Goal: Information Seeking & Learning: Learn about a topic

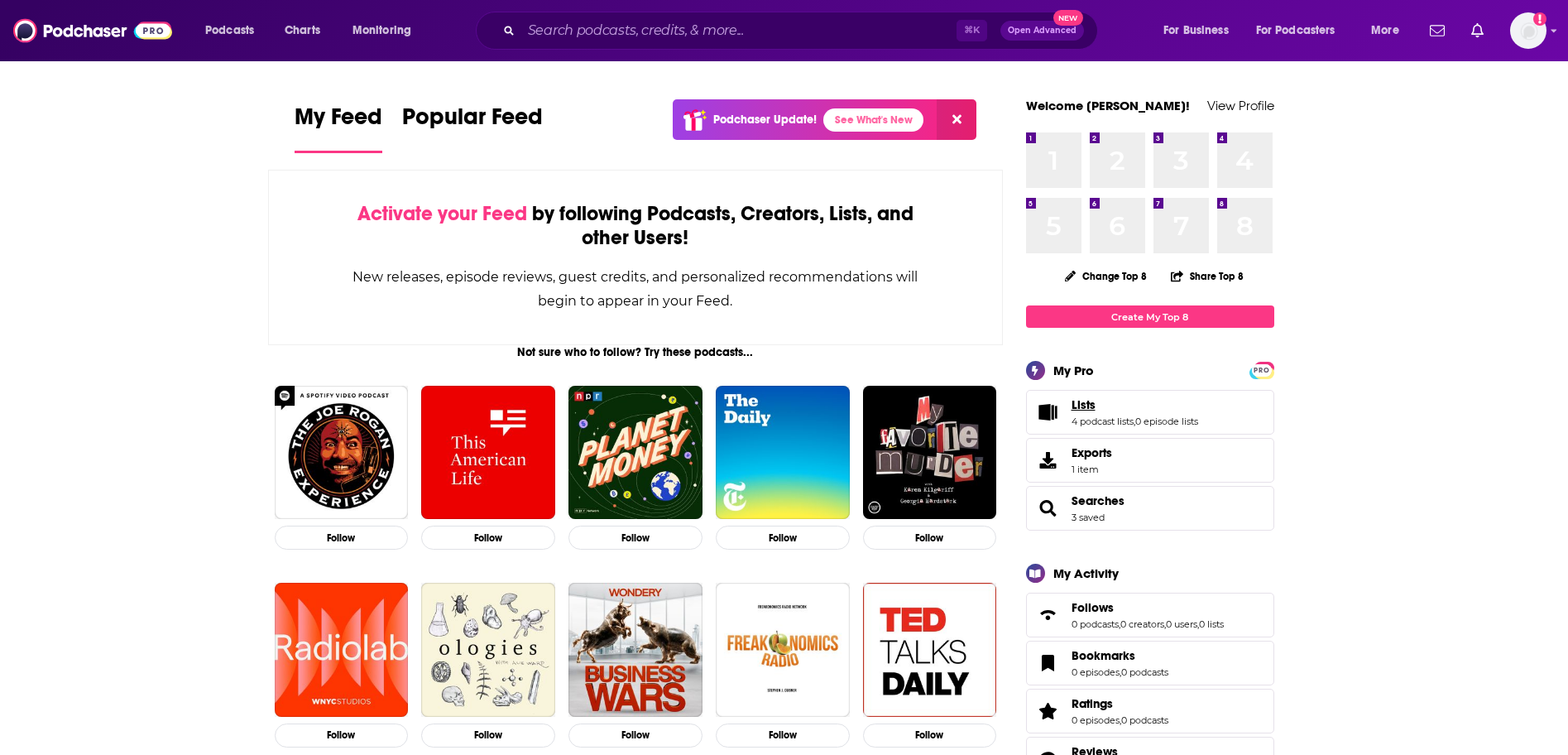
click at [1092, 402] on span "Lists" at bounding box center [1084, 405] width 24 height 15
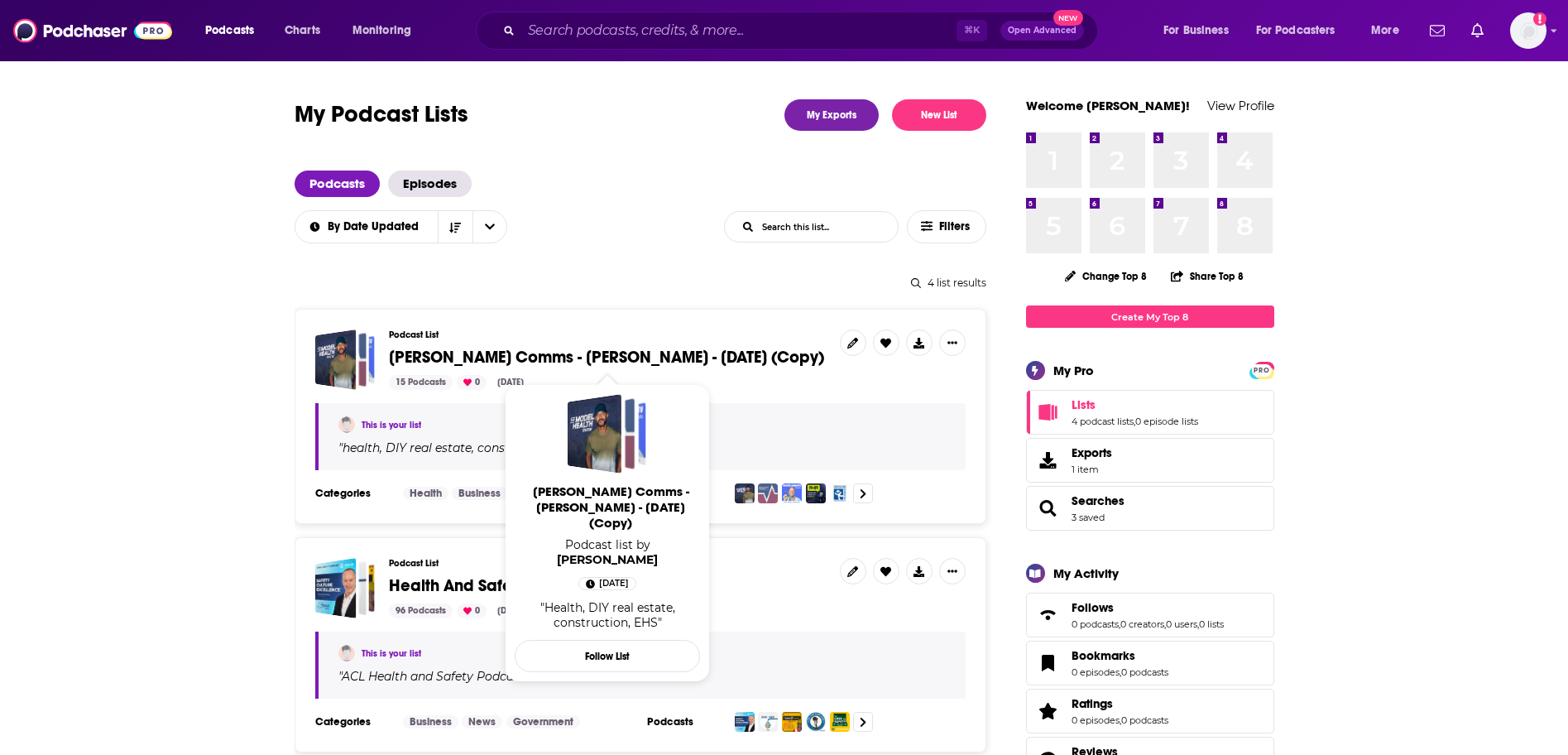
click at [585, 358] on span "[PERSON_NAME] Comms - [PERSON_NAME] - [DATE] (Copy)" at bounding box center [606, 357] width 436 height 21
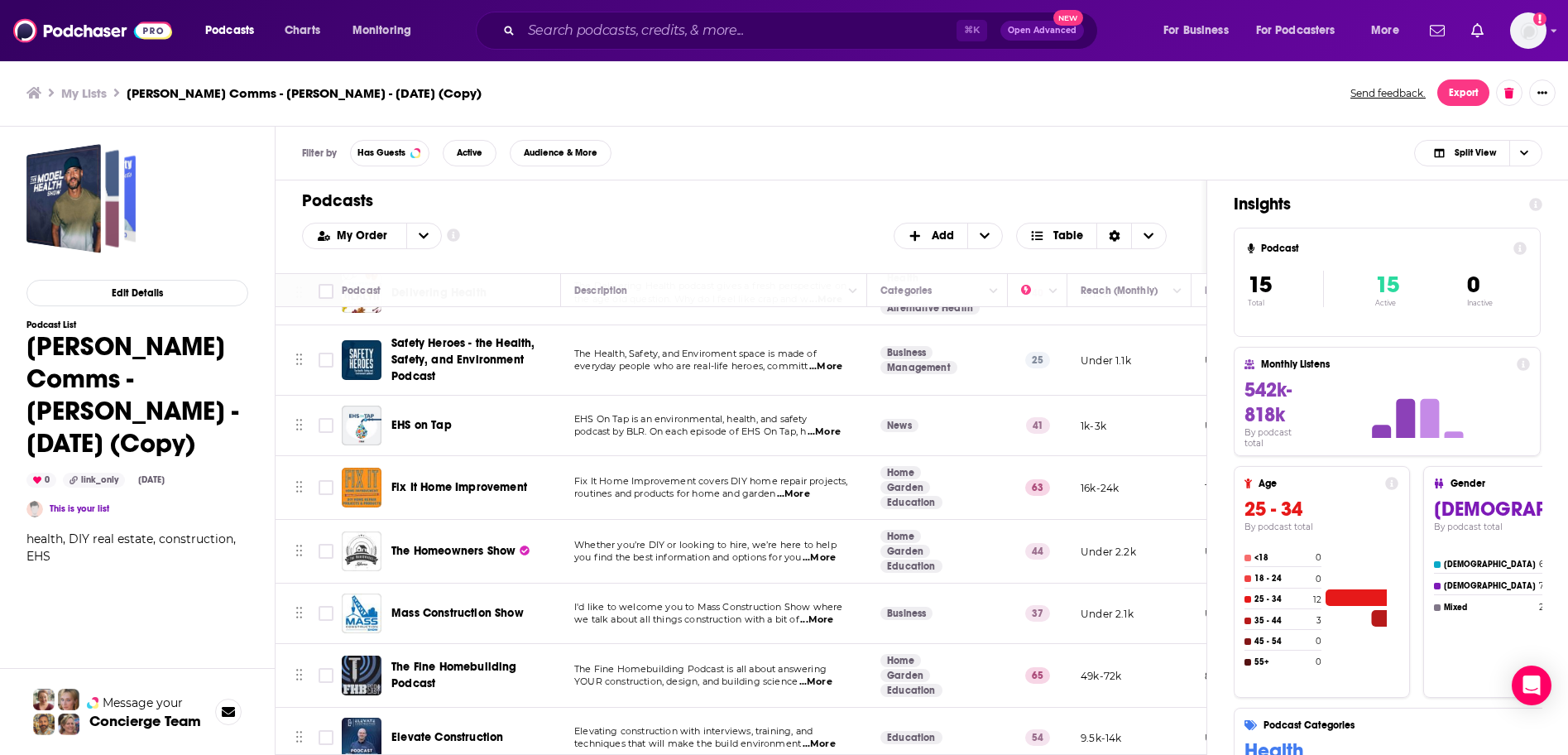
scroll to position [502, 0]
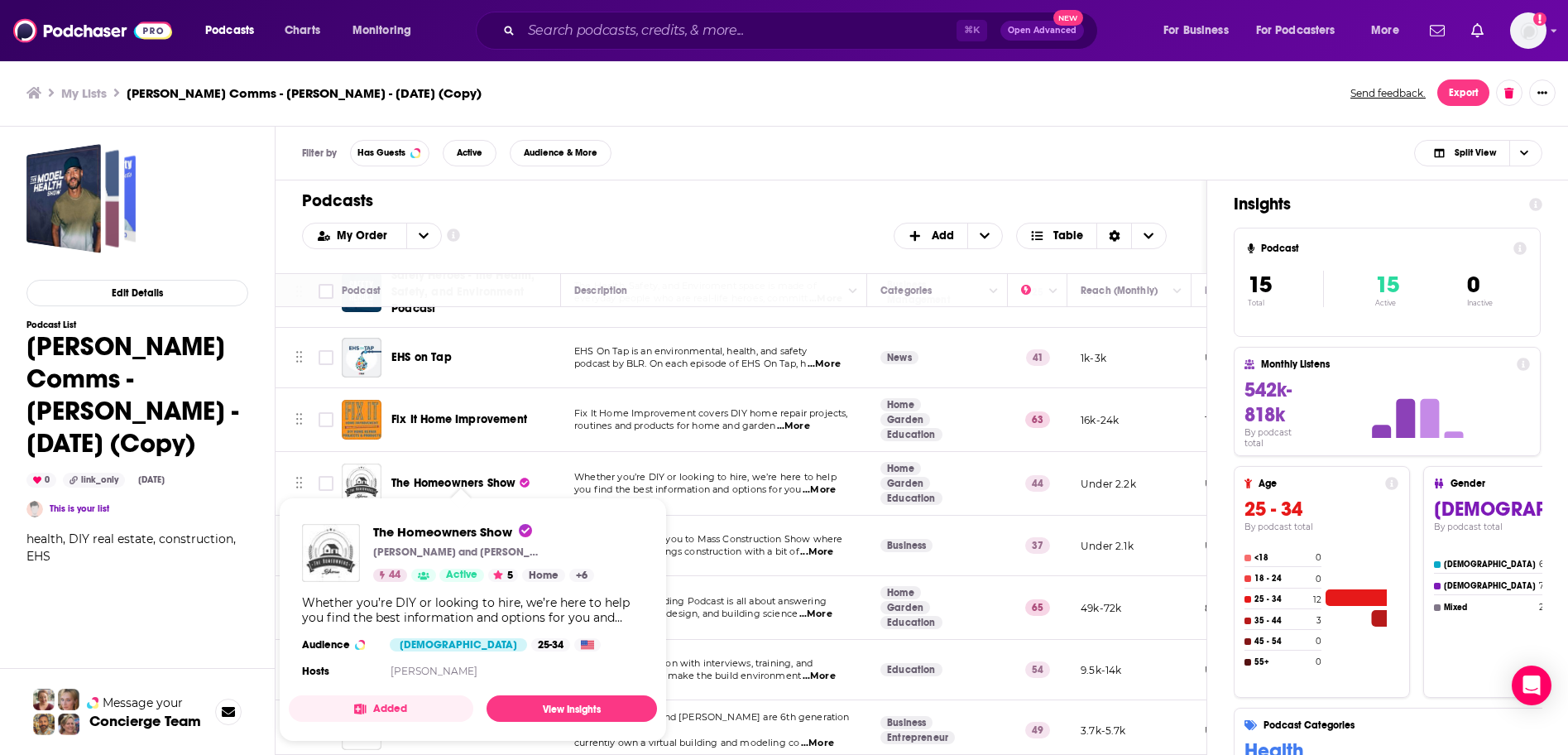
click at [465, 485] on span "The Homeowners Show" at bounding box center [454, 483] width 124 height 14
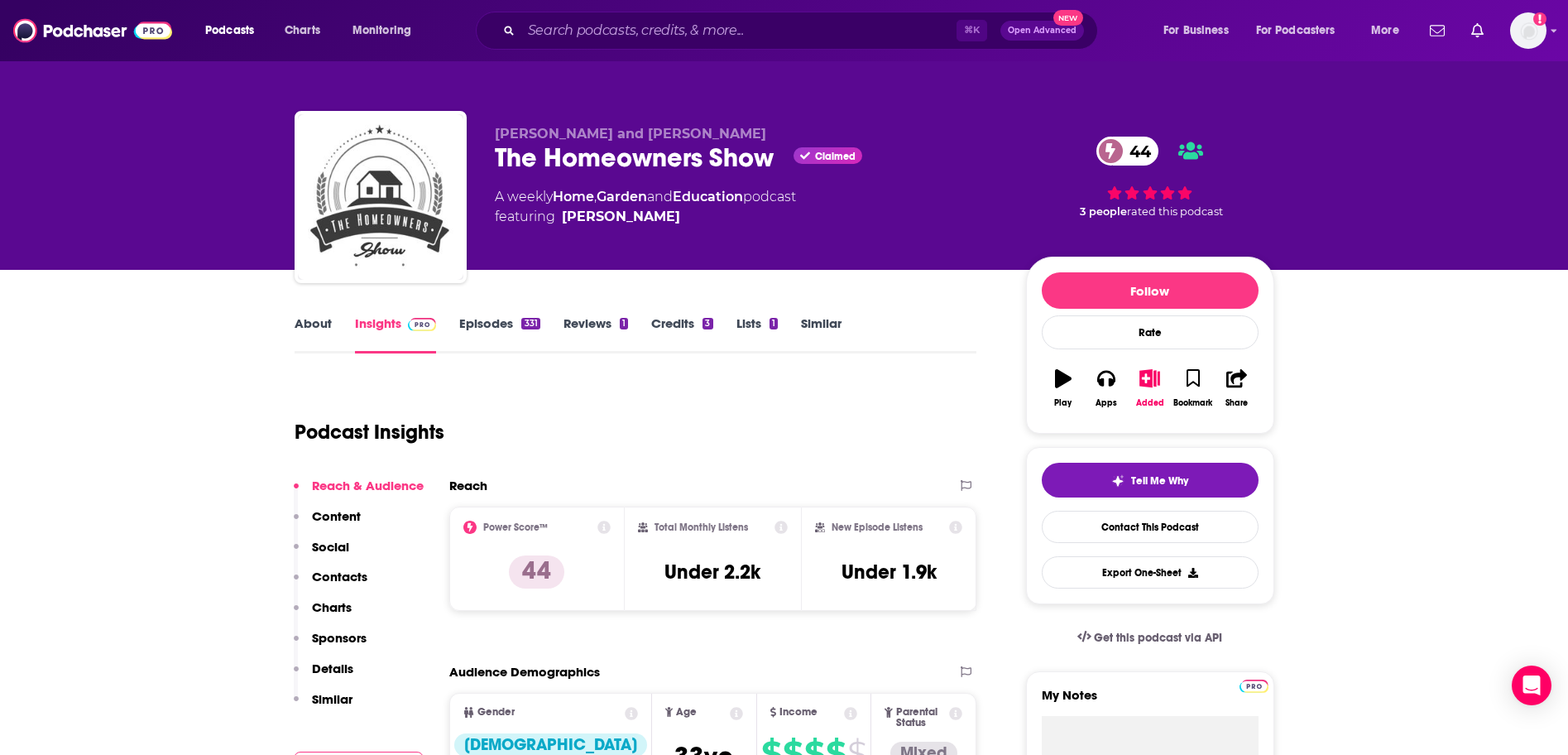
click at [495, 321] on link "Episodes 331" at bounding box center [499, 335] width 80 height 38
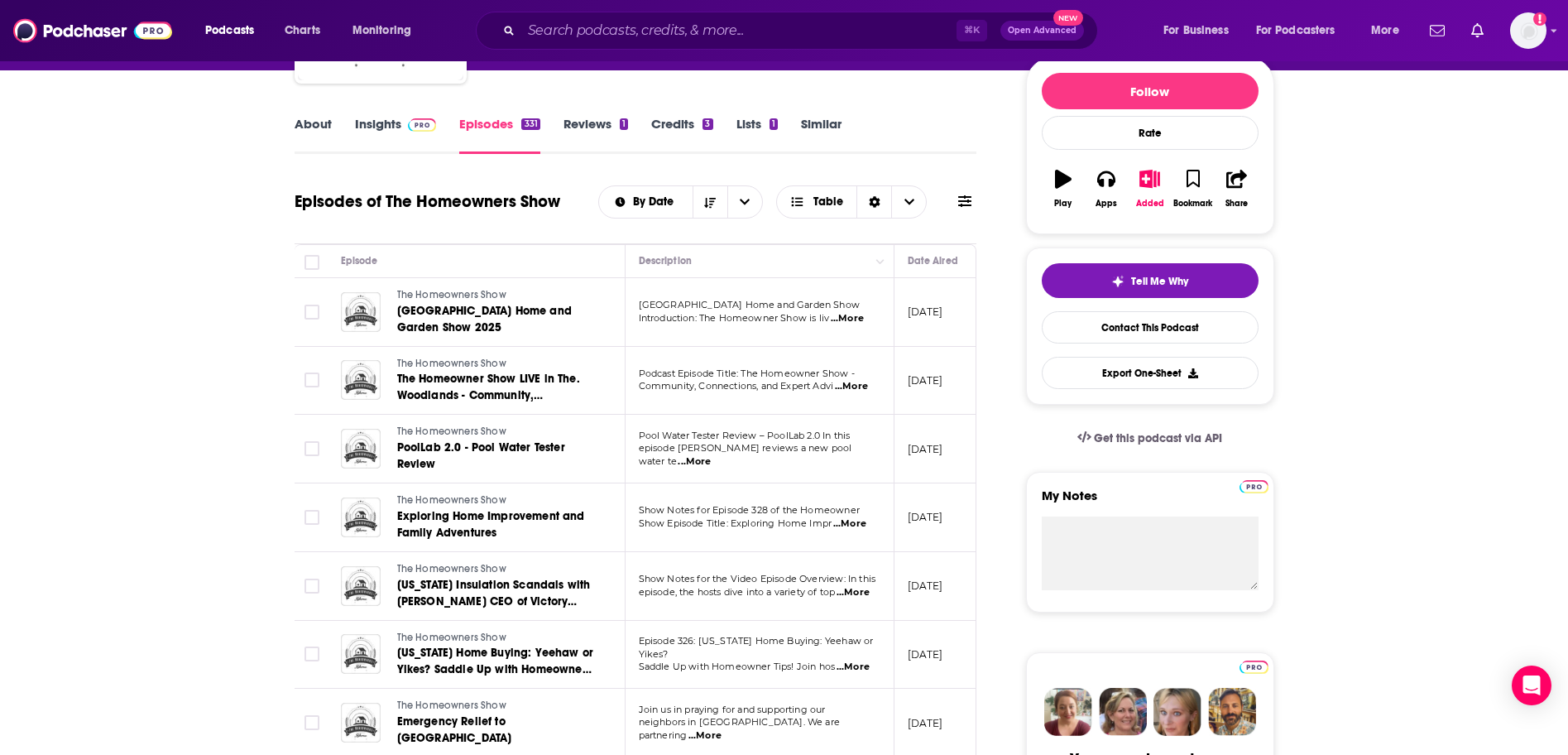
scroll to position [232, 0]
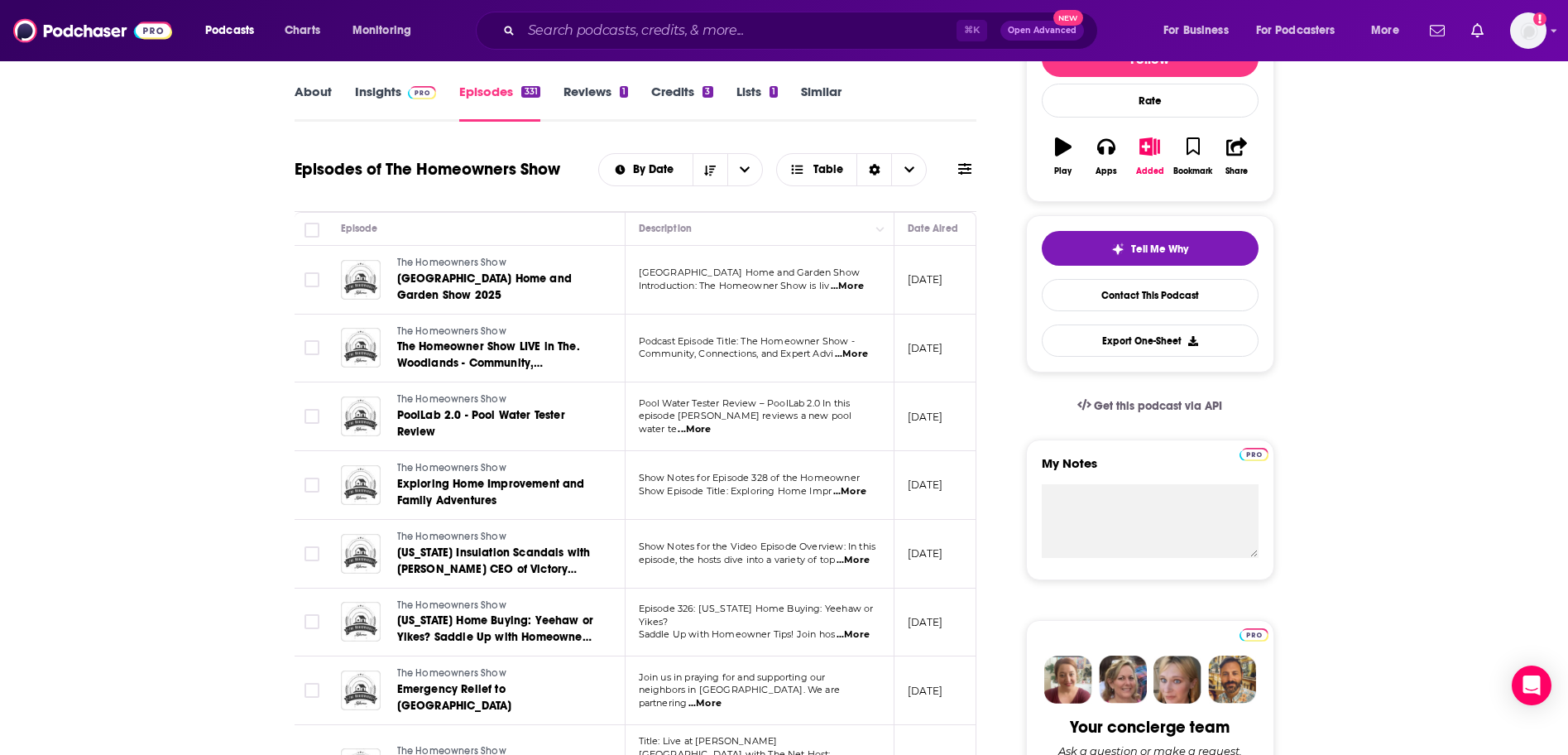
click at [851, 560] on span "...More" at bounding box center [853, 560] width 33 height 13
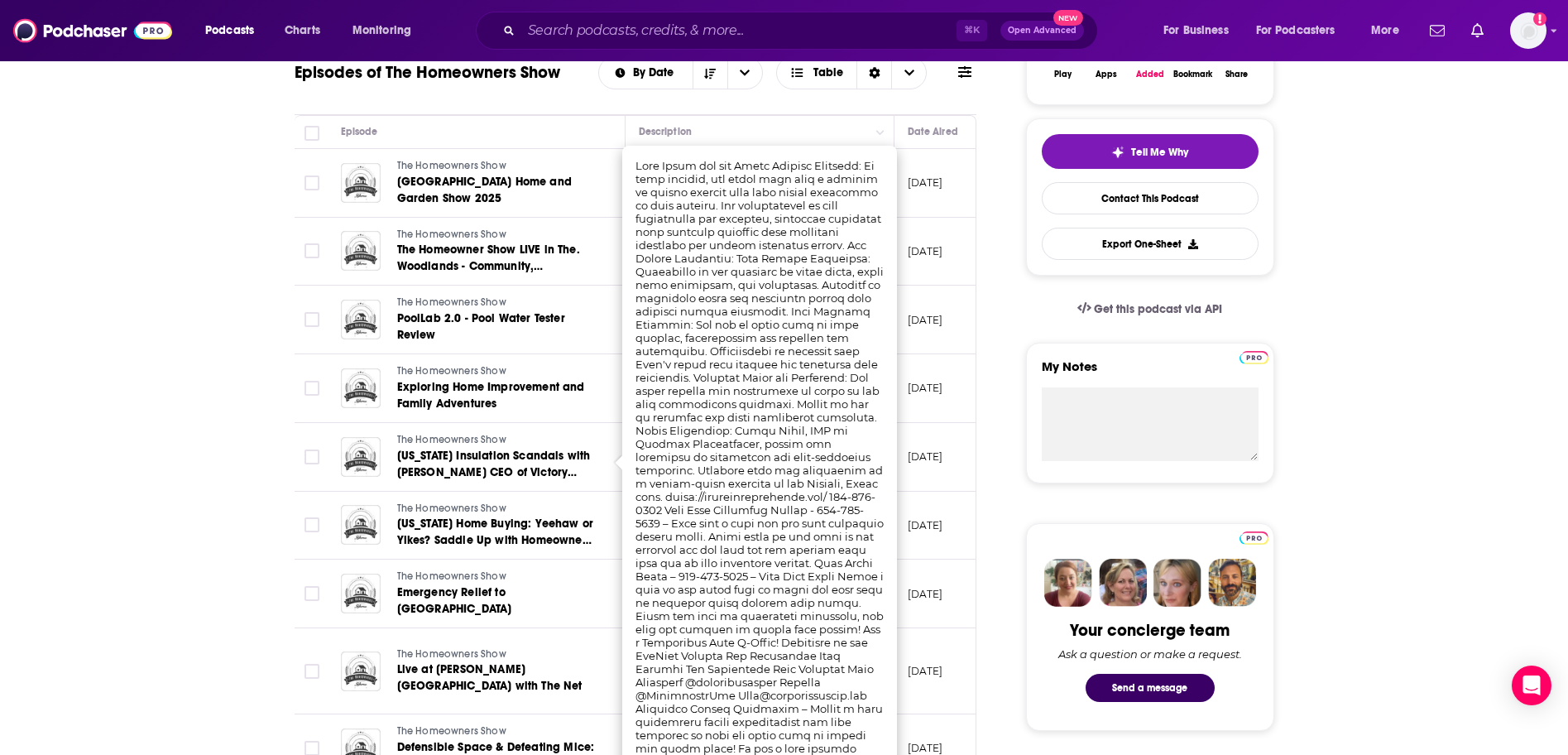
scroll to position [339, 0]
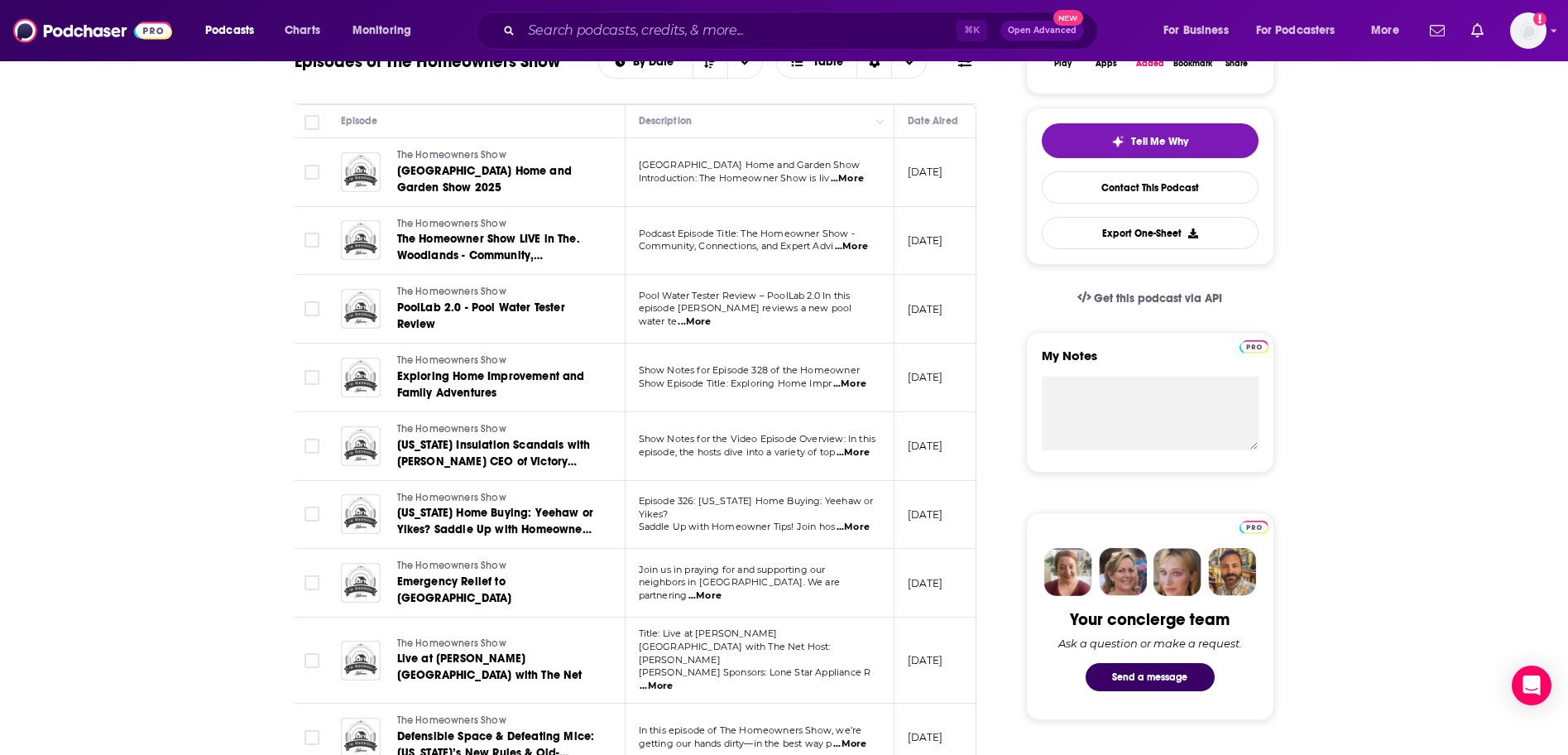
click at [601, 567] on td "The Homeowners Show Emergency Relief to Kerrville" at bounding box center [476, 583] width 298 height 69
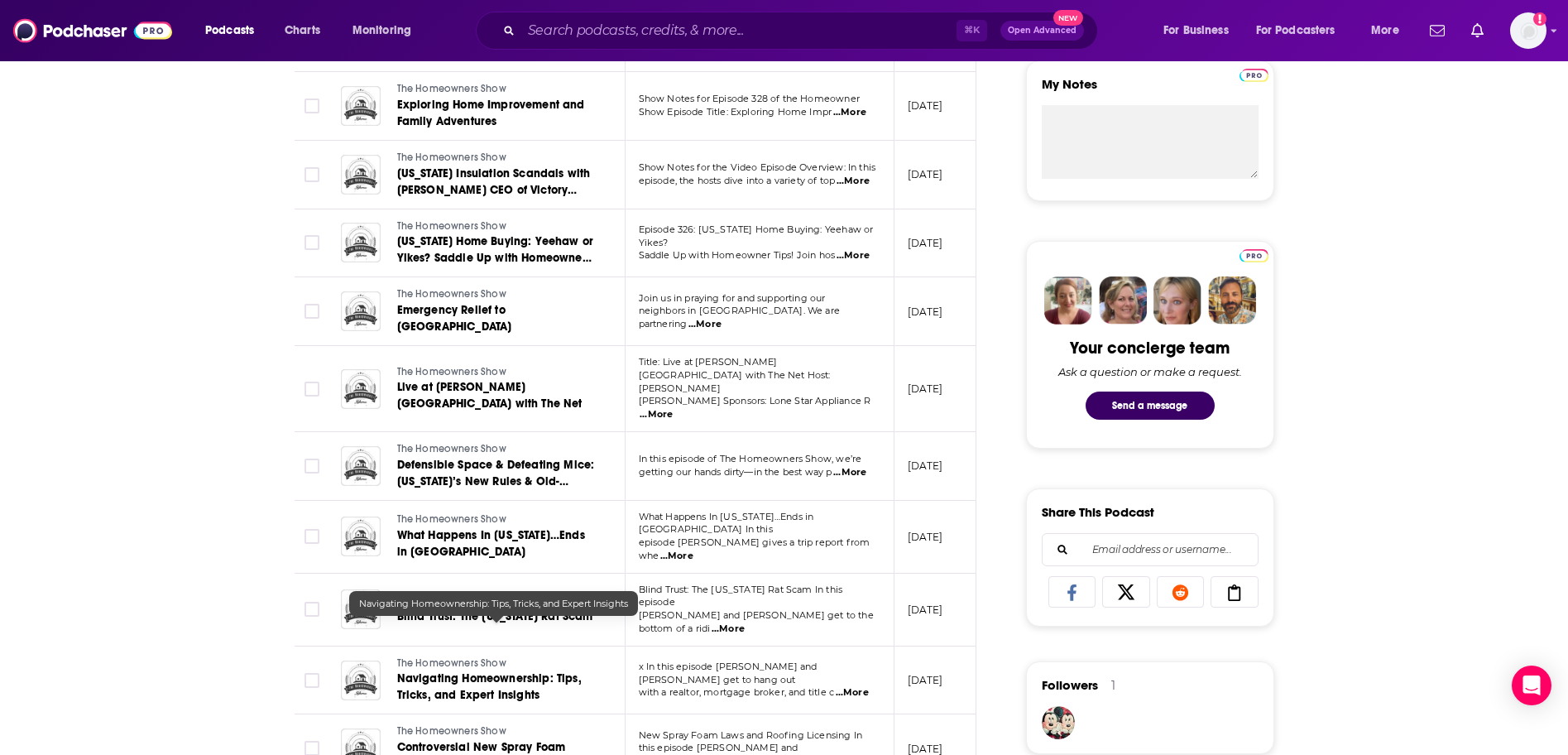
scroll to position [644, 0]
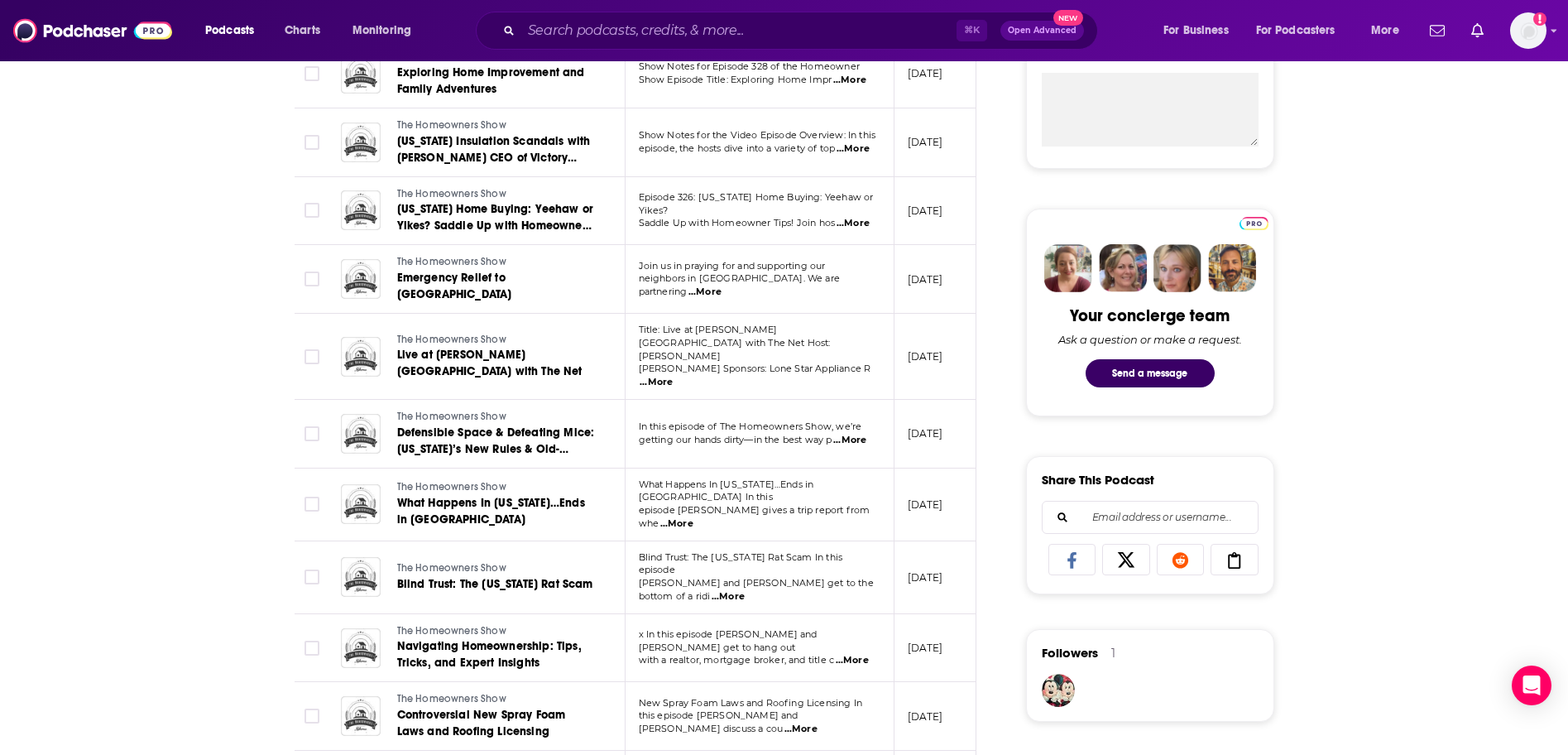
click at [865, 654] on span "...More" at bounding box center [852, 660] width 33 height 13
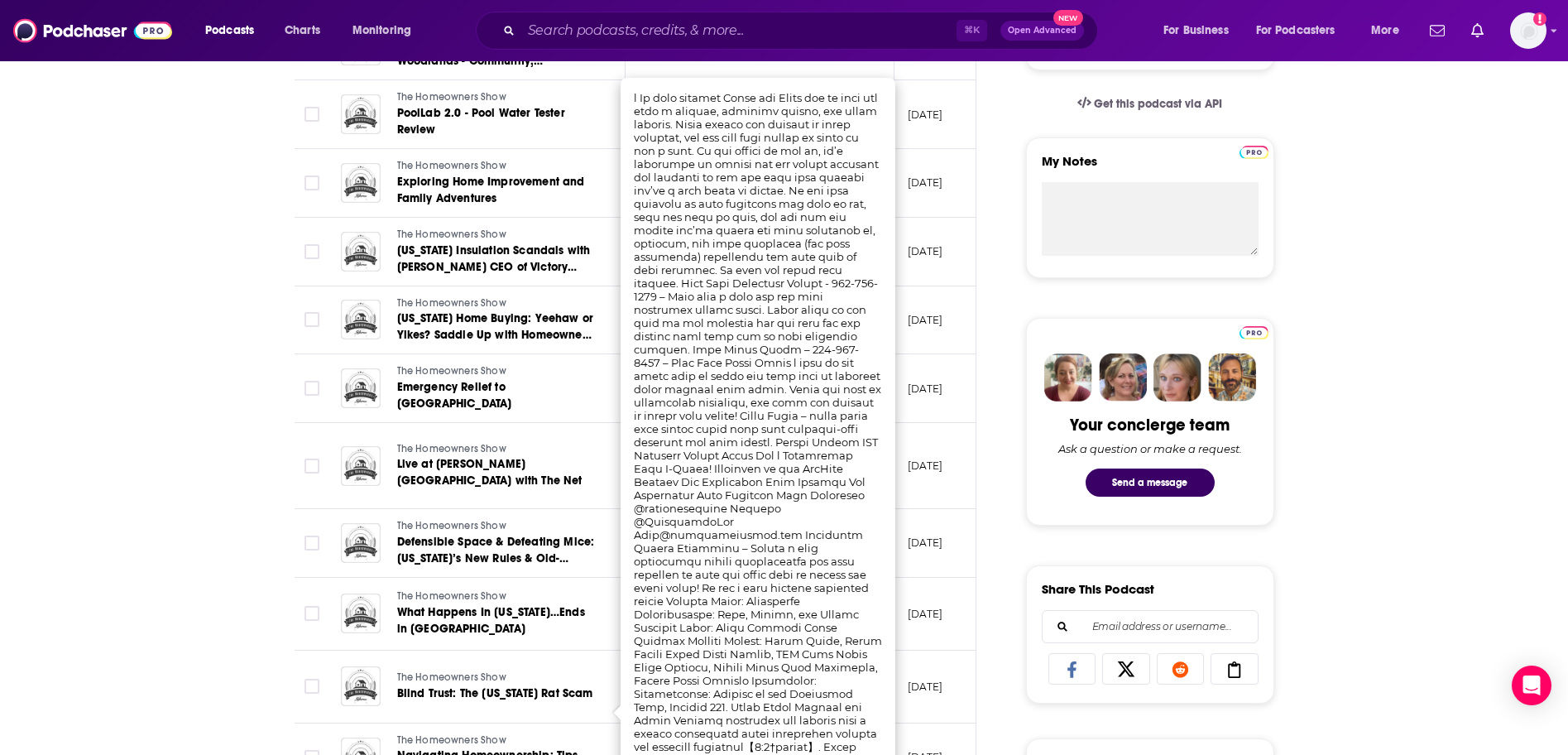
scroll to position [513, 0]
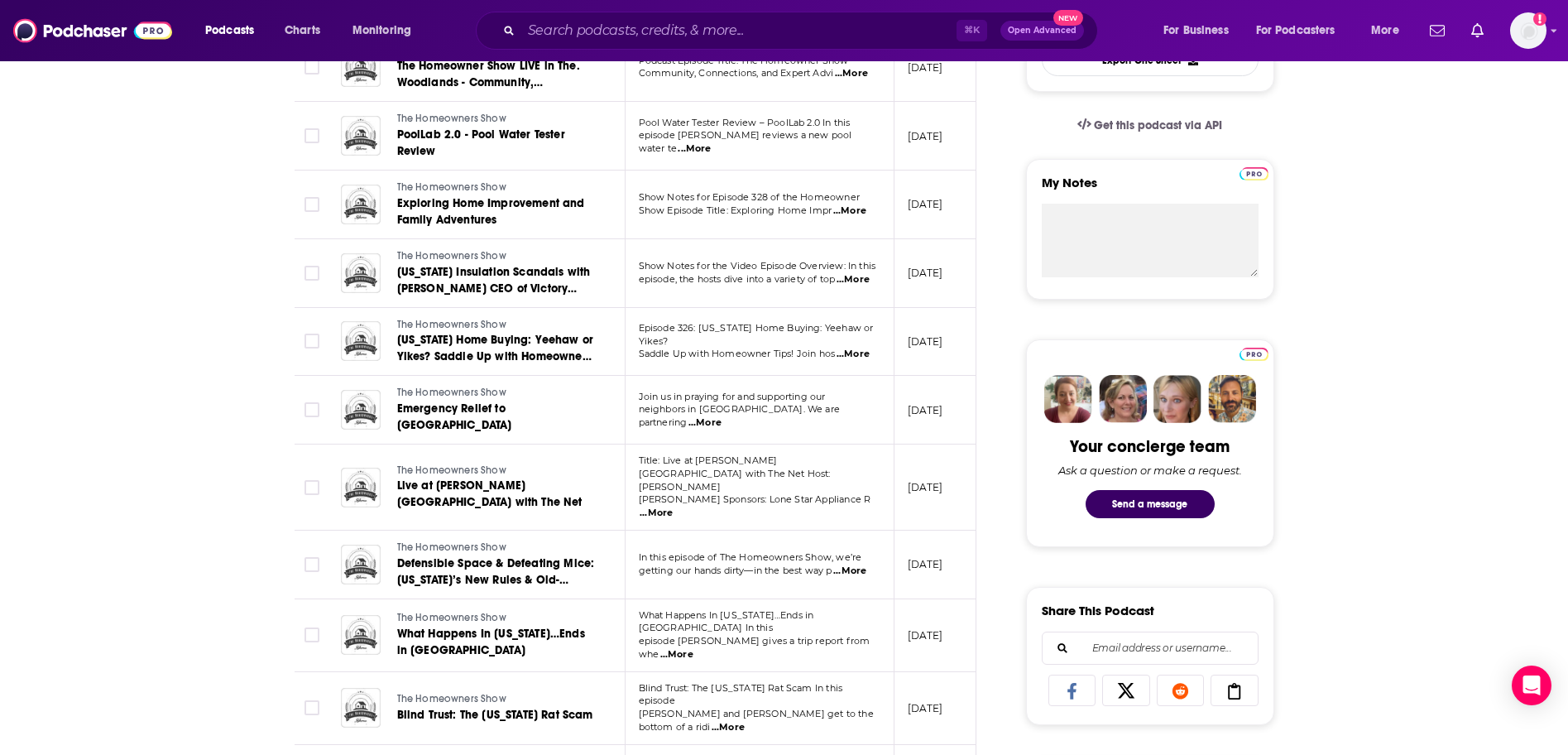
drag, startPoint x: 746, startPoint y: 291, endPoint x: 779, endPoint y: 358, distance: 74.7
click at [787, 556] on td "In this episode of The Homeowners Show, we’re getting our hands dirty—in the be…" at bounding box center [760, 565] width 269 height 69
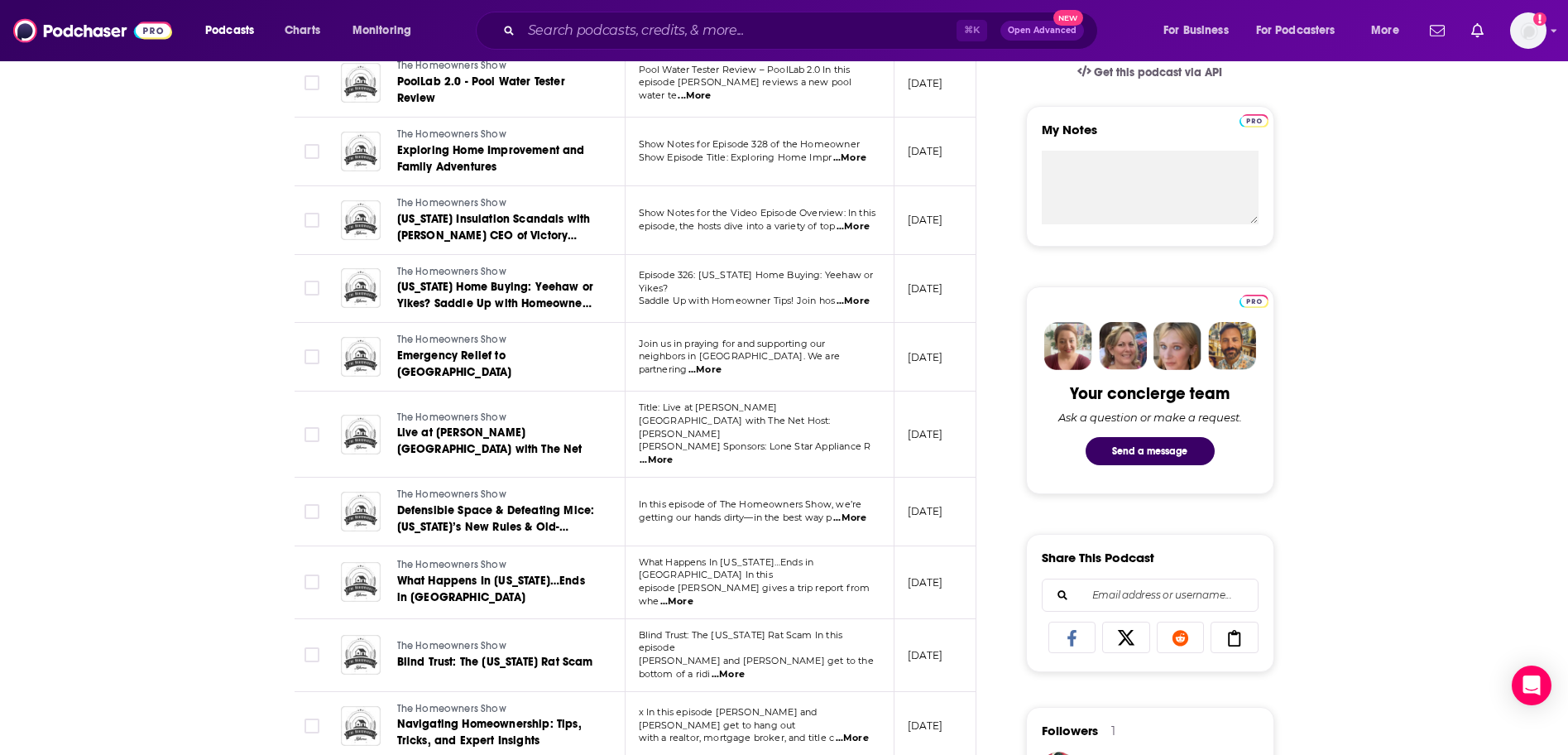
scroll to position [587, 0]
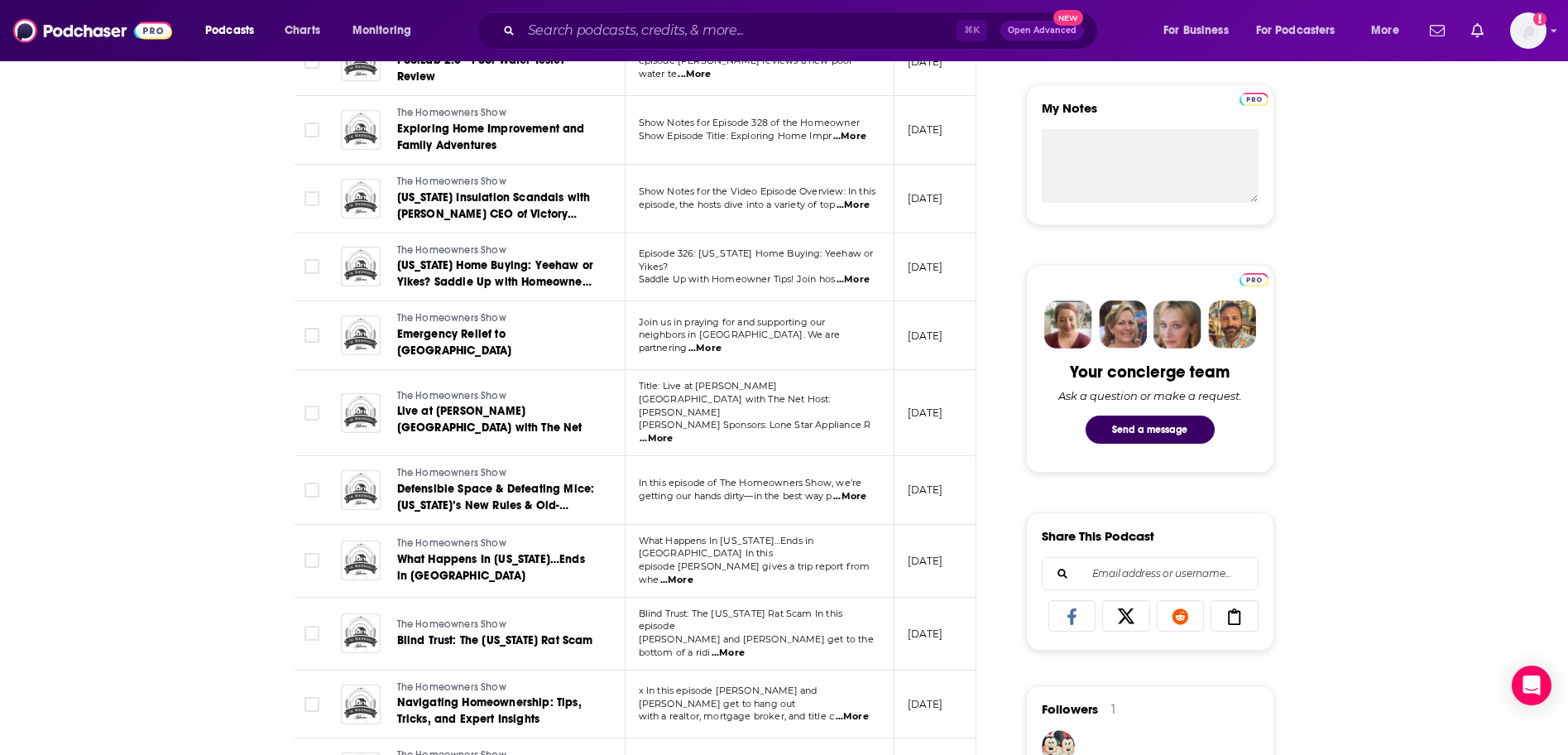
click at [862, 710] on span "...More" at bounding box center [852, 716] width 33 height 13
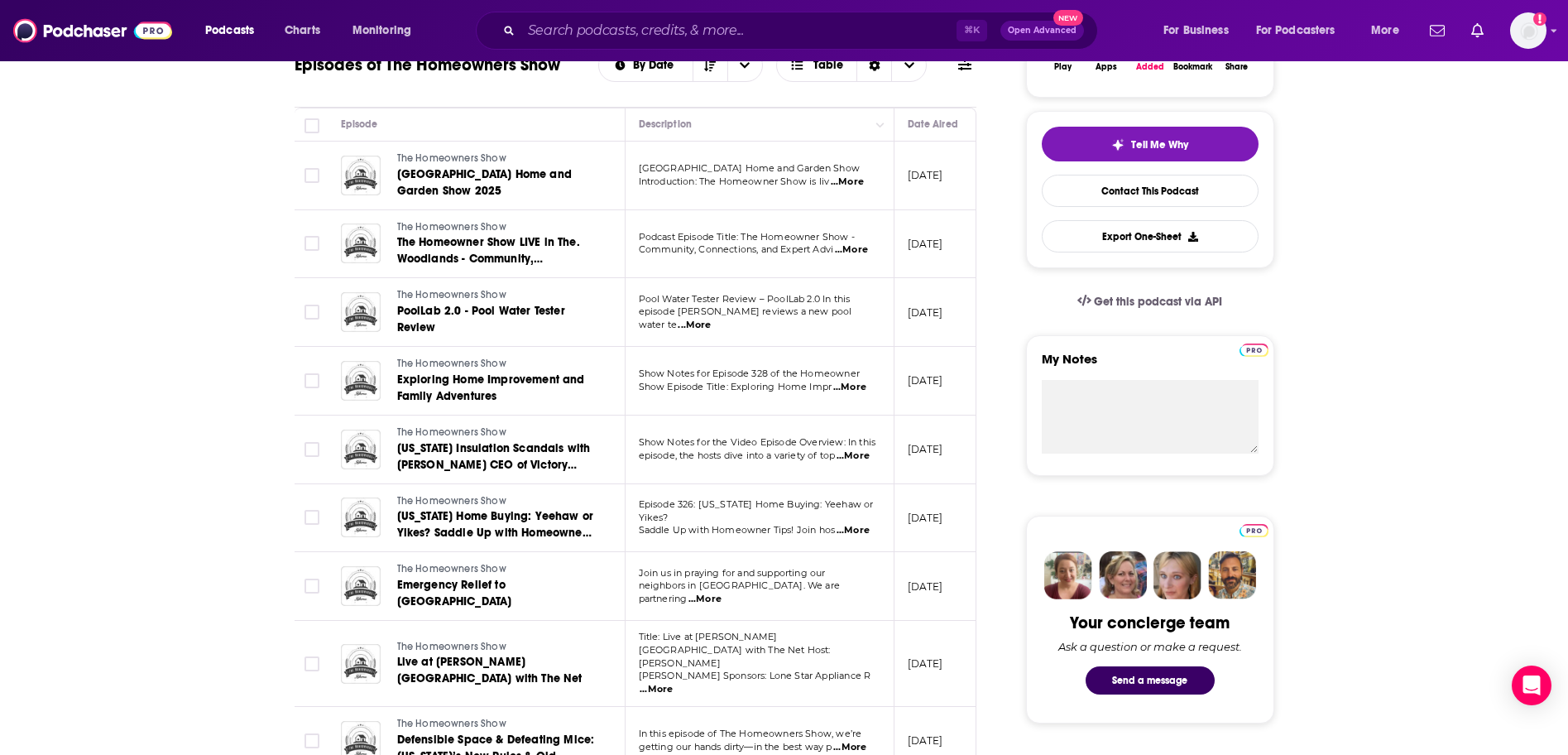
scroll to position [135, 0]
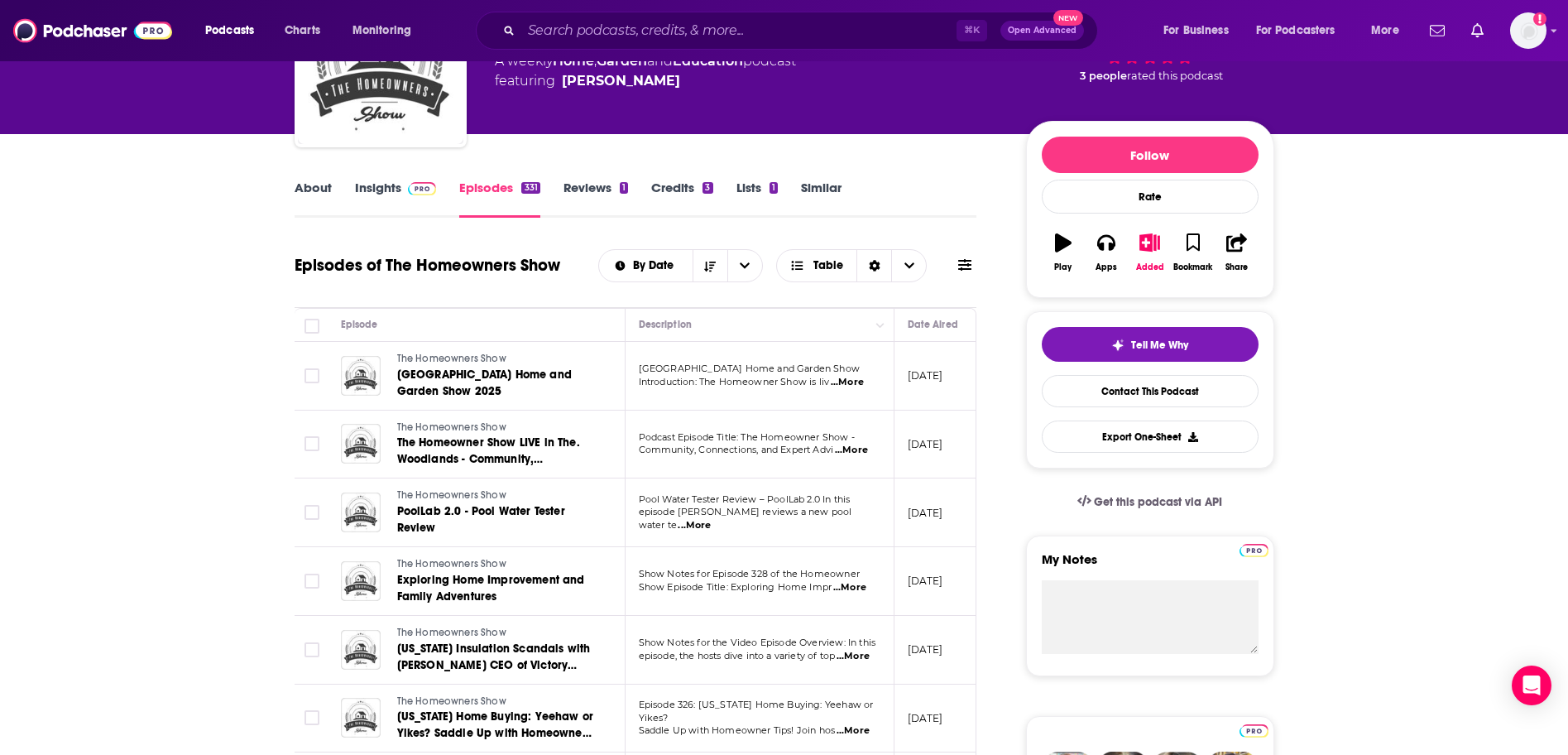
click at [852, 380] on span "...More" at bounding box center [847, 382] width 33 height 13
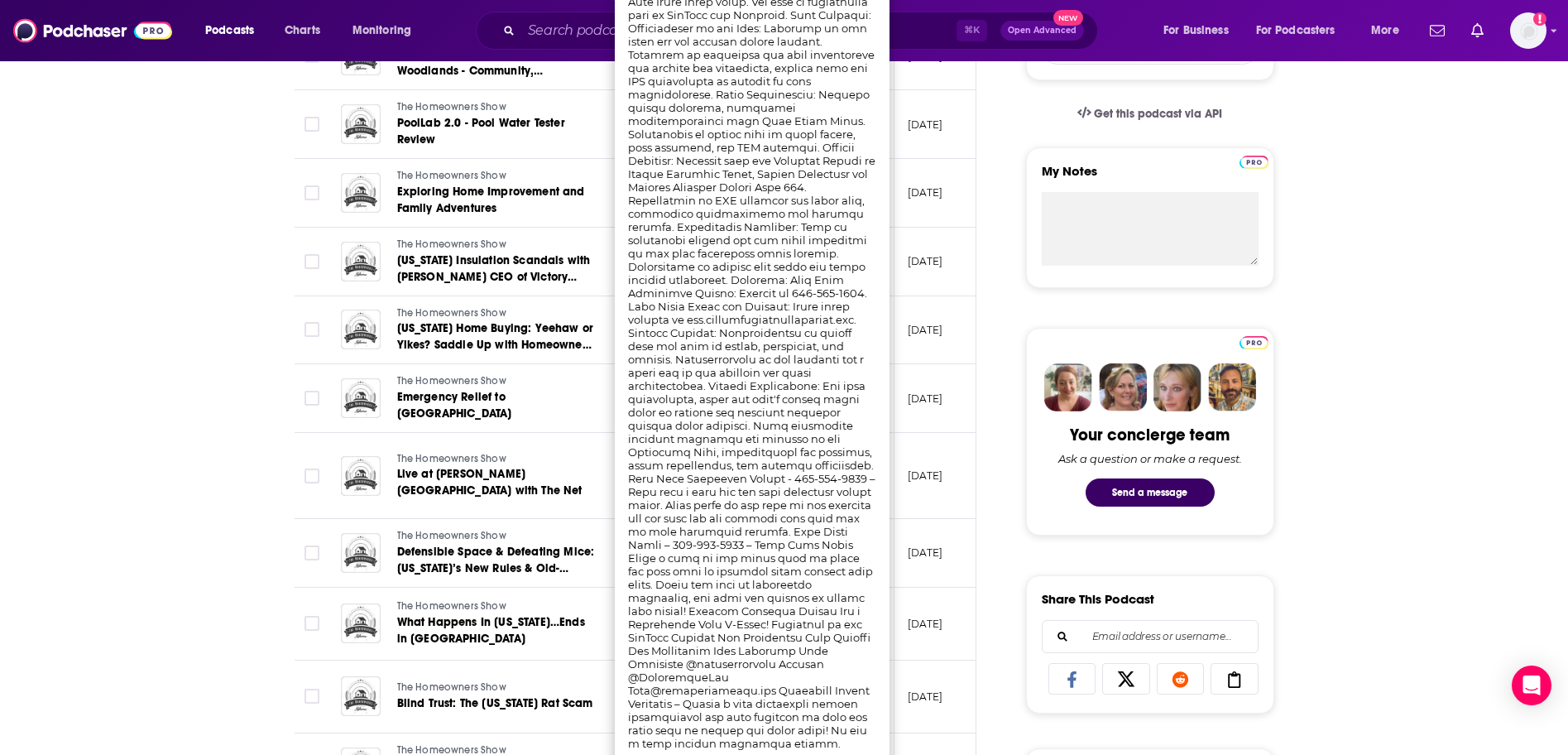
scroll to position [535, 0]
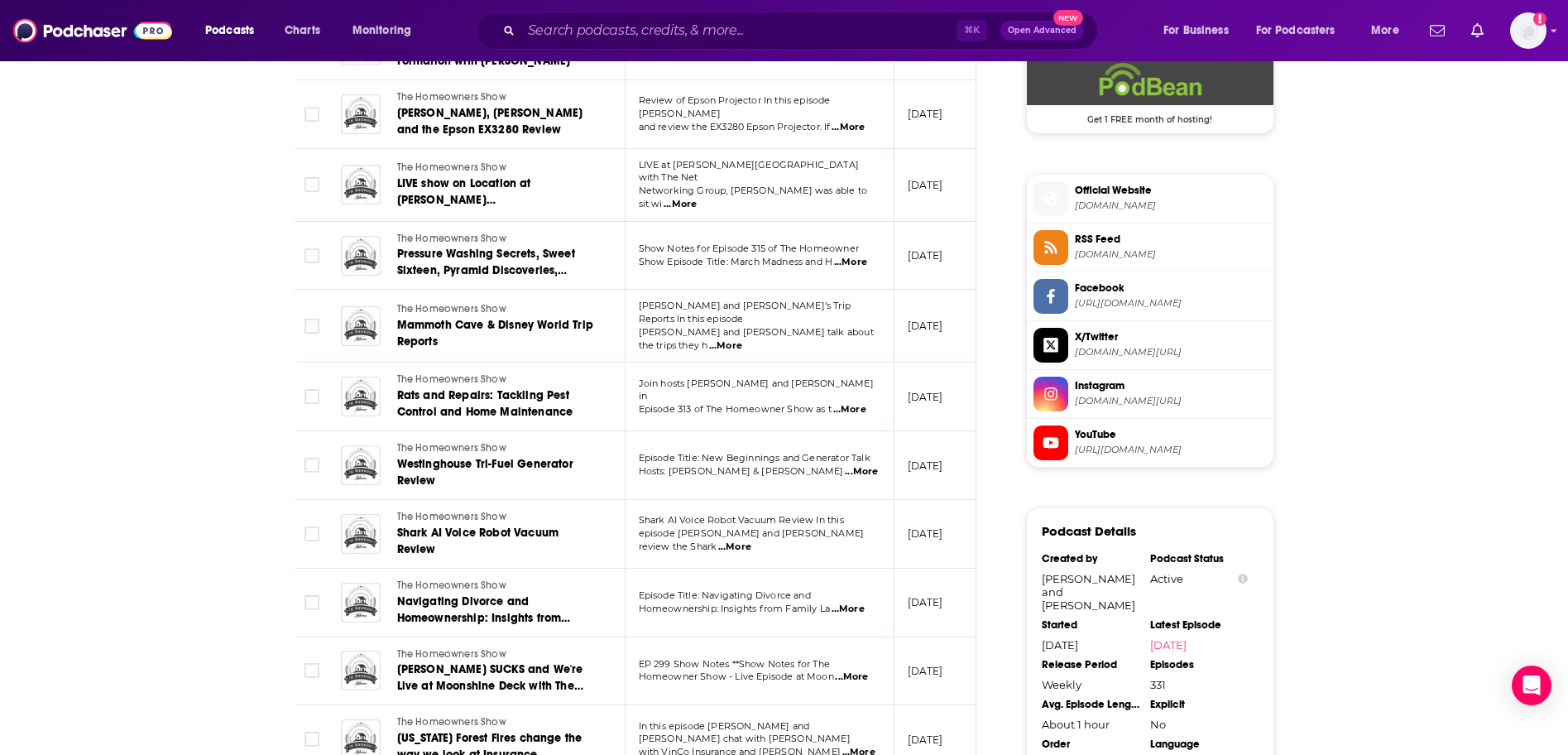
scroll to position [1563, 0]
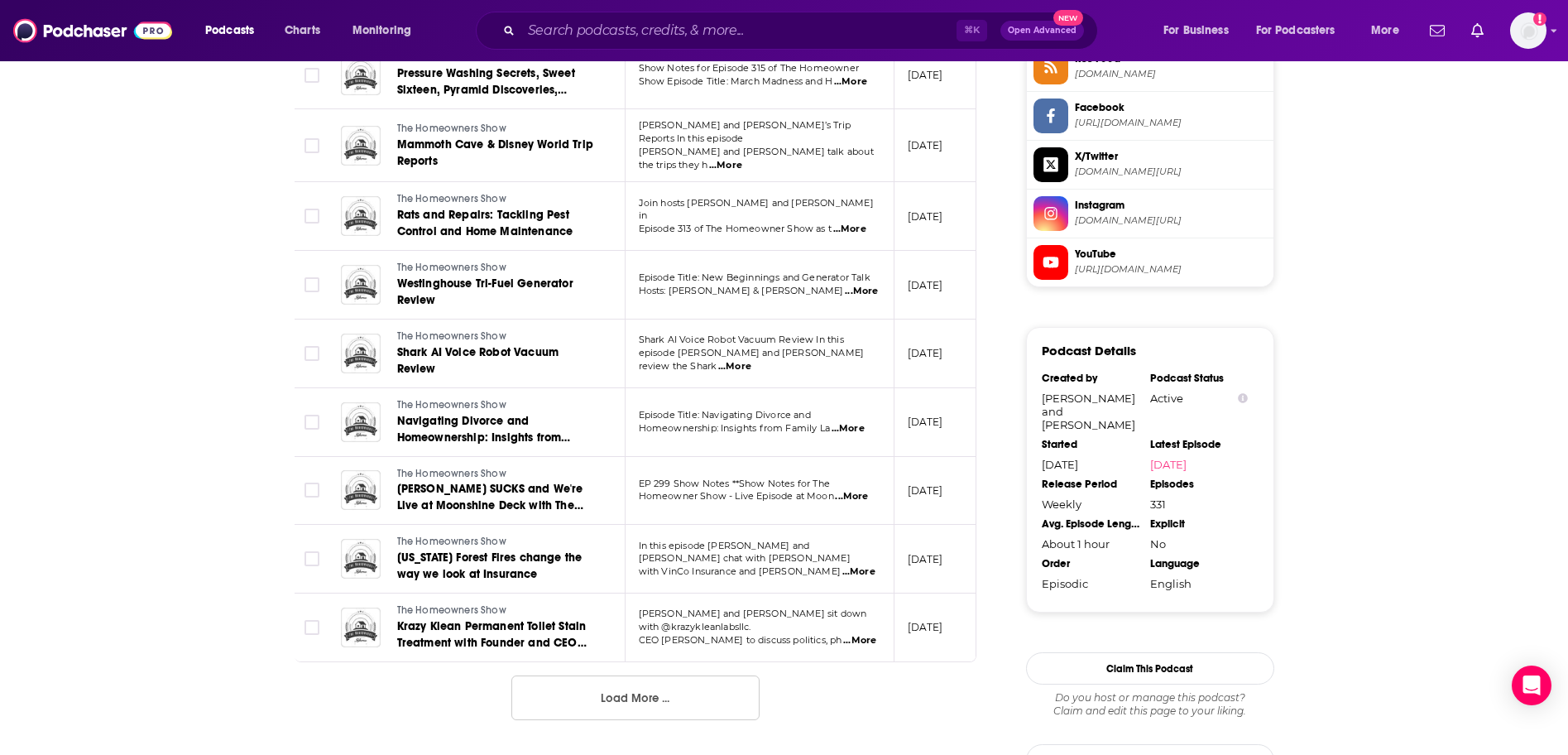
click at [849, 565] on span "...More" at bounding box center [859, 571] width 33 height 13
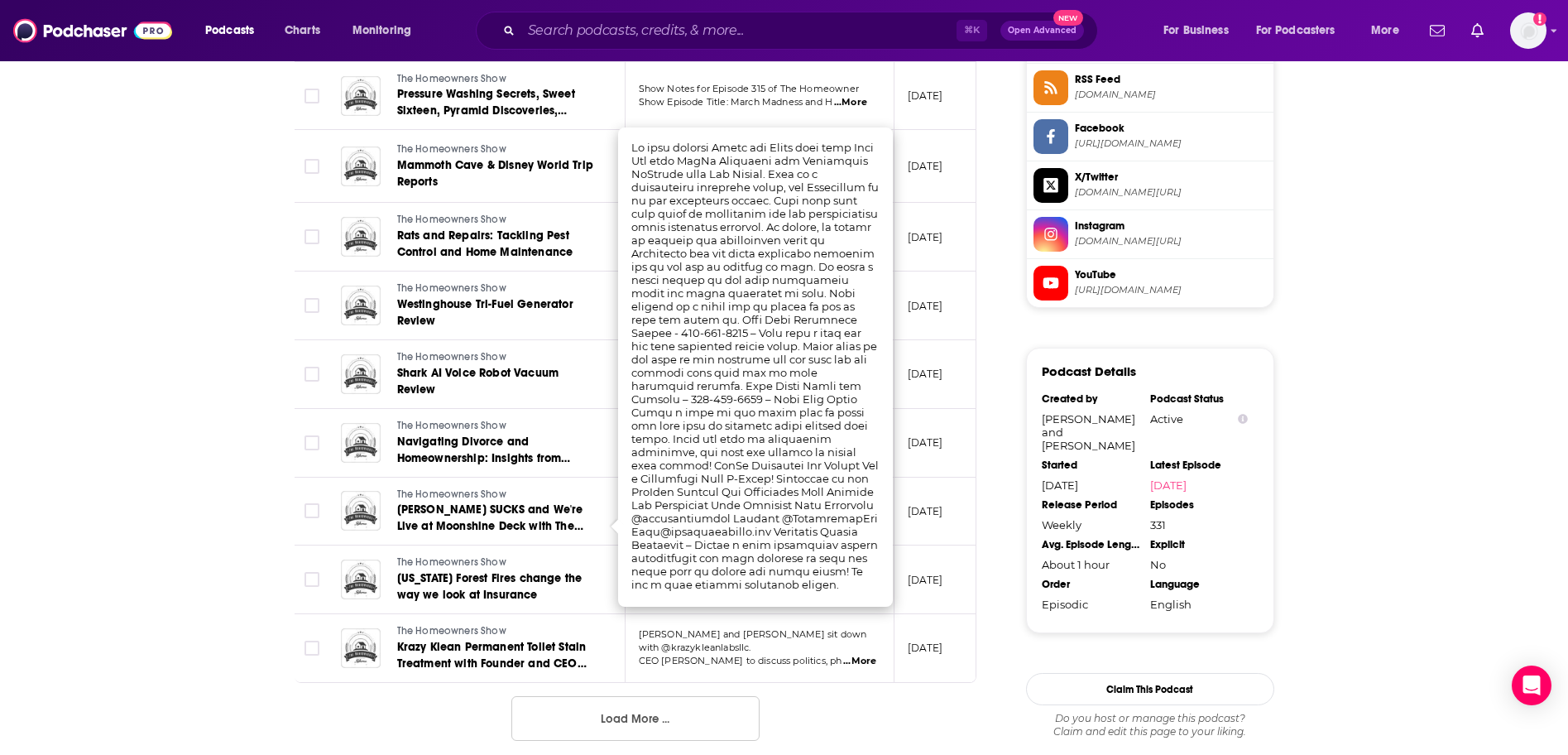
scroll to position [1532, 0]
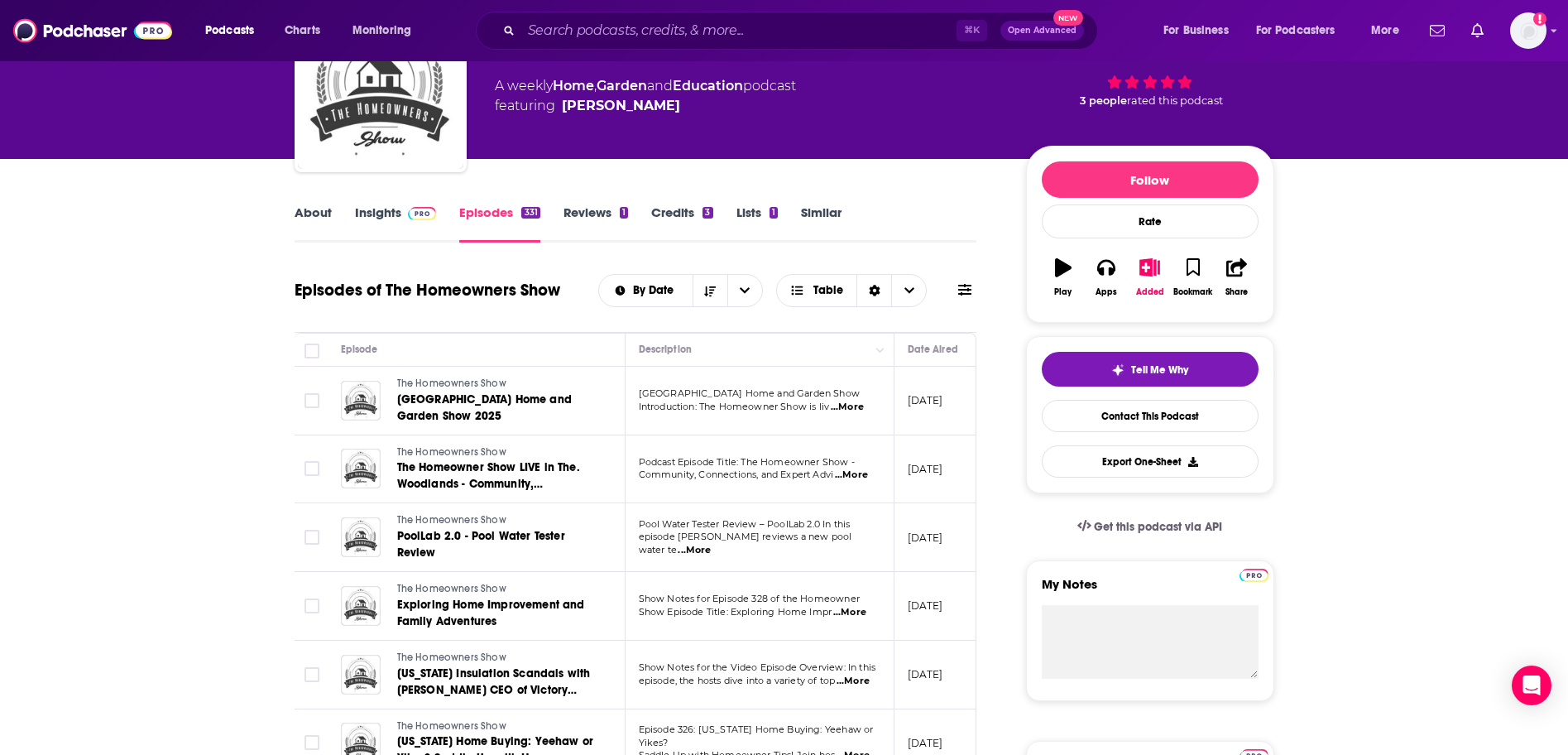
scroll to position [90, 0]
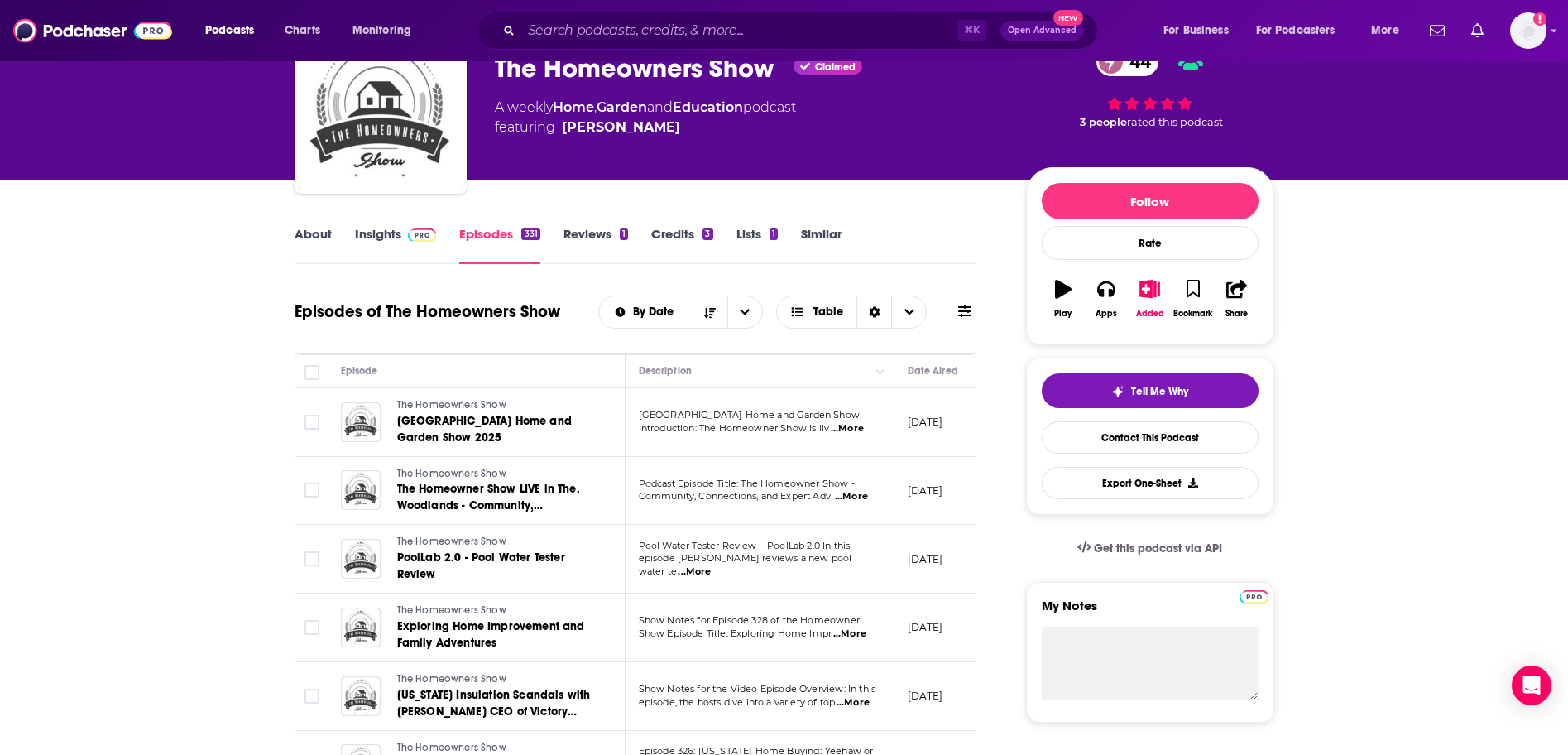
click at [310, 236] on link "About" at bounding box center [313, 245] width 37 height 38
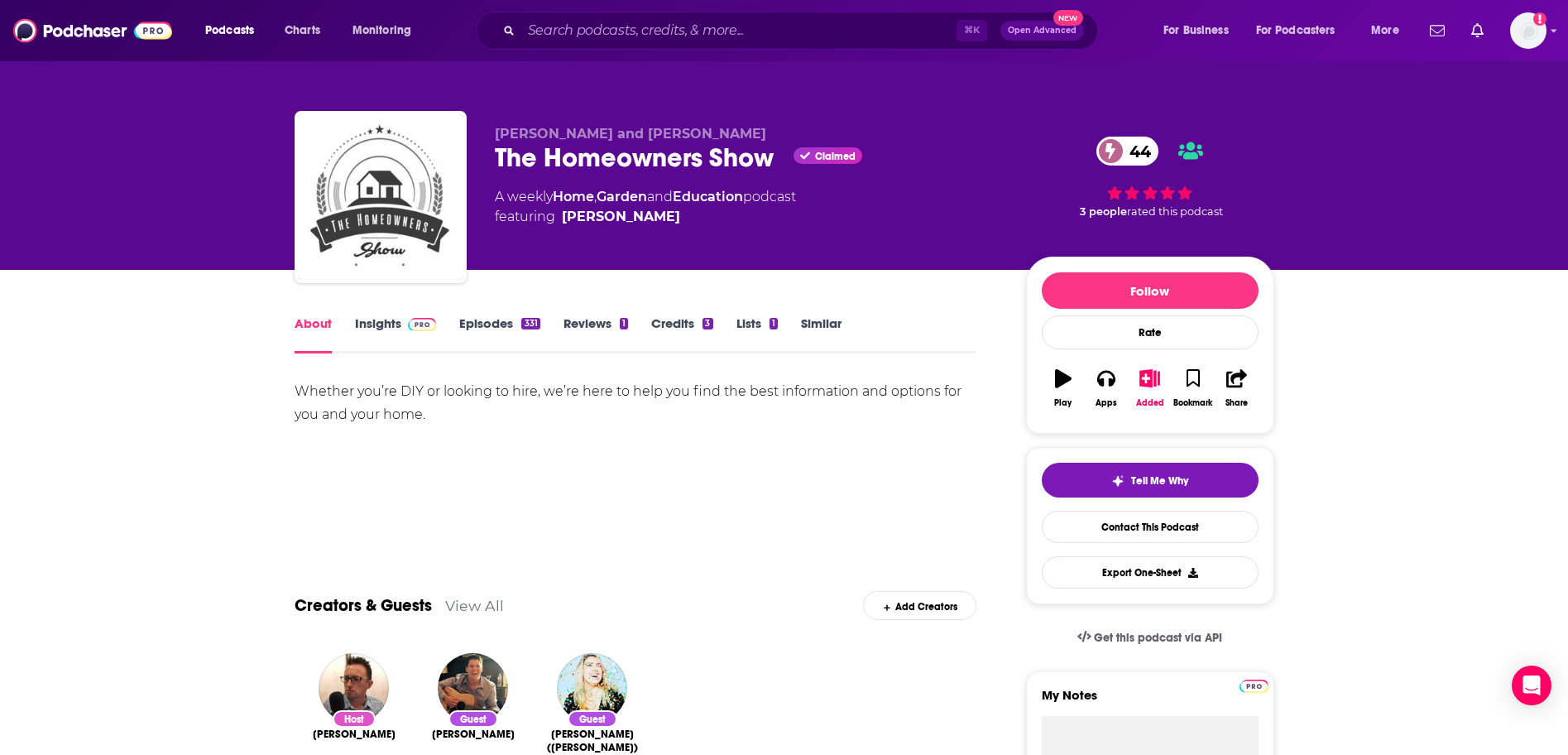
click at [386, 323] on link "Insights" at bounding box center [396, 335] width 82 height 38
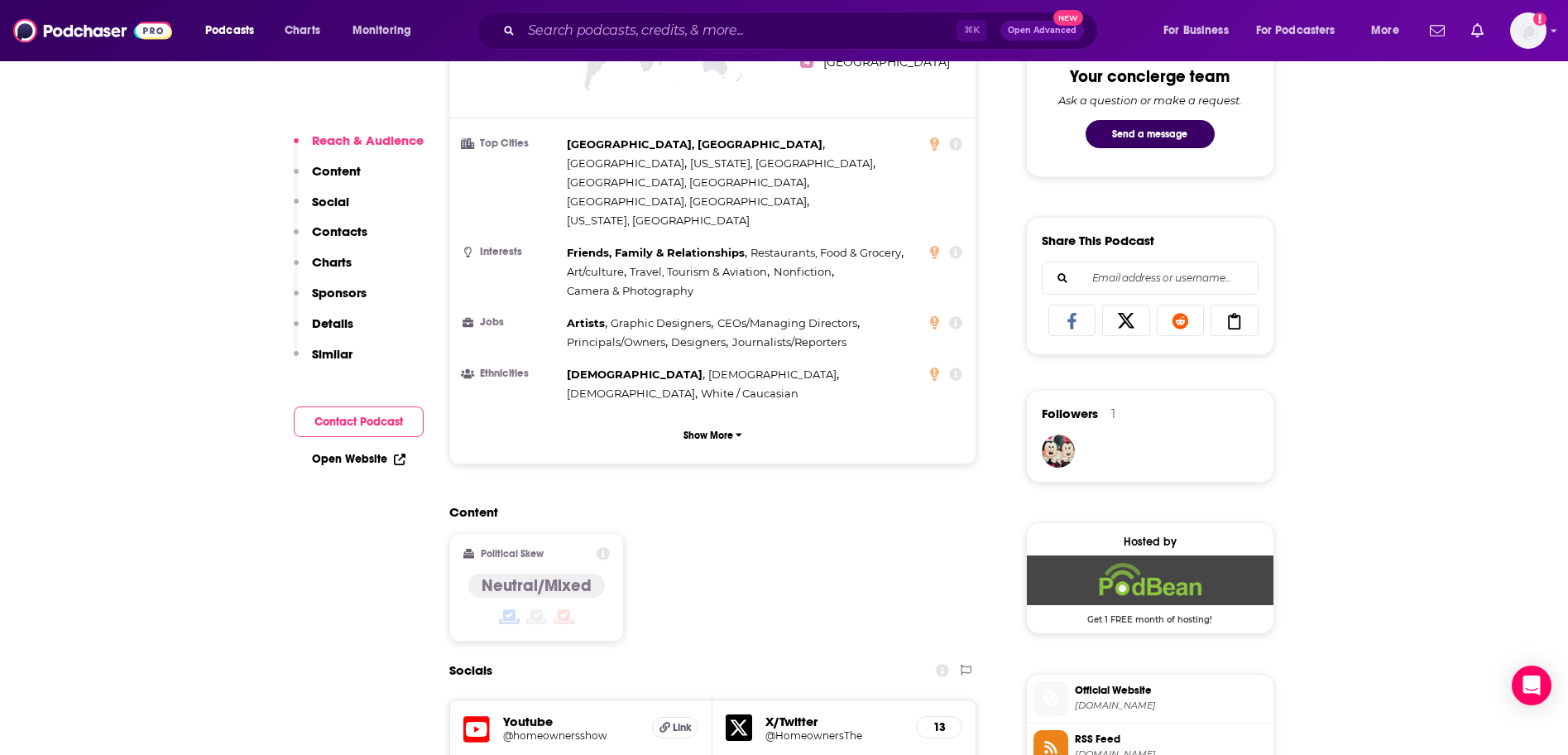
scroll to position [1055, 0]
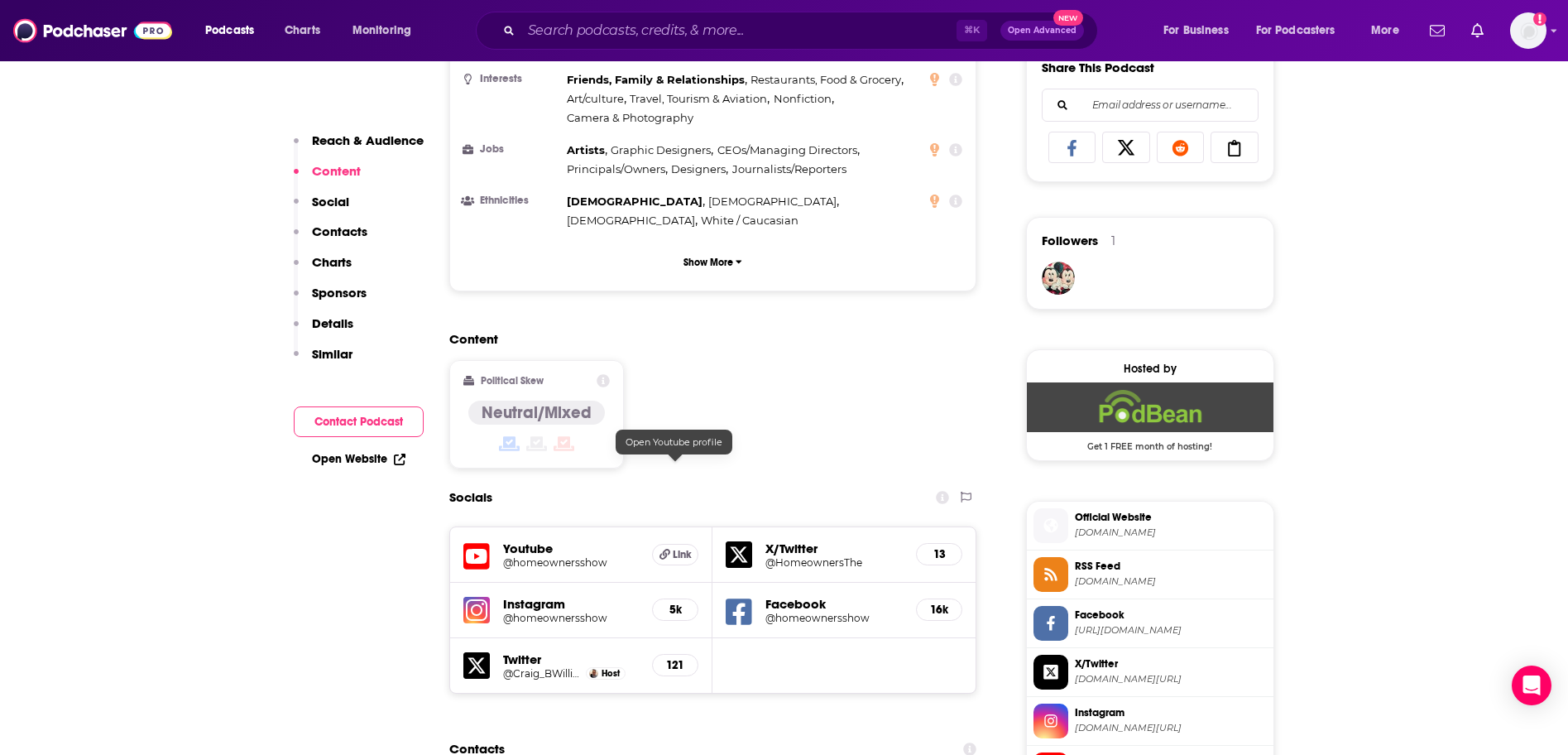
click at [678, 548] on span "Link" at bounding box center [682, 554] width 19 height 13
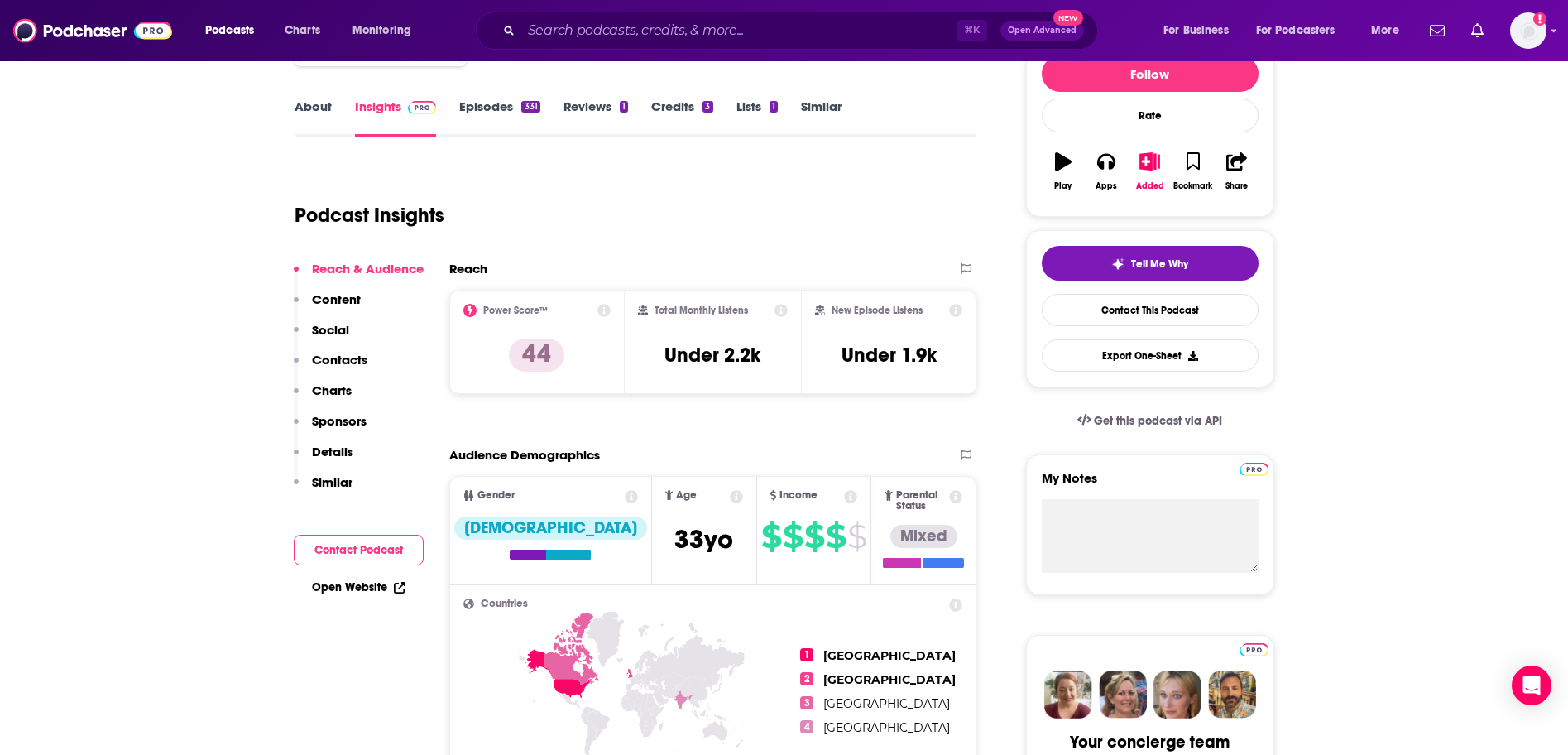
scroll to position [140, 0]
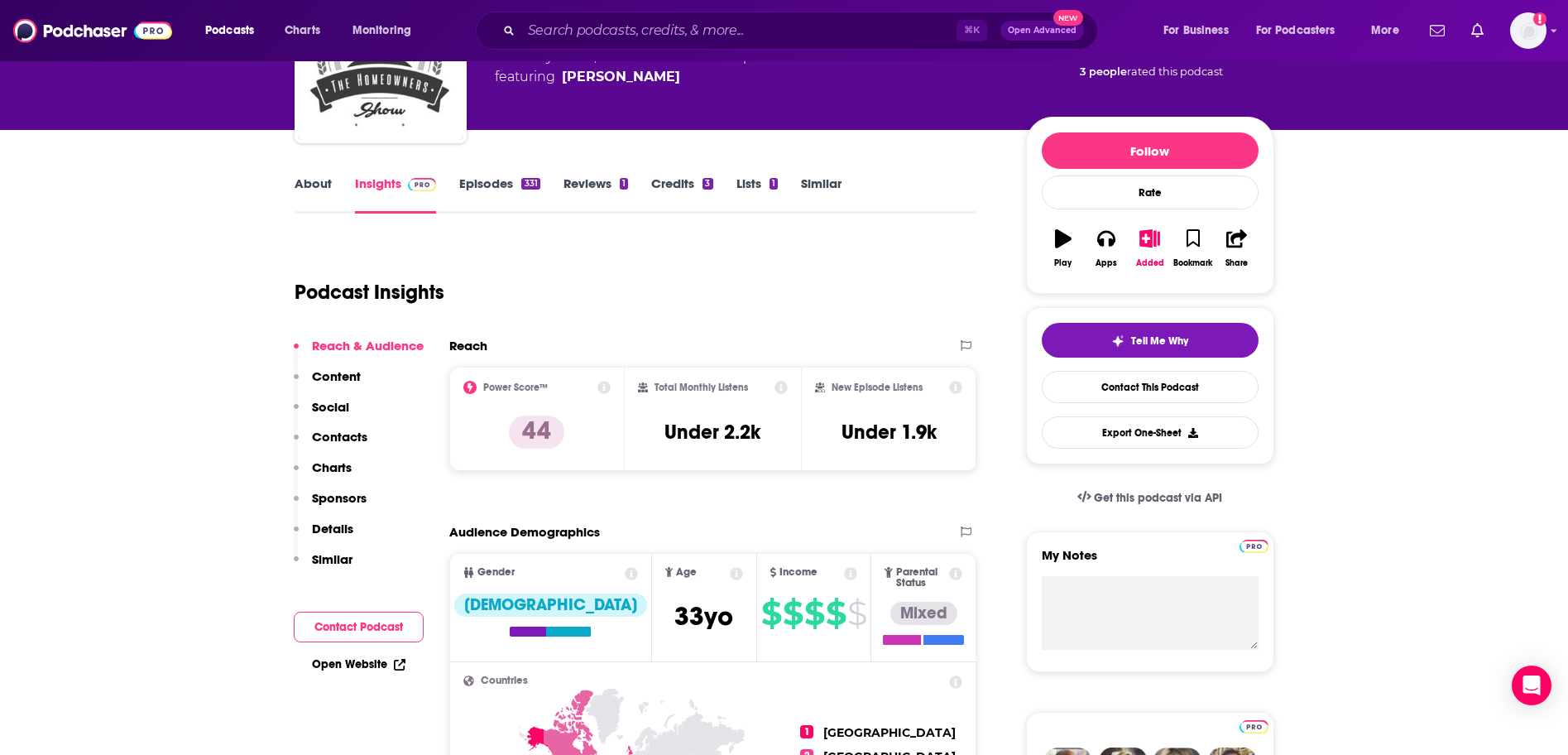
click at [568, 184] on link "Reviews 1" at bounding box center [595, 194] width 65 height 38
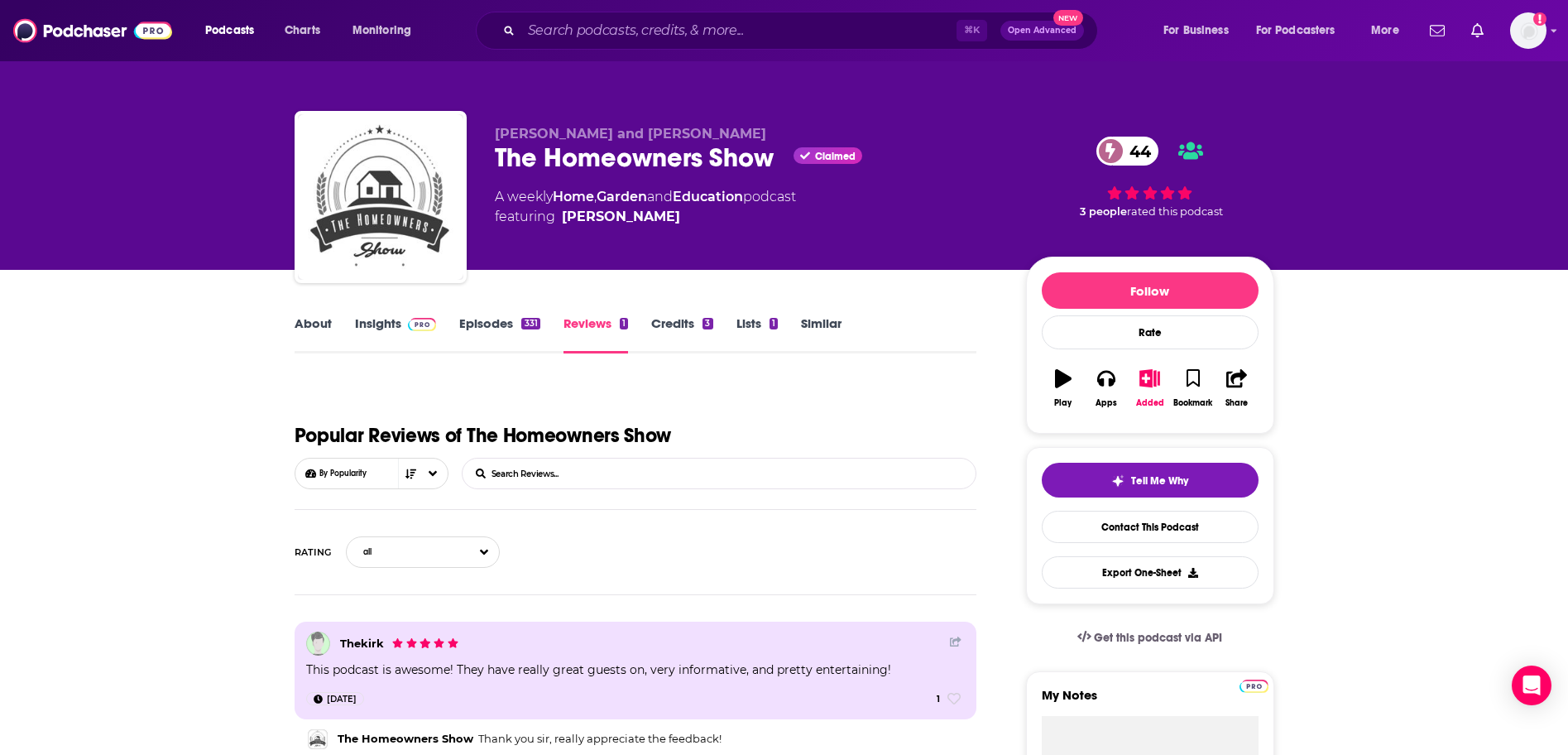
click at [682, 324] on link "Credits 3" at bounding box center [681, 335] width 61 height 38
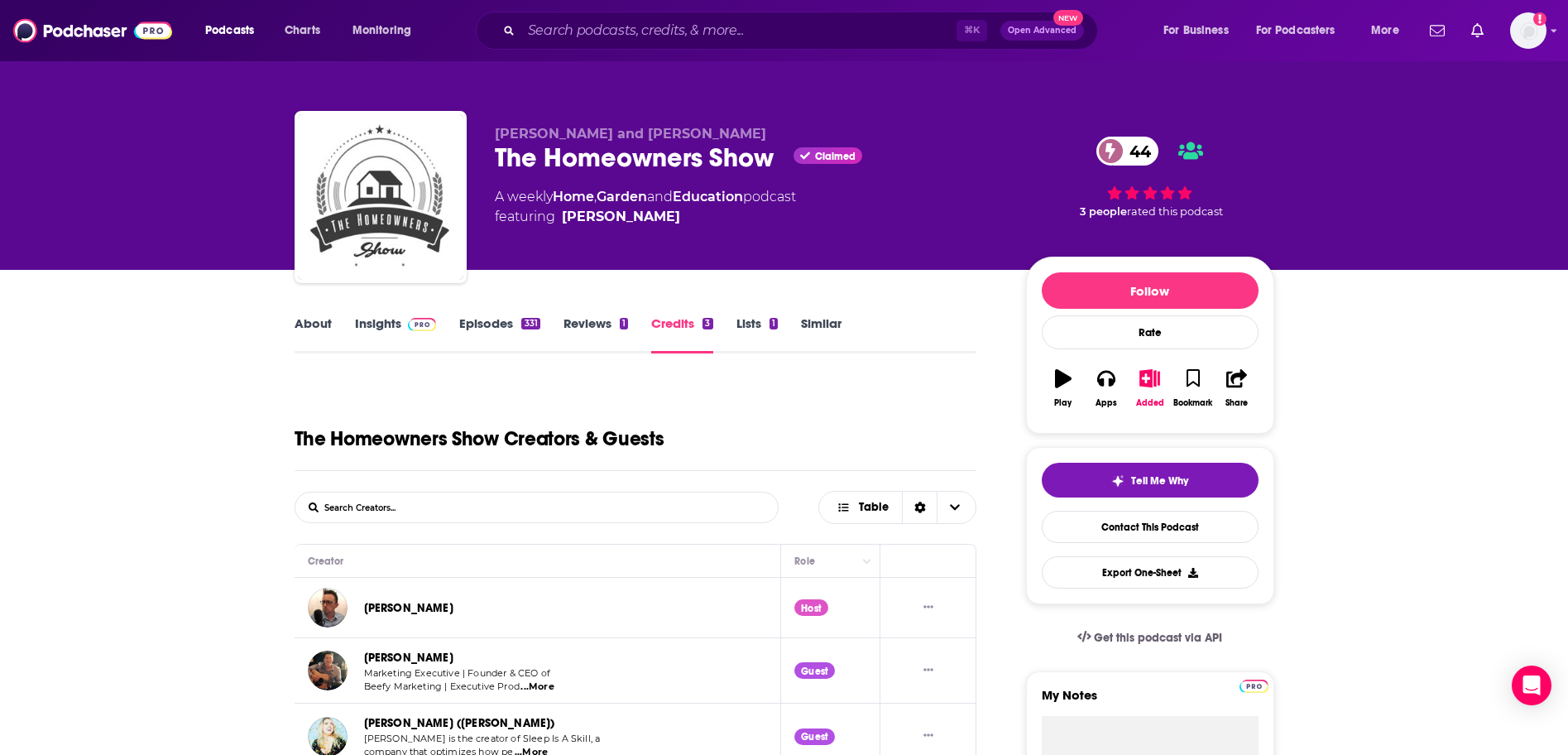
scroll to position [85, 0]
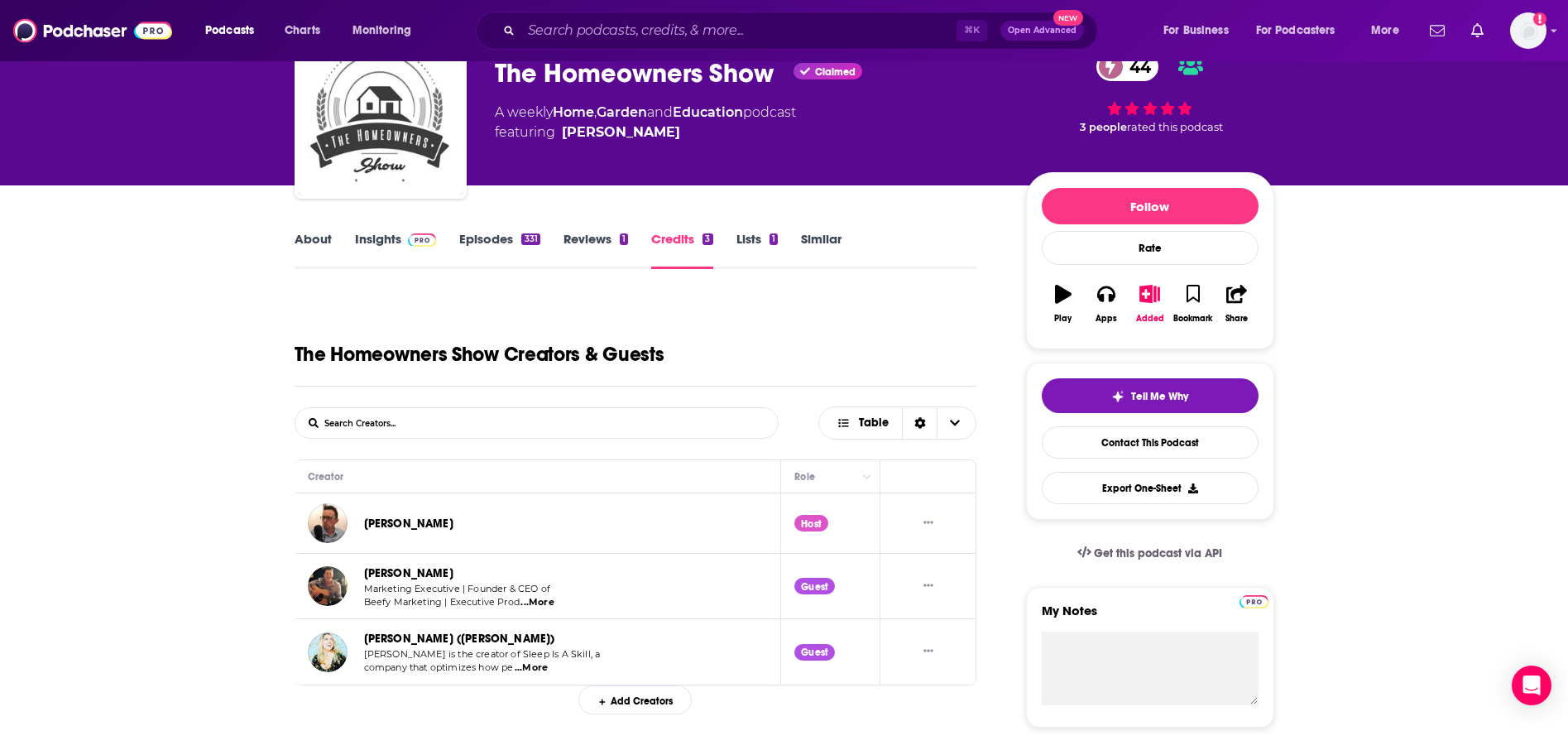
click at [394, 525] on link "Craig Williams" at bounding box center [409, 524] width 90 height 14
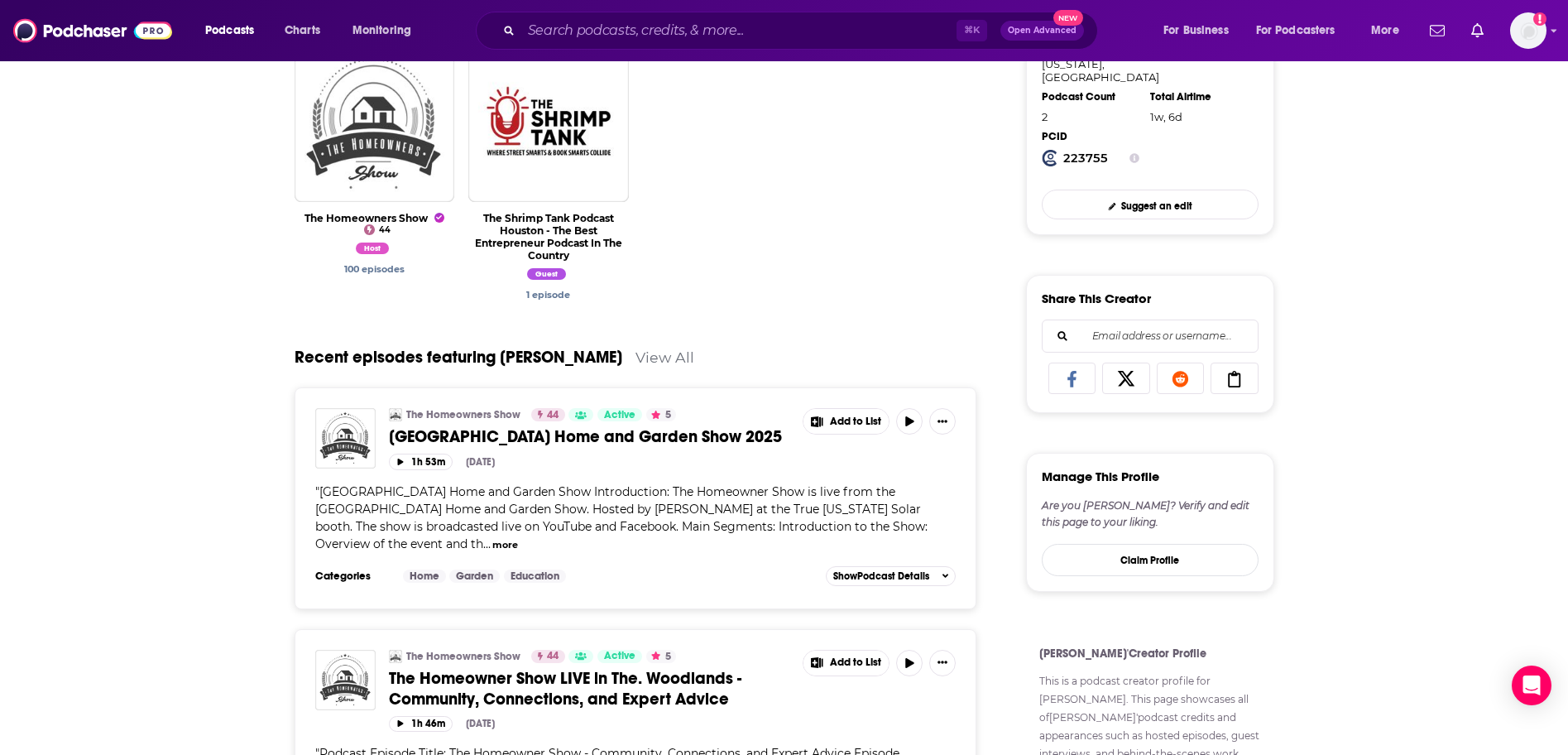
scroll to position [559, 0]
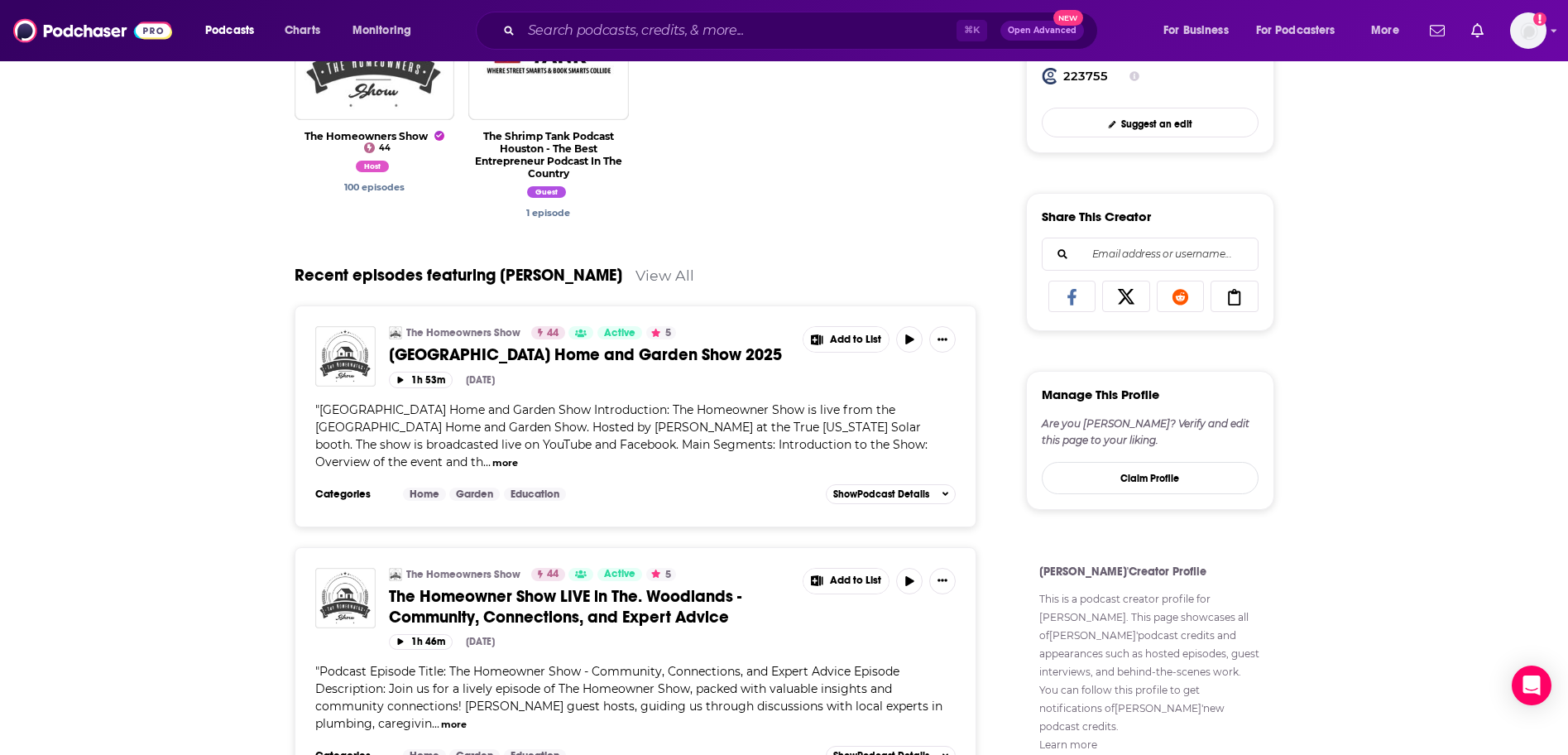
click at [556, 357] on span "Montgomery County Home and Garden Show 2025" at bounding box center [586, 355] width 393 height 21
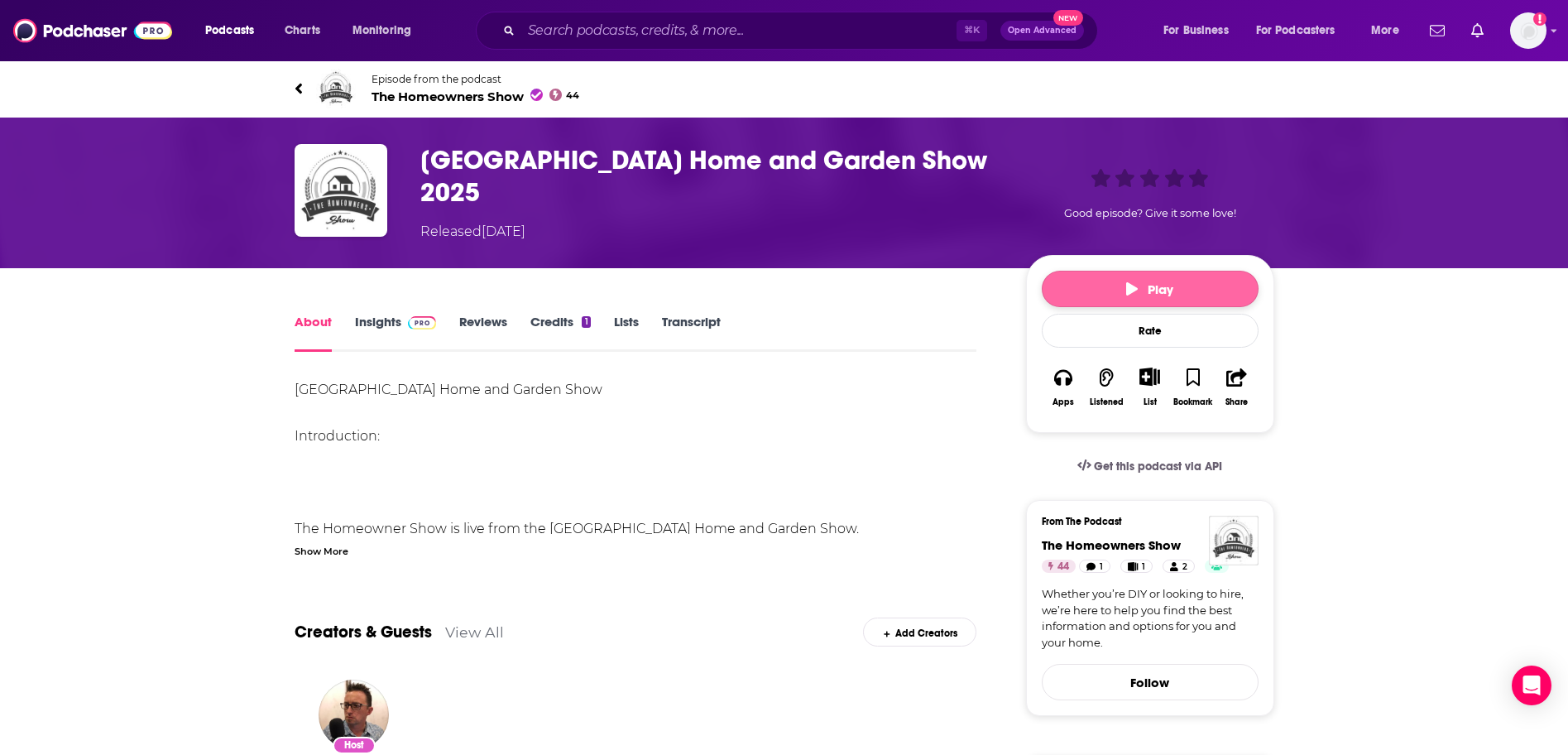
click at [1129, 299] on button "Play" at bounding box center [1150, 289] width 216 height 36
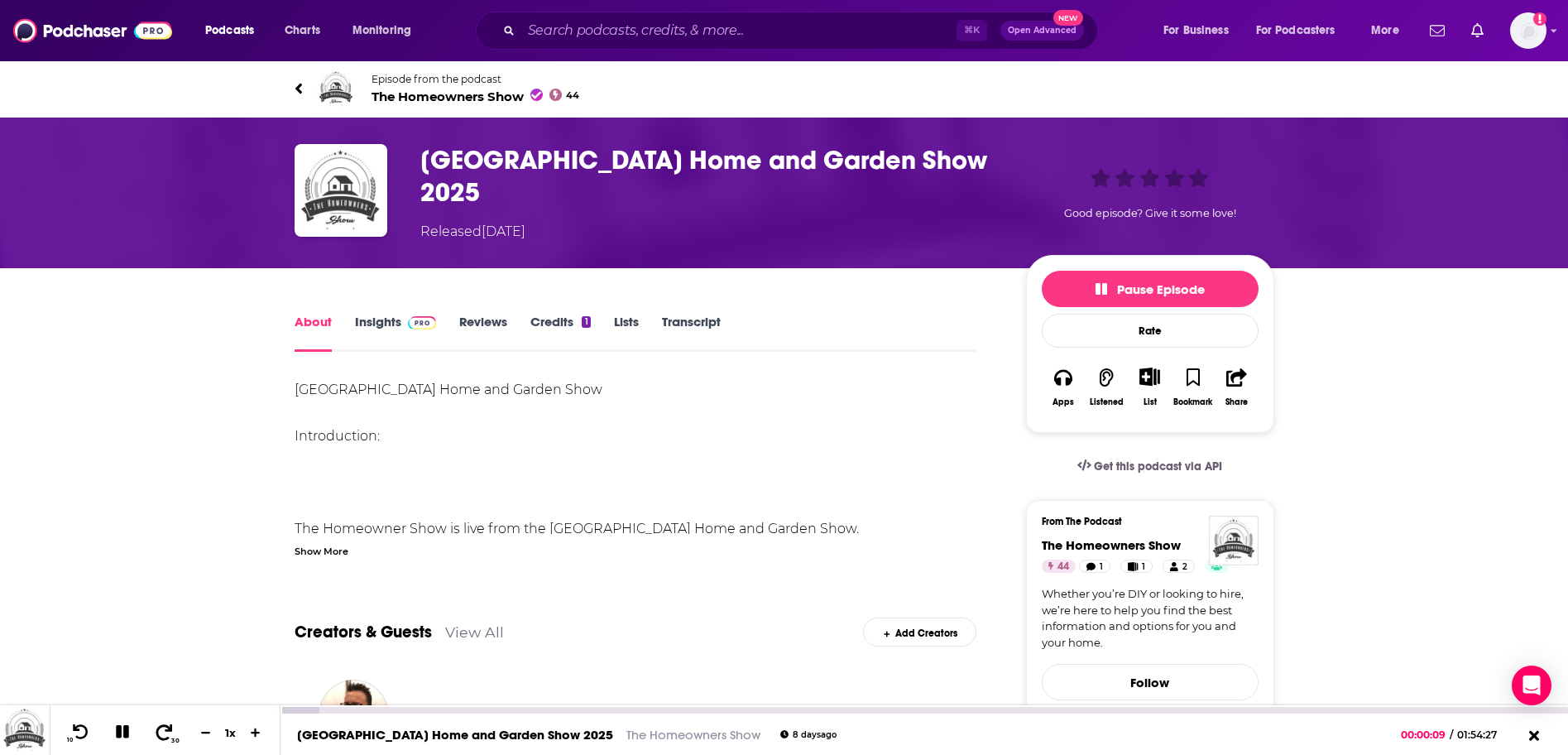
click at [167, 733] on icon at bounding box center [164, 732] width 21 height 16
click at [379, 318] on link "Insights" at bounding box center [396, 333] width 82 height 38
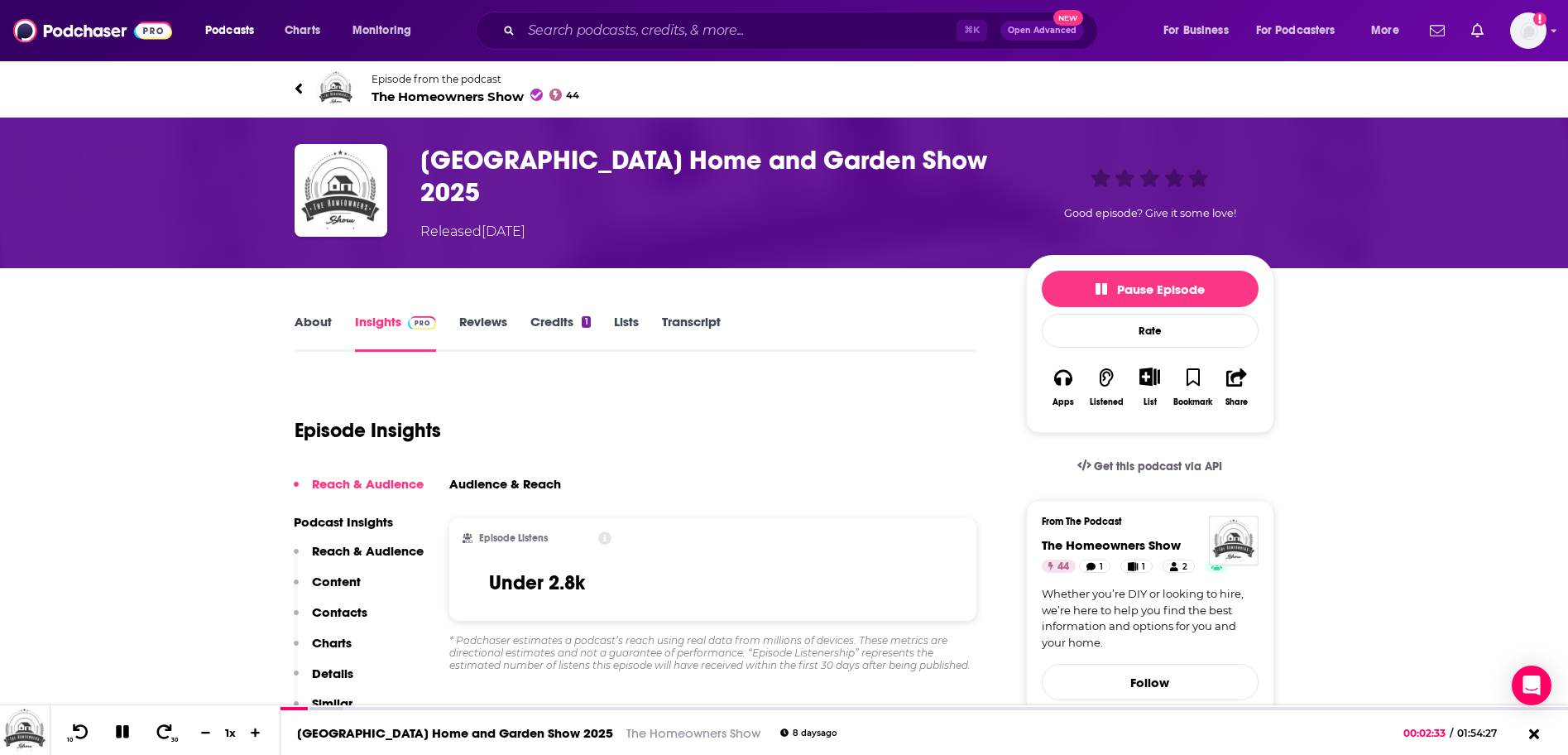
click at [316, 324] on link "About" at bounding box center [313, 333] width 37 height 38
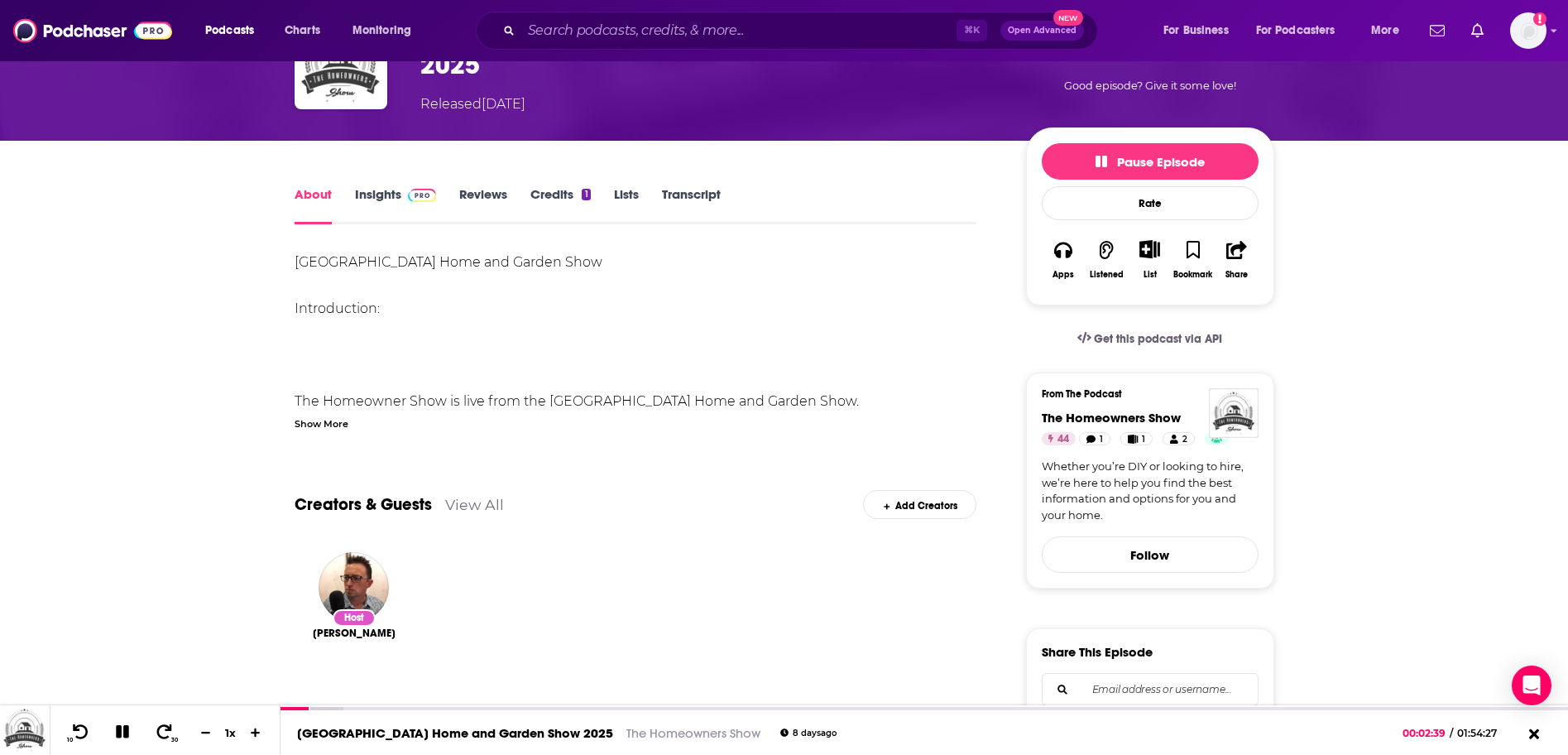
scroll to position [60, 0]
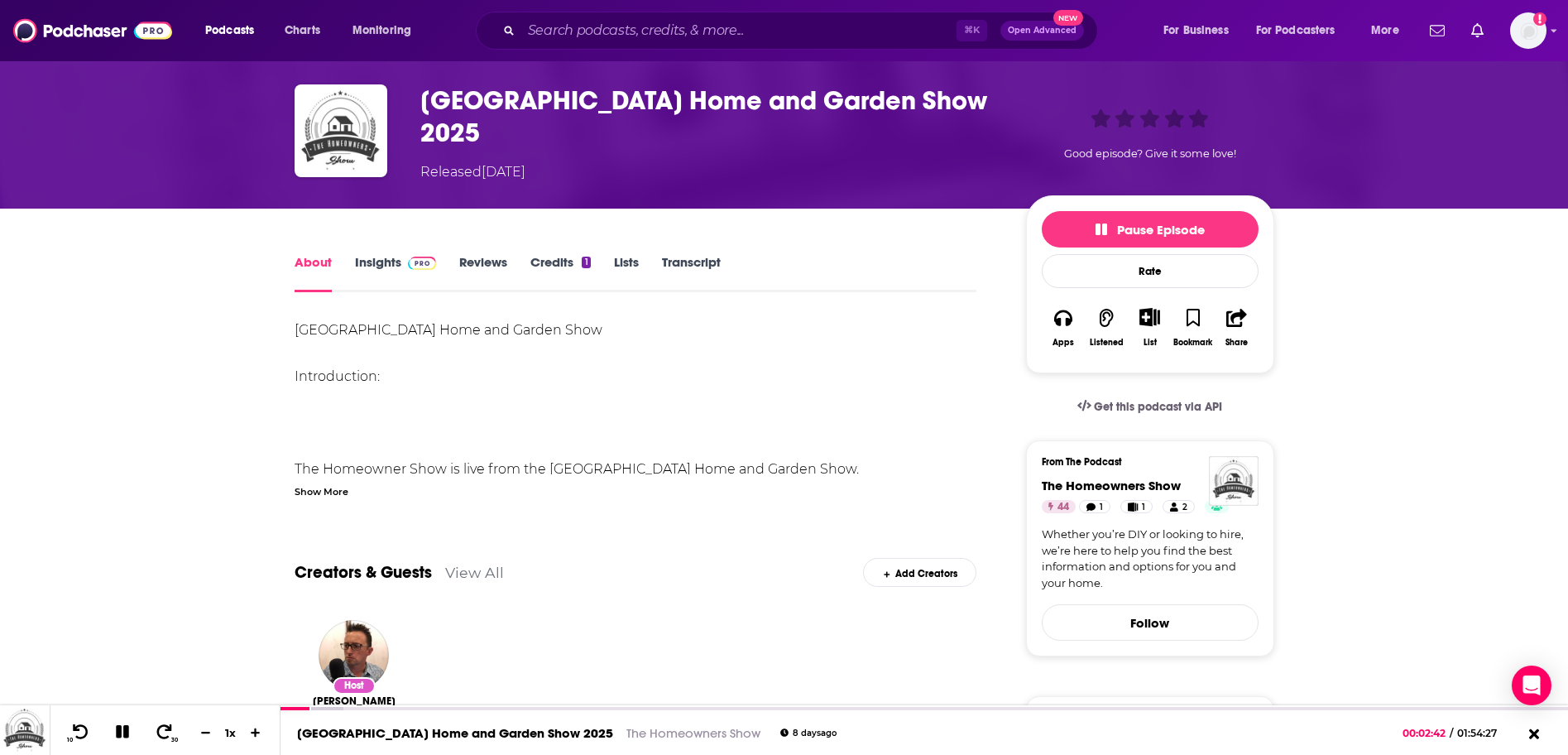
click at [367, 262] on link "Insights" at bounding box center [396, 274] width 82 height 38
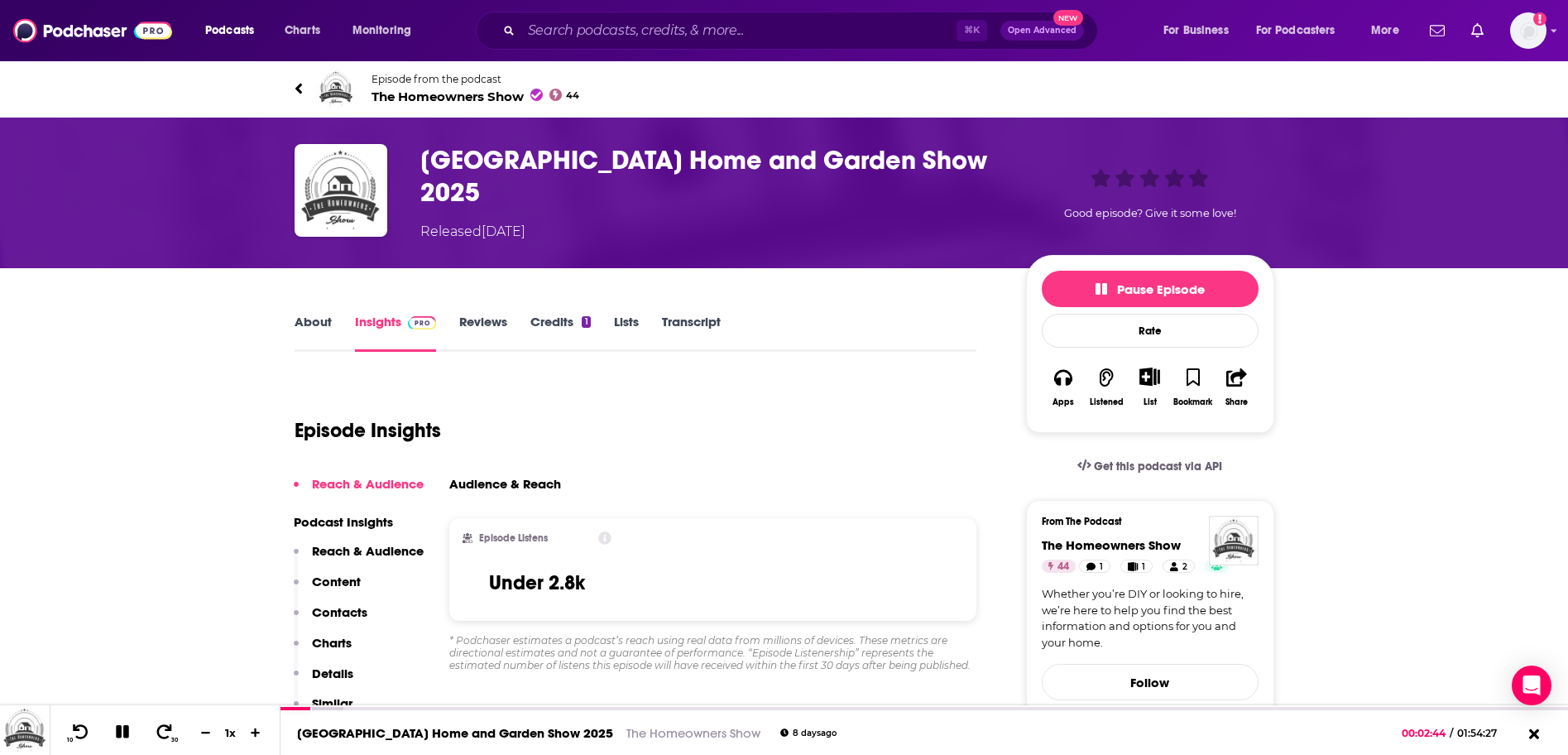
click at [298, 88] on icon at bounding box center [298, 88] width 7 height 10
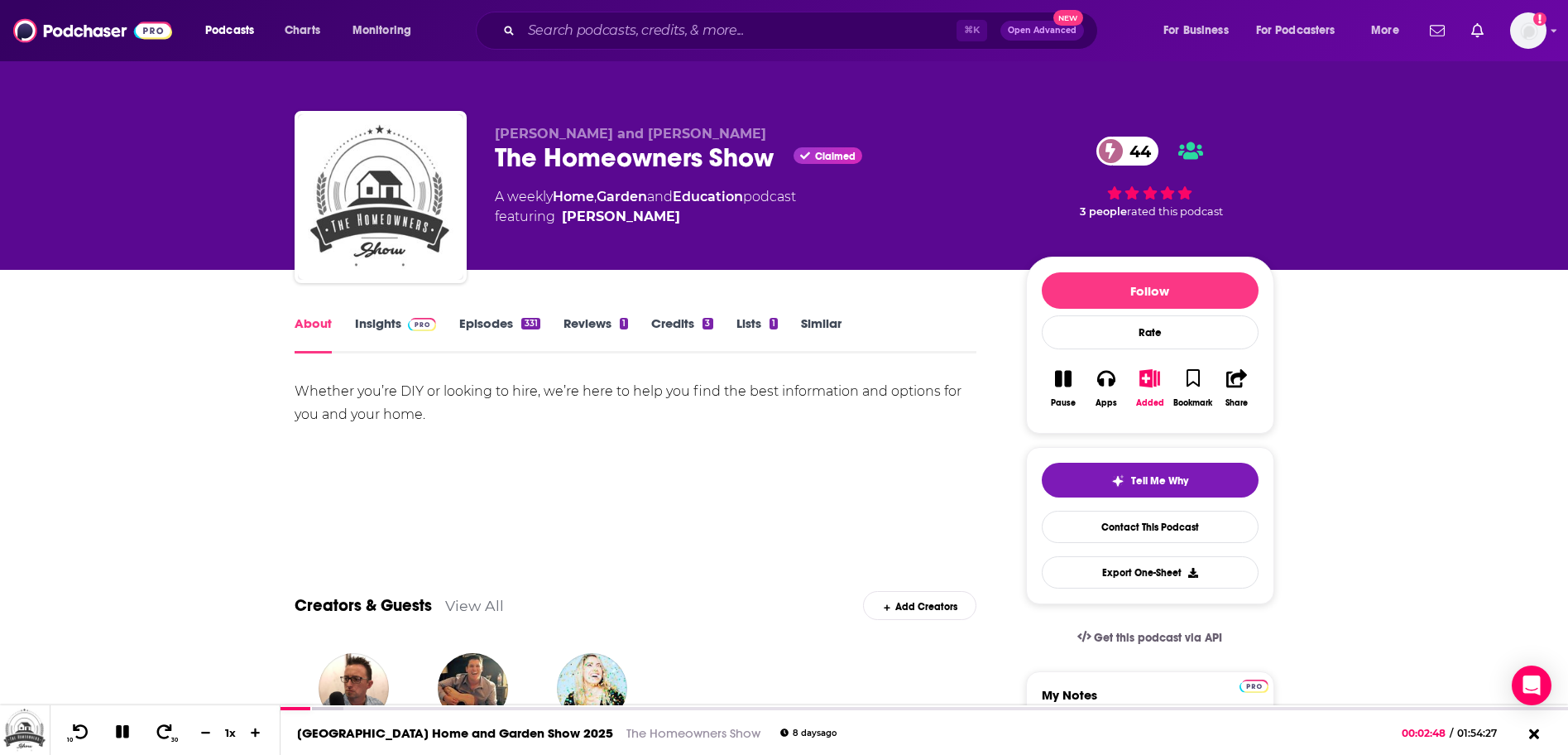
click at [500, 324] on link "Episodes 331" at bounding box center [499, 335] width 80 height 38
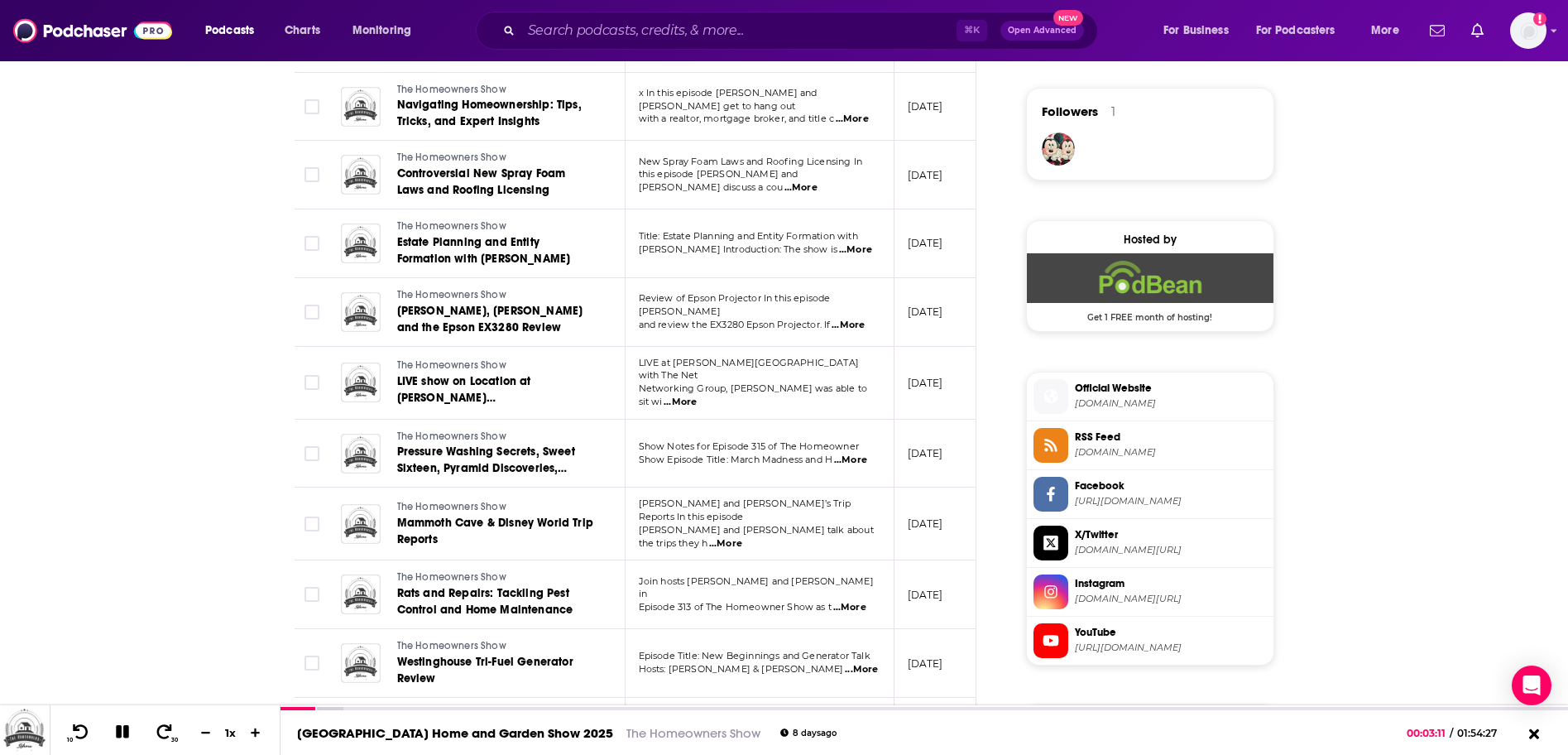
scroll to position [1196, 0]
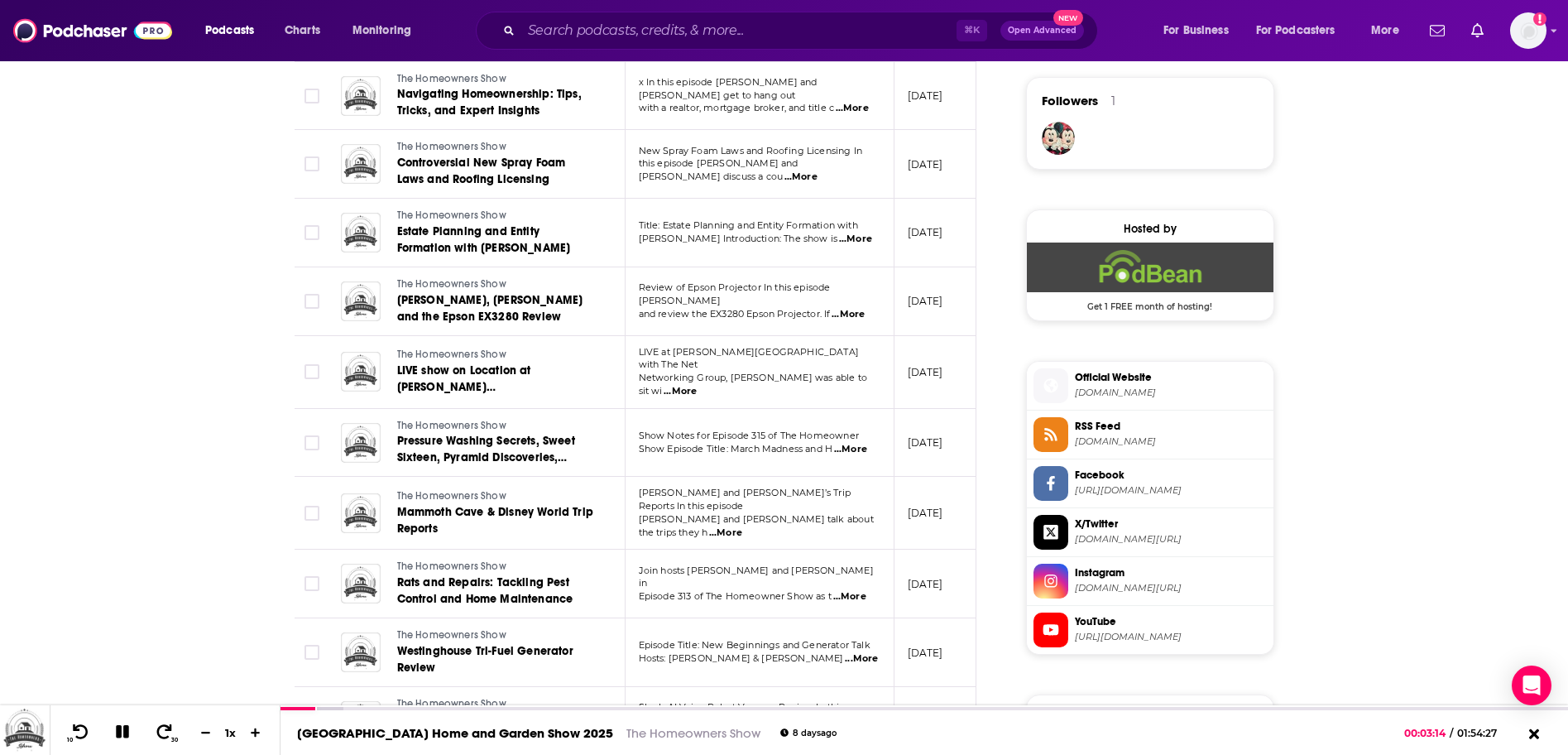
click at [1113, 478] on span "Facebook" at bounding box center [1170, 475] width 192 height 15
click at [125, 731] on icon at bounding box center [122, 732] width 13 height 13
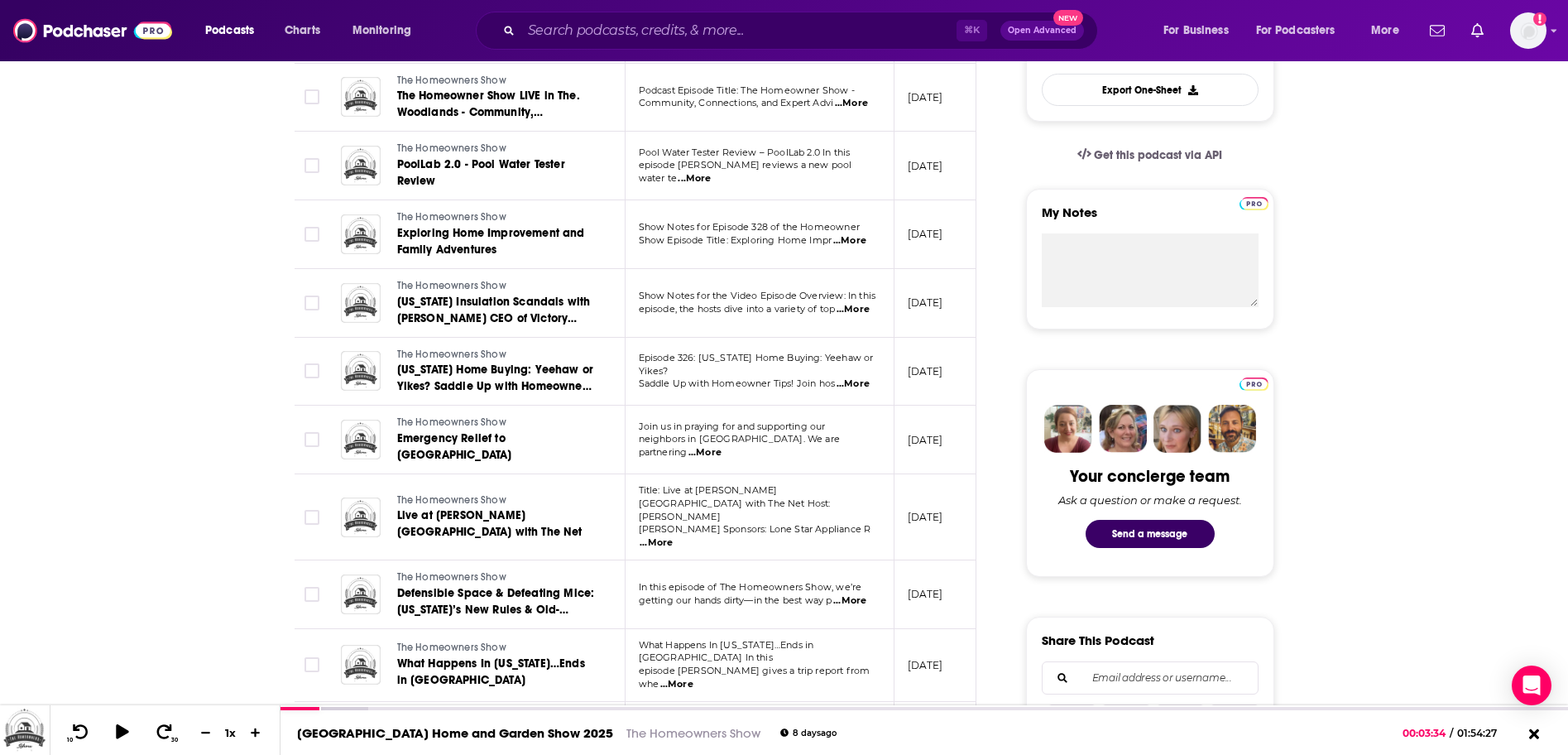
scroll to position [218, 0]
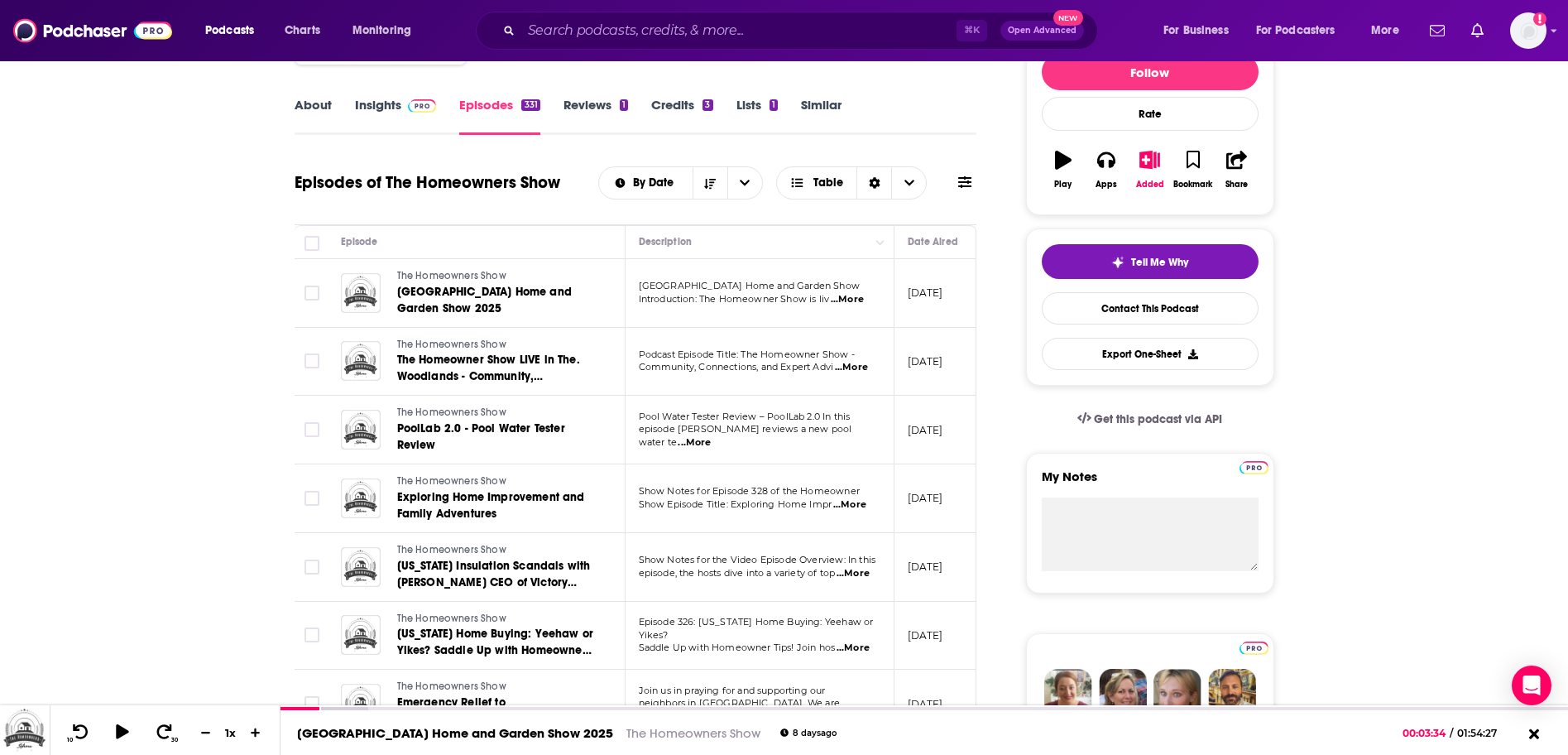
click at [711, 437] on span "...More" at bounding box center [694, 443] width 33 height 13
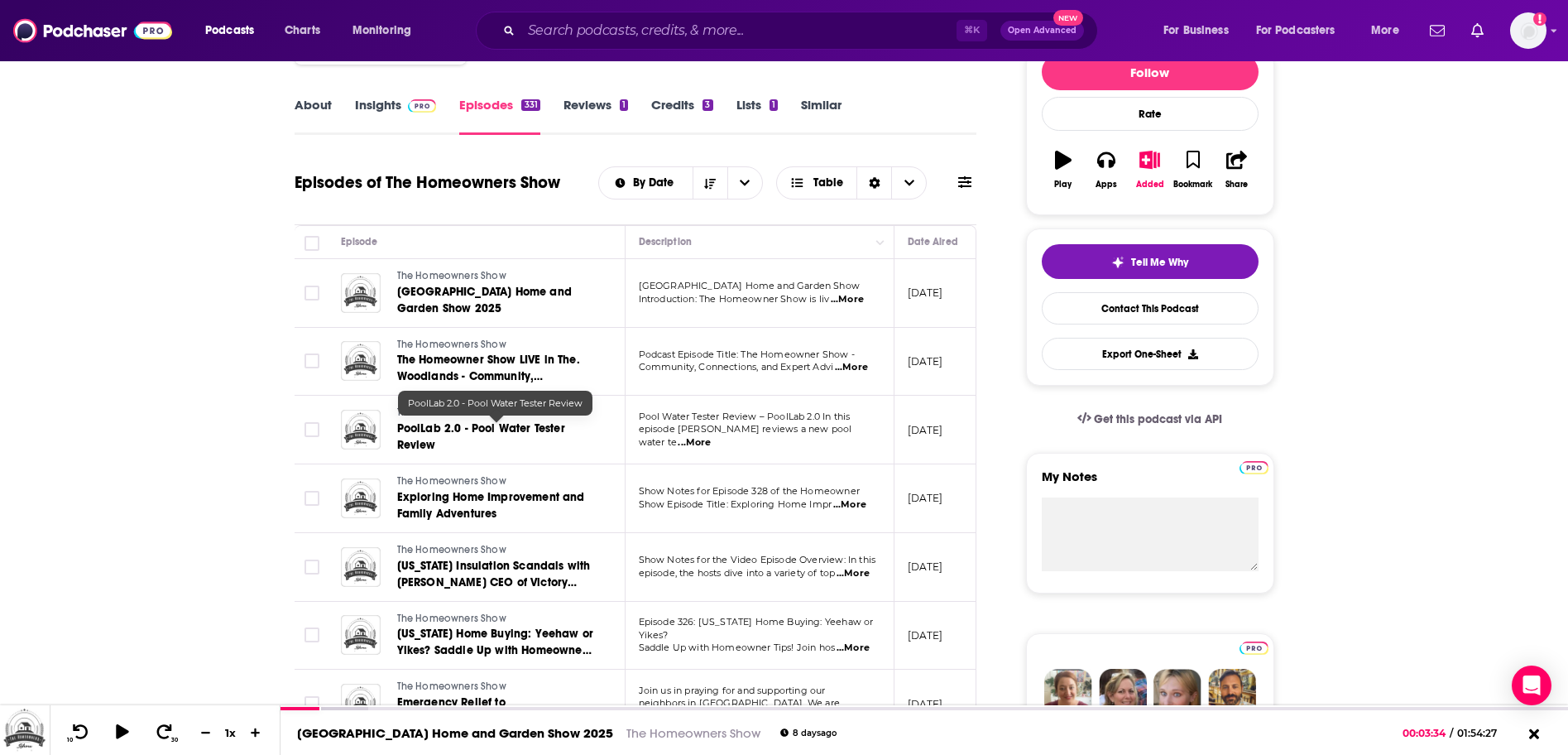
click at [499, 425] on span "PoolLab 2.0 - Pool Water Tester Review" at bounding box center [481, 437] width 168 height 31
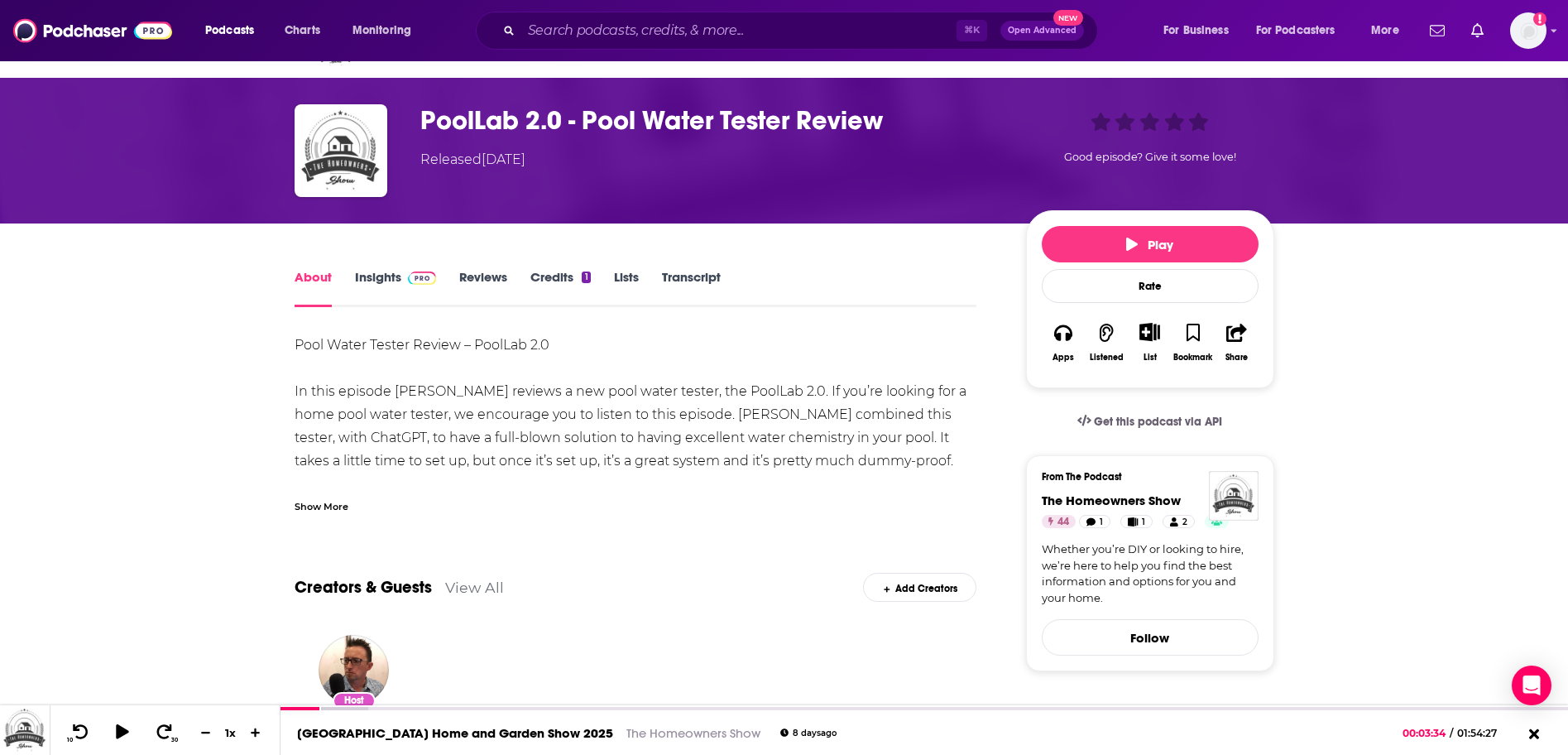
scroll to position [51, 0]
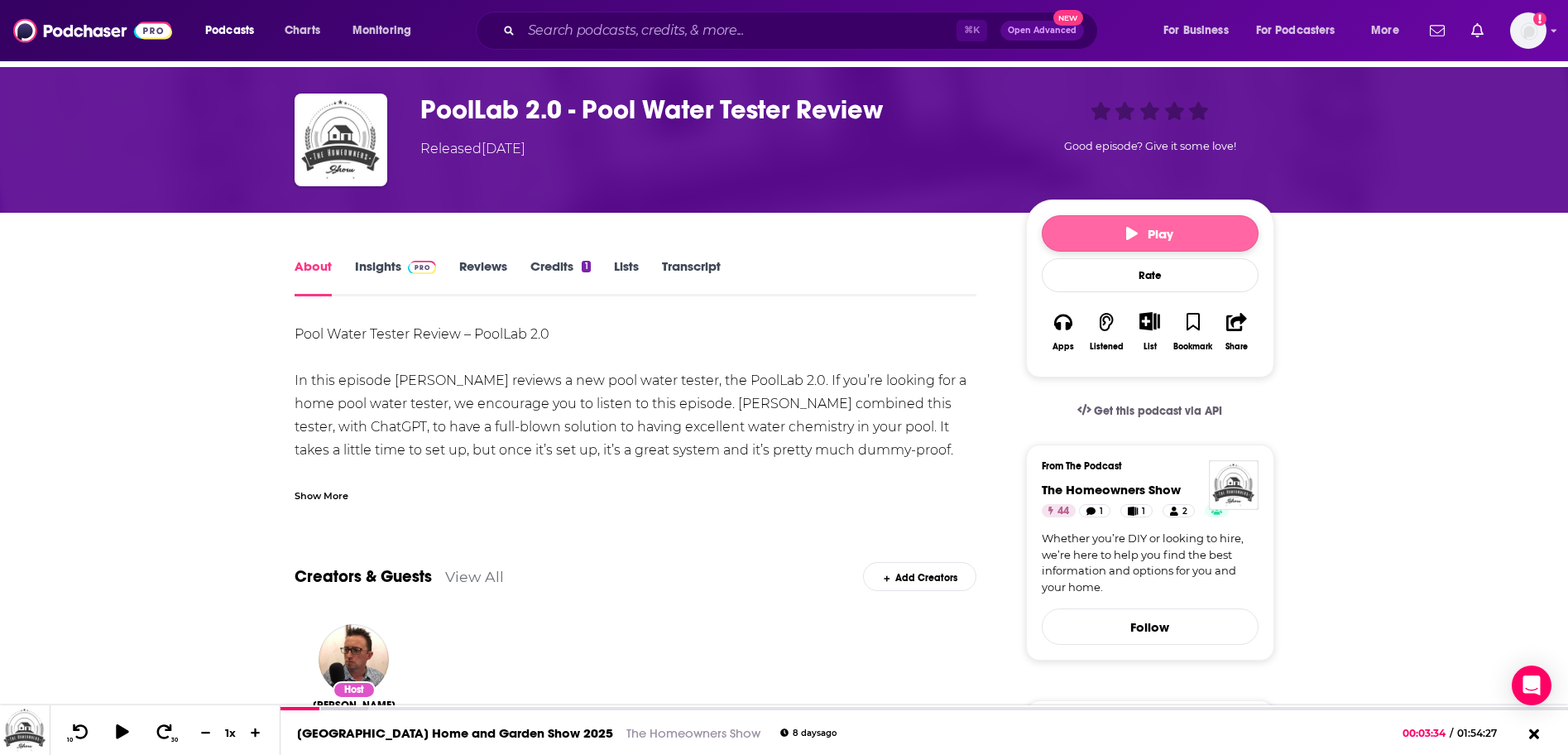
click at [1111, 229] on button "Play" at bounding box center [1150, 233] width 216 height 36
click at [169, 726] on icon at bounding box center [164, 732] width 21 height 16
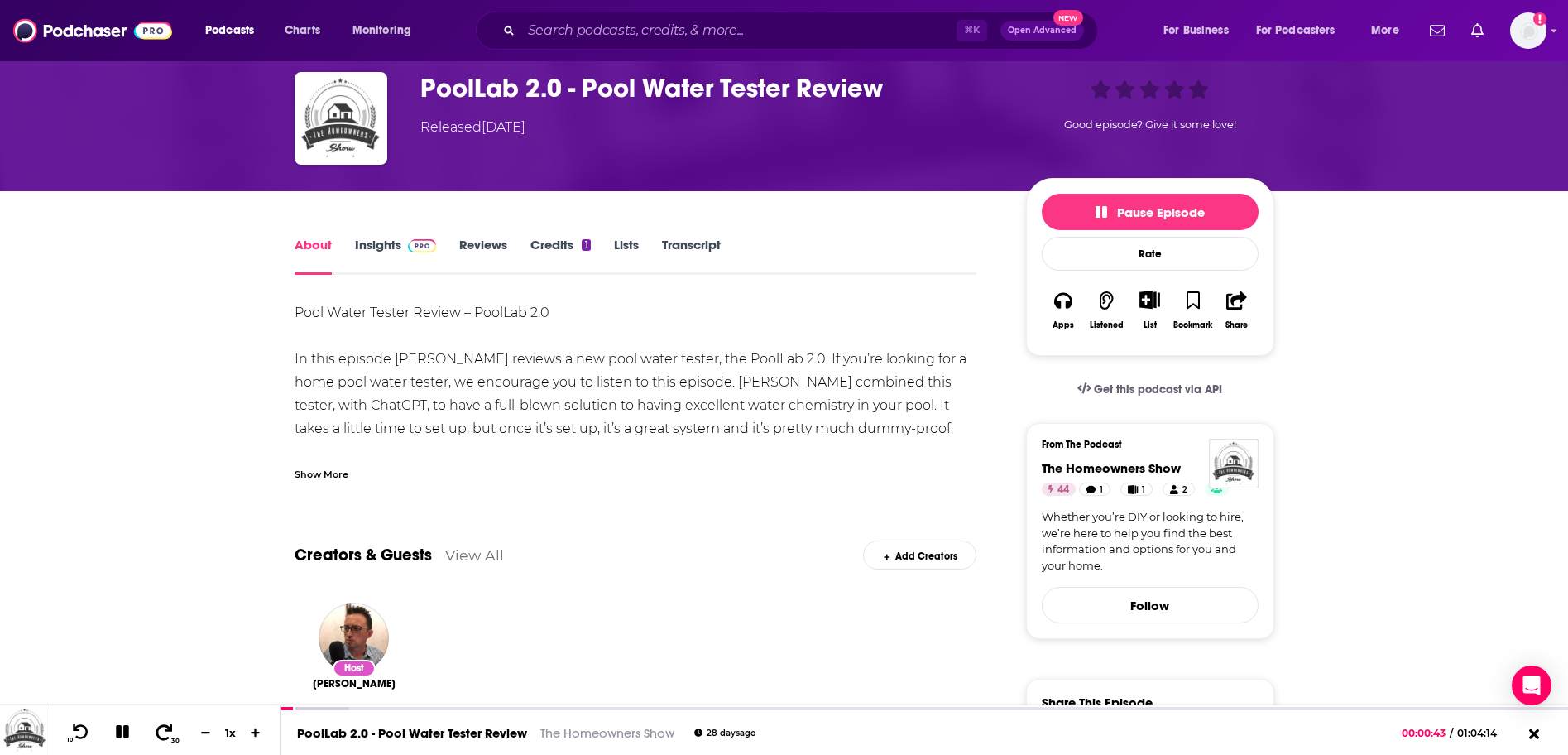
scroll to position [83, 0]
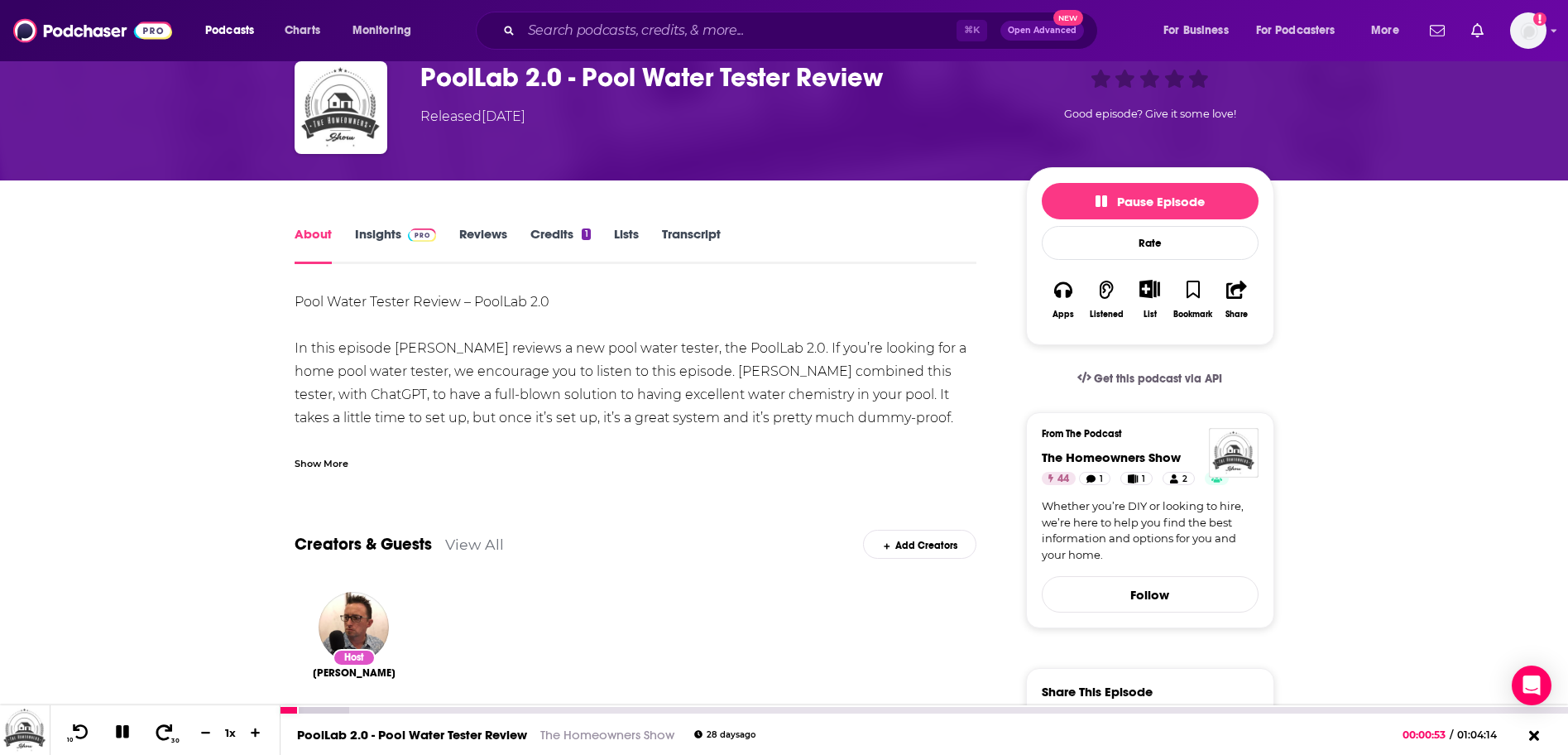
click at [166, 727] on icon at bounding box center [164, 732] width 21 height 16
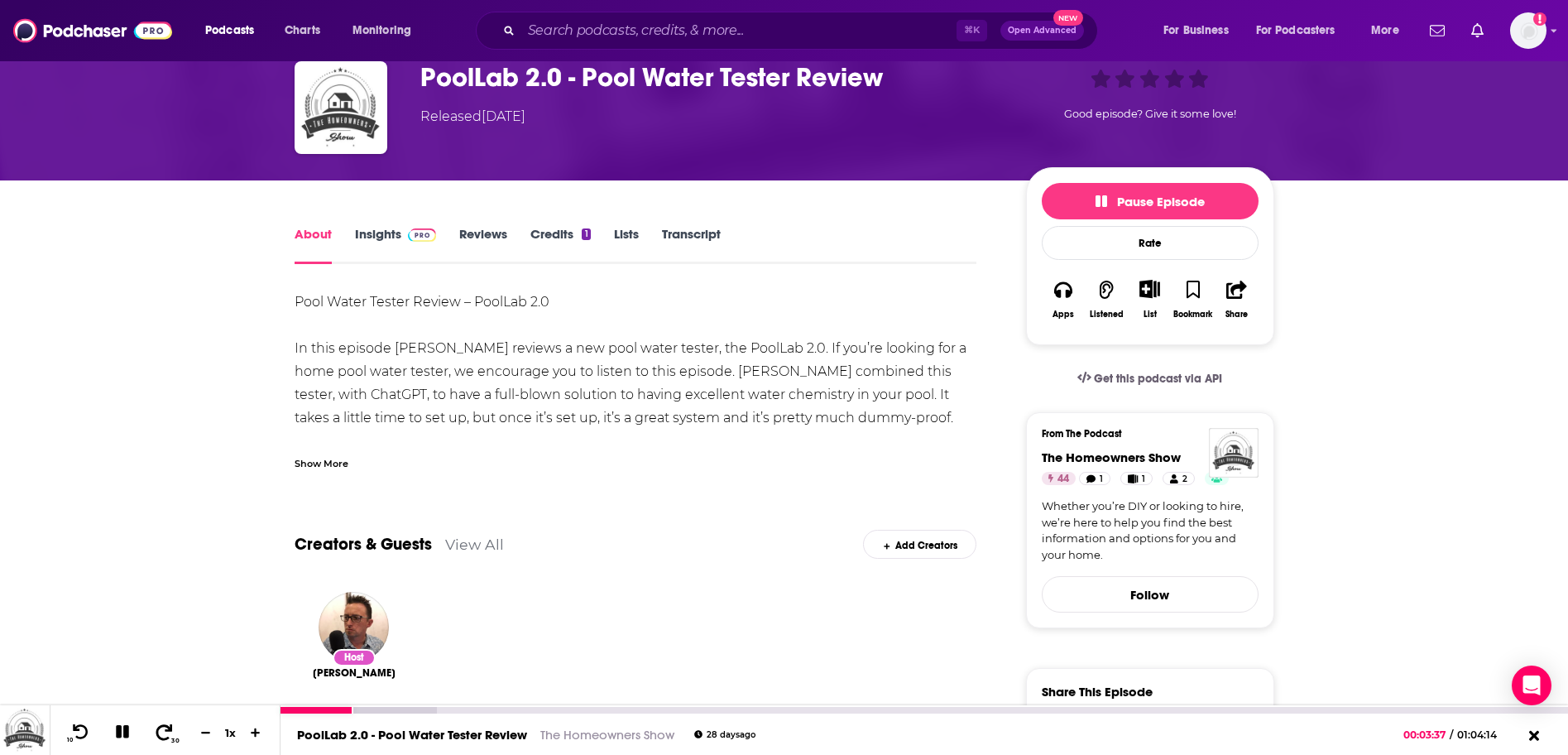
click at [166, 727] on icon at bounding box center [164, 732] width 21 height 16
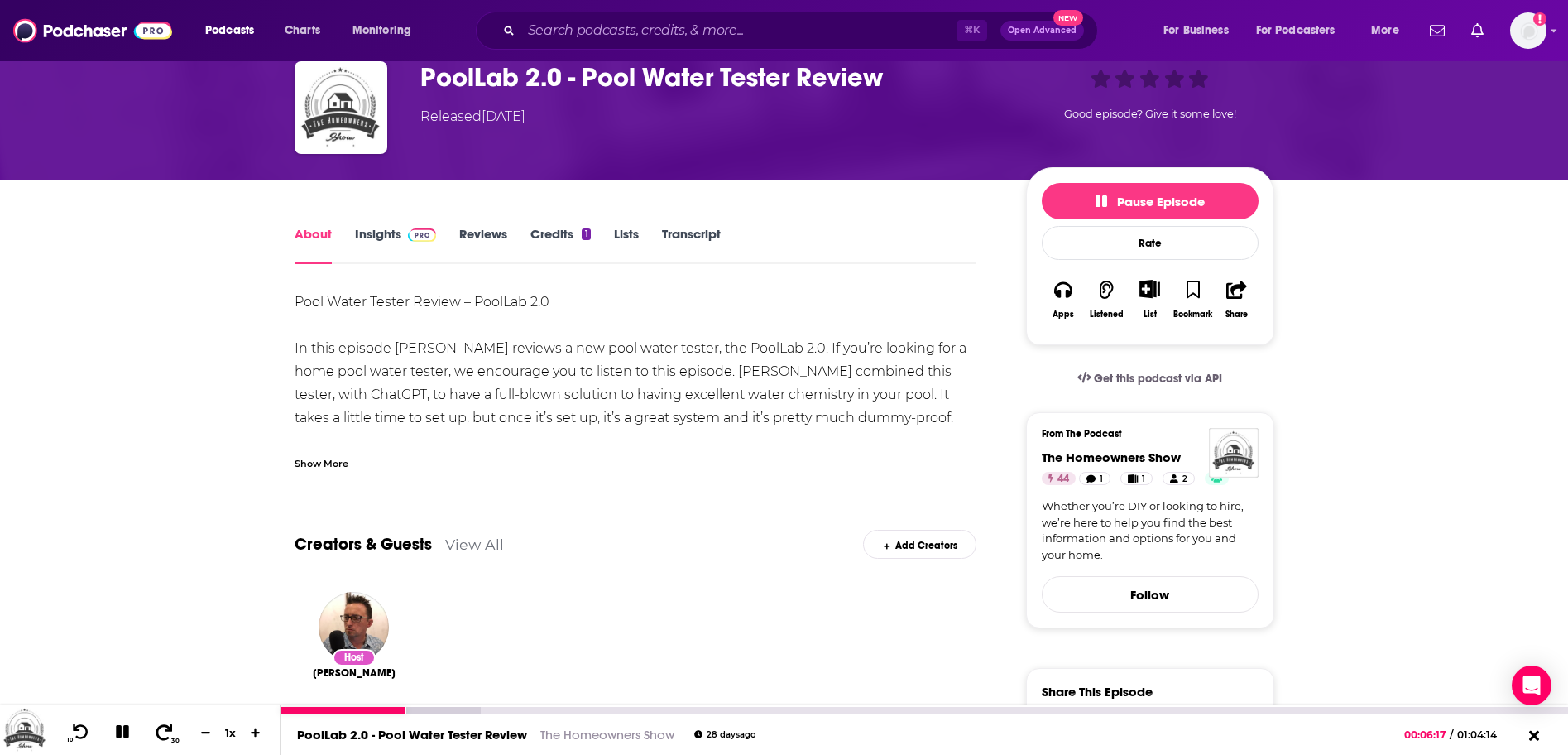
click at [166, 727] on icon at bounding box center [164, 732] width 21 height 16
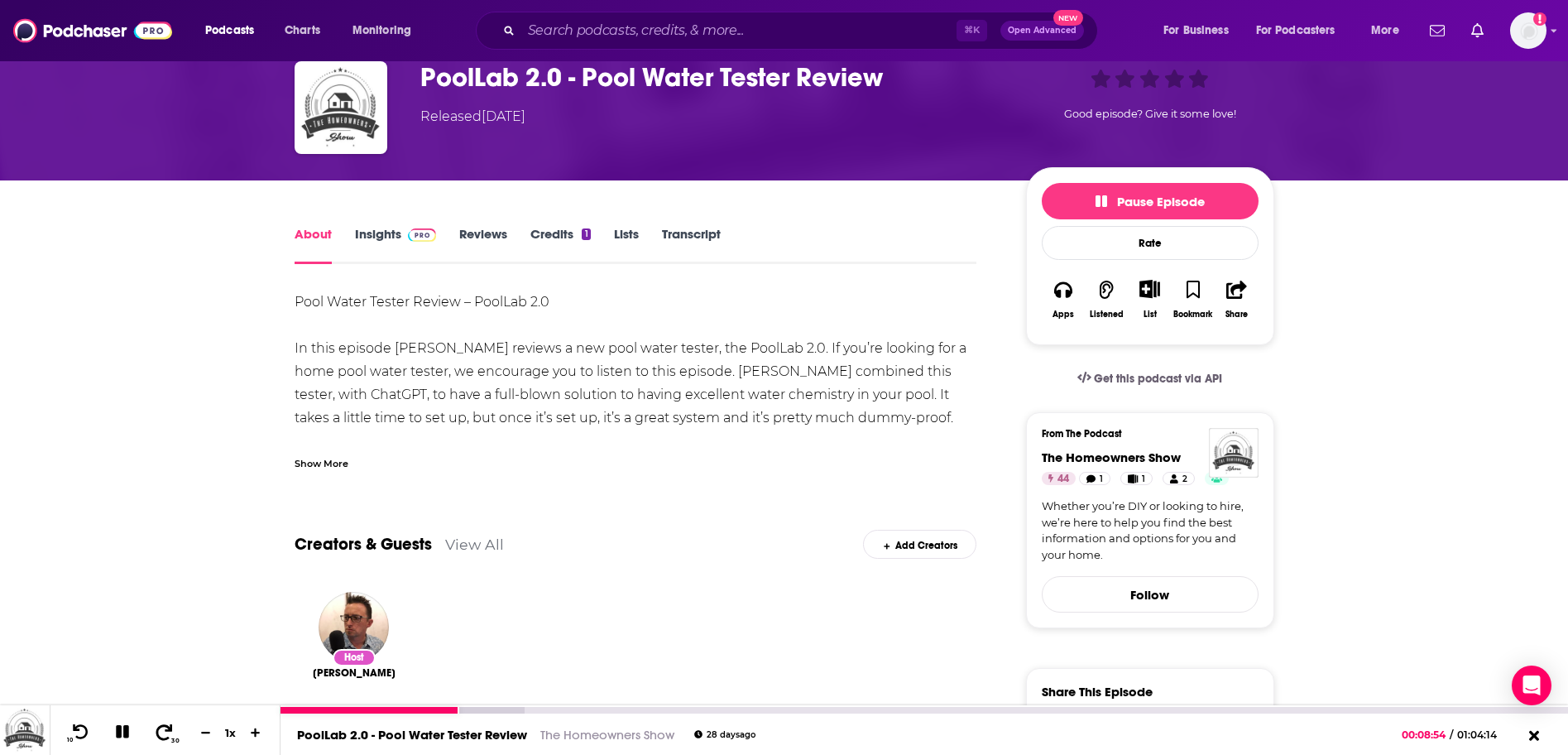
click at [166, 727] on icon at bounding box center [164, 732] width 21 height 16
click at [485, 707] on div at bounding box center [402, 710] width 243 height 7
click at [505, 709] on div at bounding box center [423, 710] width 287 height 7
click at [530, 708] on div at bounding box center [423, 710] width 287 height 7
click at [583, 709] on div at bounding box center [468, 710] width 377 height 7
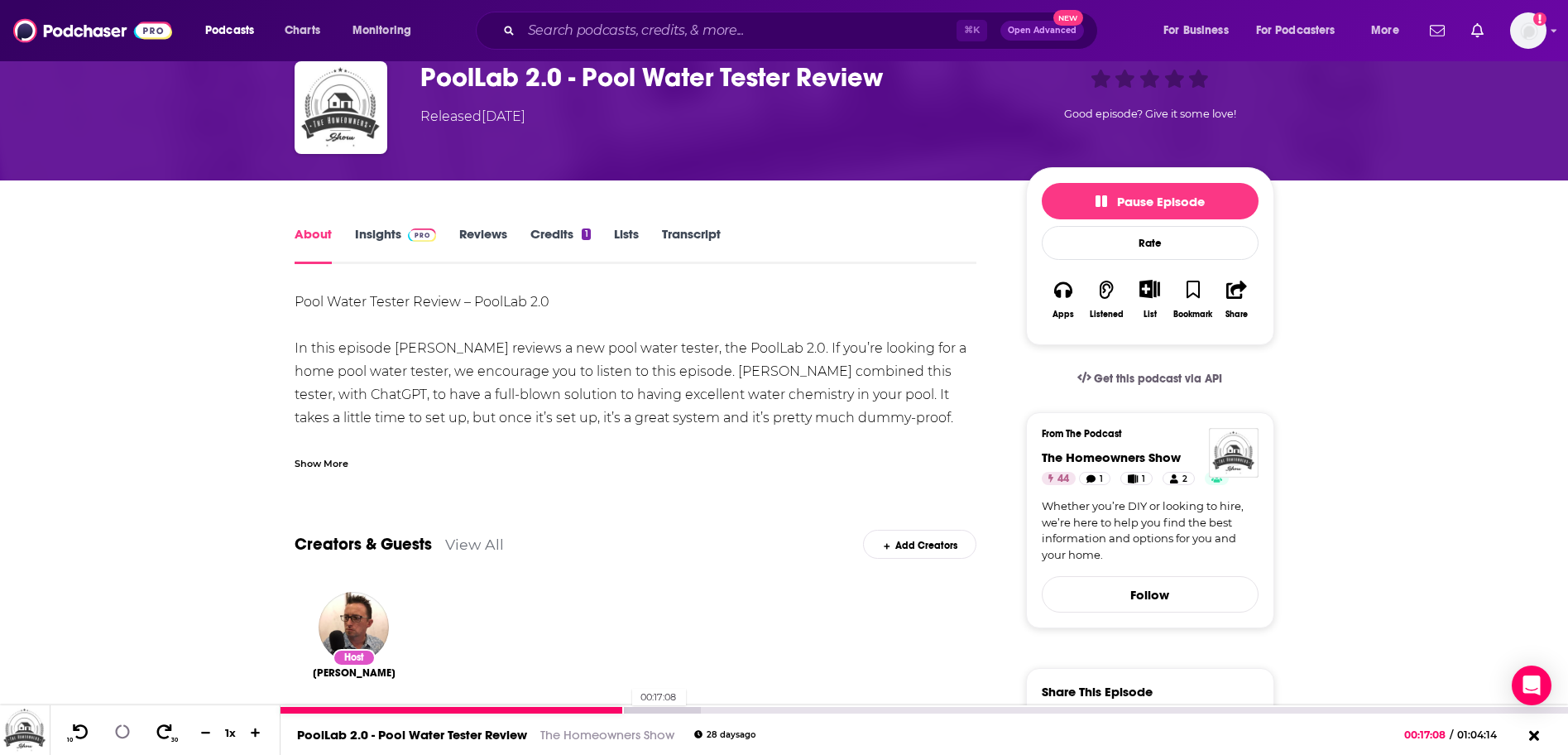
click at [624, 710] on div at bounding box center [490, 710] width 420 height 7
click at [664, 709] on div at bounding box center [511, 710] width 463 height 7
click at [699, 709] on div at bounding box center [534, 710] width 507 height 7
click at [747, 708] on div at bounding box center [534, 710] width 507 height 7
click at [784, 707] on div at bounding box center [555, 710] width 551 height 7
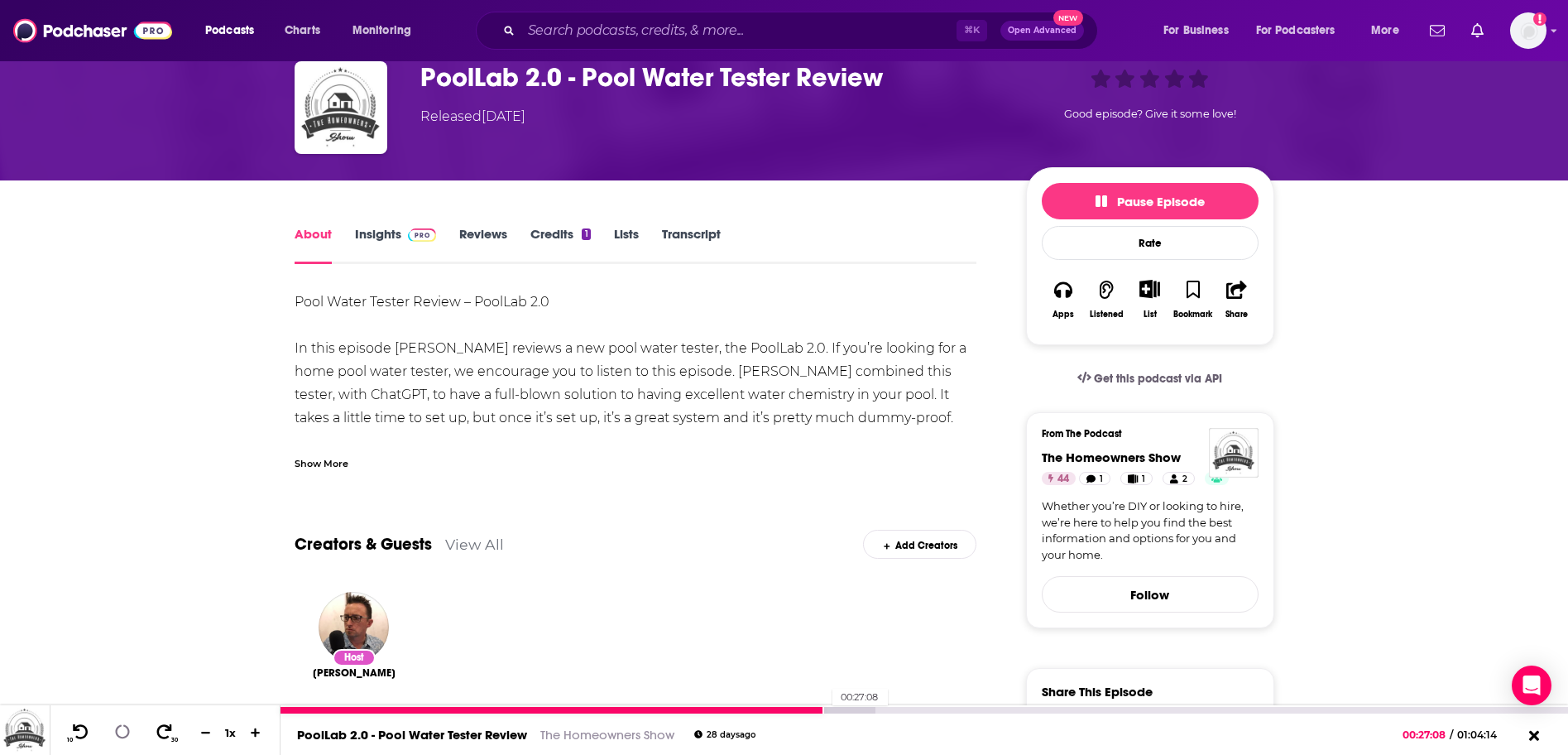
click at [825, 709] on div at bounding box center [578, 710] width 595 height 7
click at [848, 709] on div at bounding box center [599, 710] width 639 height 7
click at [876, 709] on div at bounding box center [599, 710] width 639 height 7
click at [900, 710] on div at bounding box center [622, 710] width 683 height 7
click at [942, 708] on div at bounding box center [648, 710] width 736 height 7
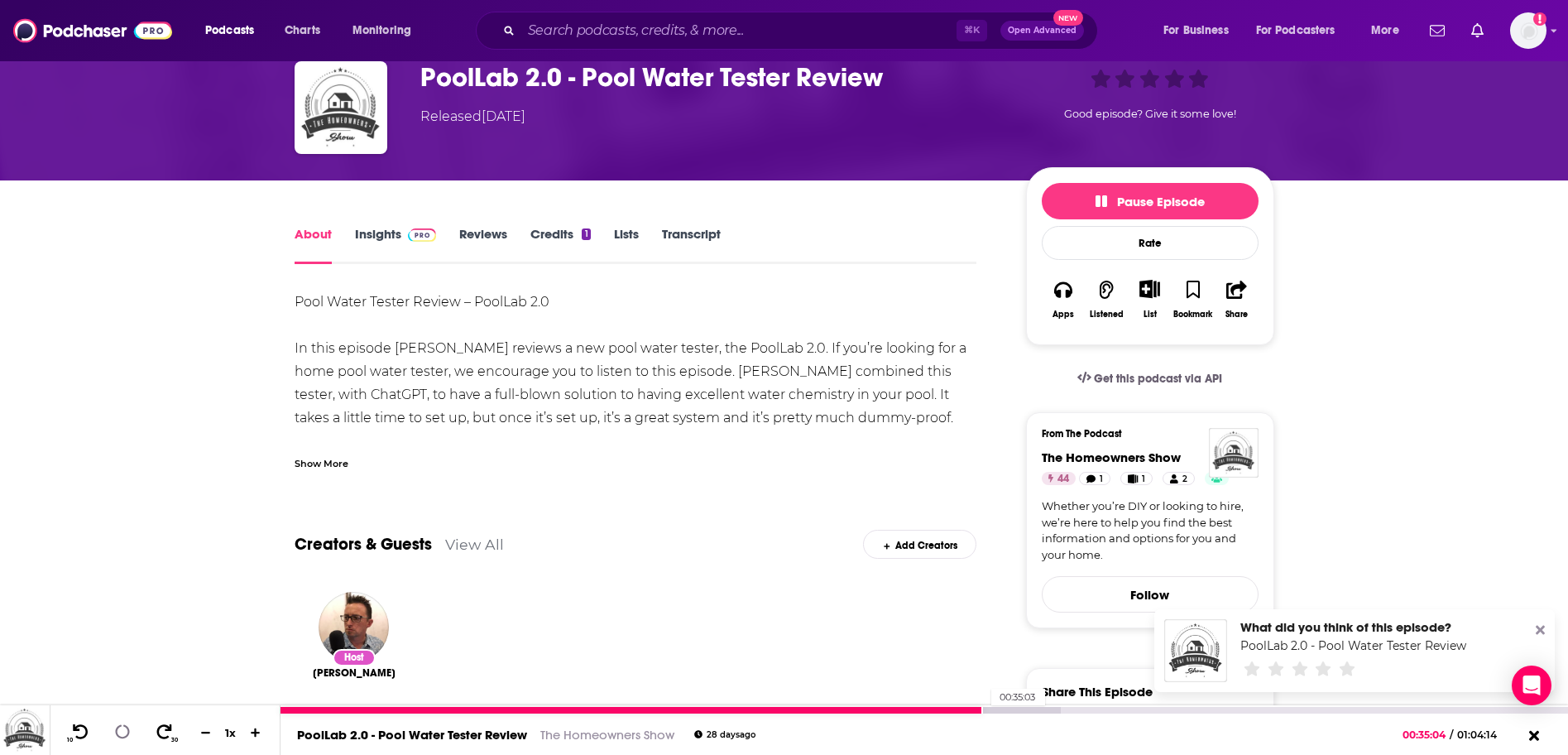
click at [983, 708] on div at bounding box center [670, 710] width 780 height 7
click at [1019, 708] on div at bounding box center [692, 710] width 824 height 7
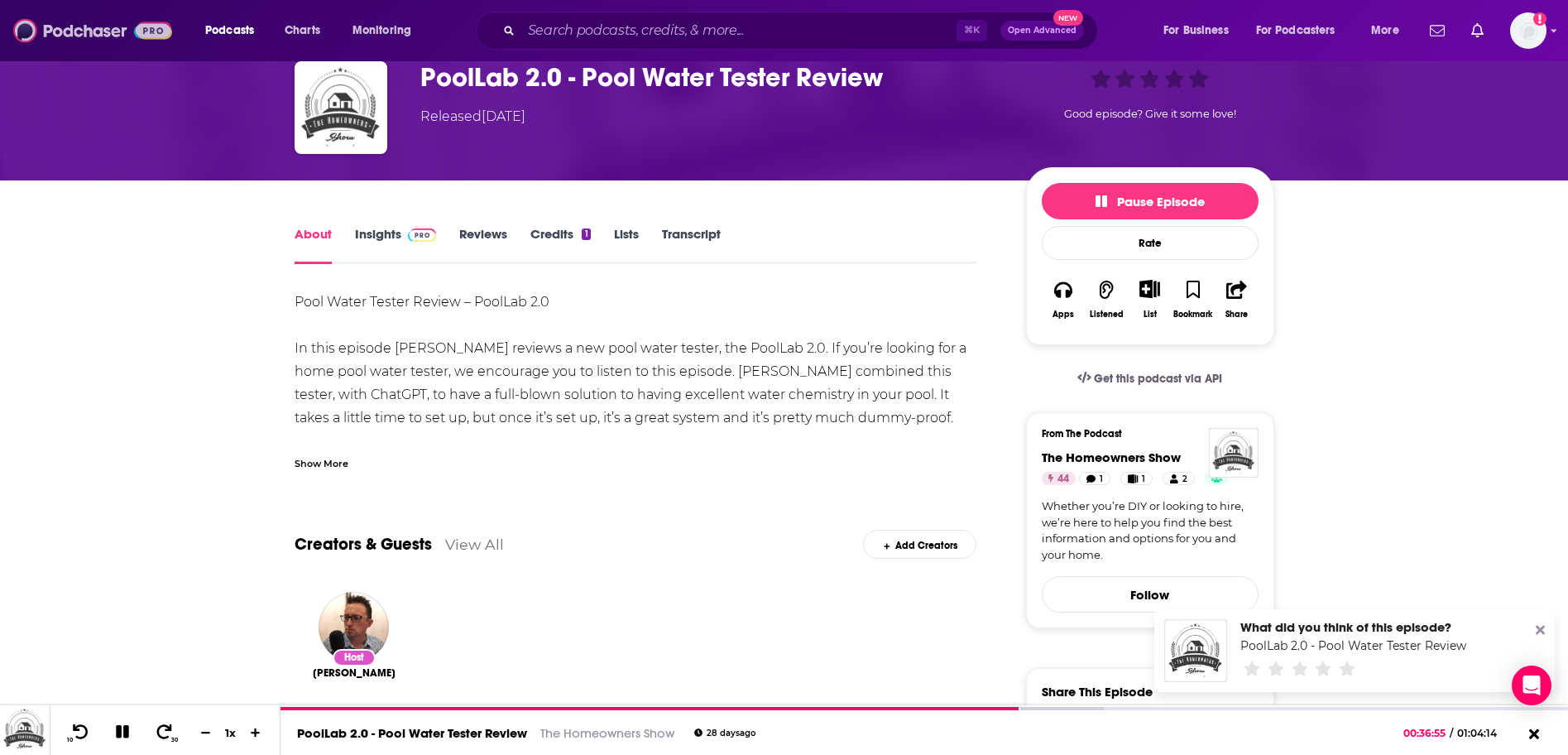
click at [60, 27] on img at bounding box center [92, 30] width 159 height 31
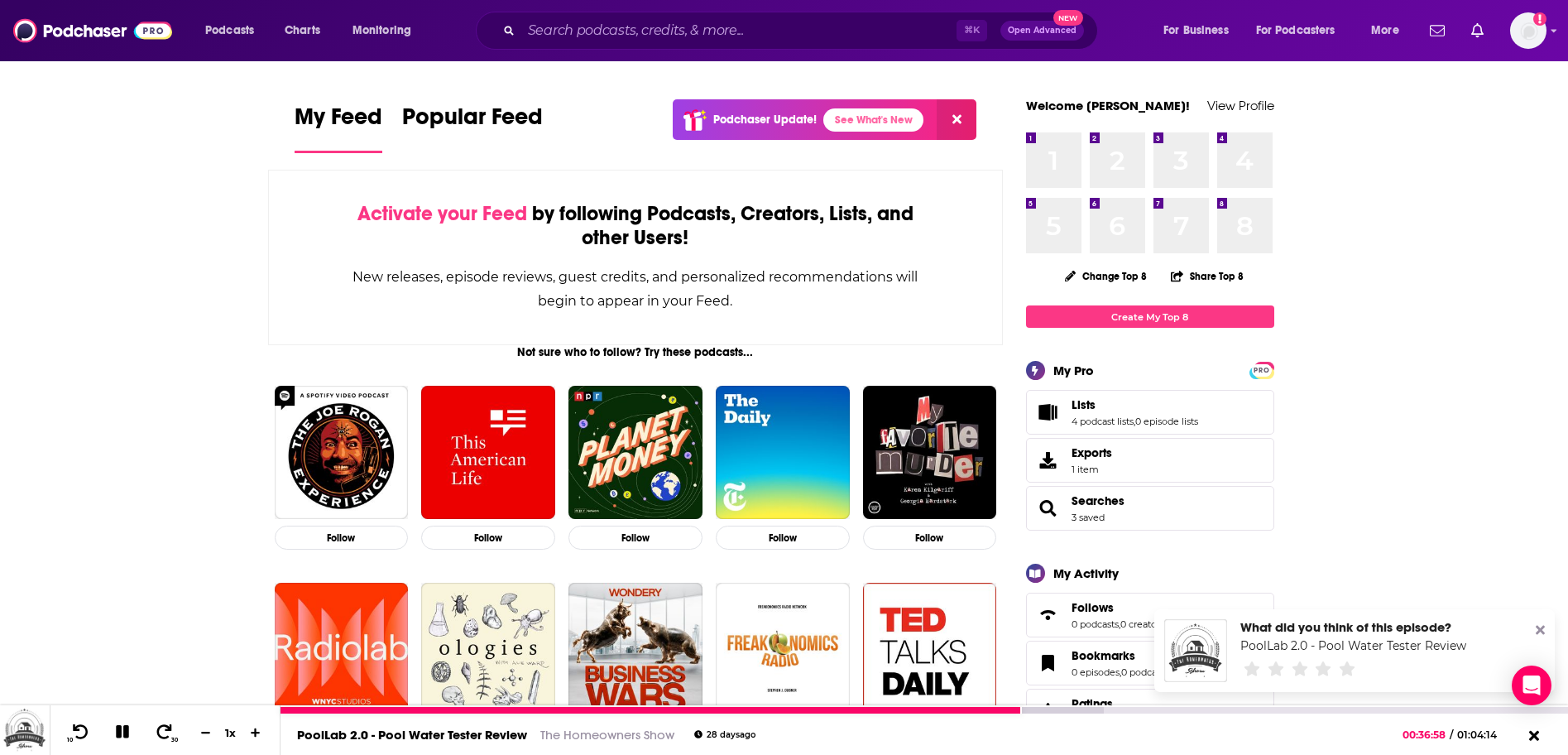
click at [126, 729] on icon at bounding box center [122, 732] width 13 height 13
click at [1095, 415] on span "Lists 4 podcast lists , 0 episode lists" at bounding box center [1135, 412] width 127 height 30
click at [1084, 403] on span "Lists" at bounding box center [1084, 405] width 24 height 15
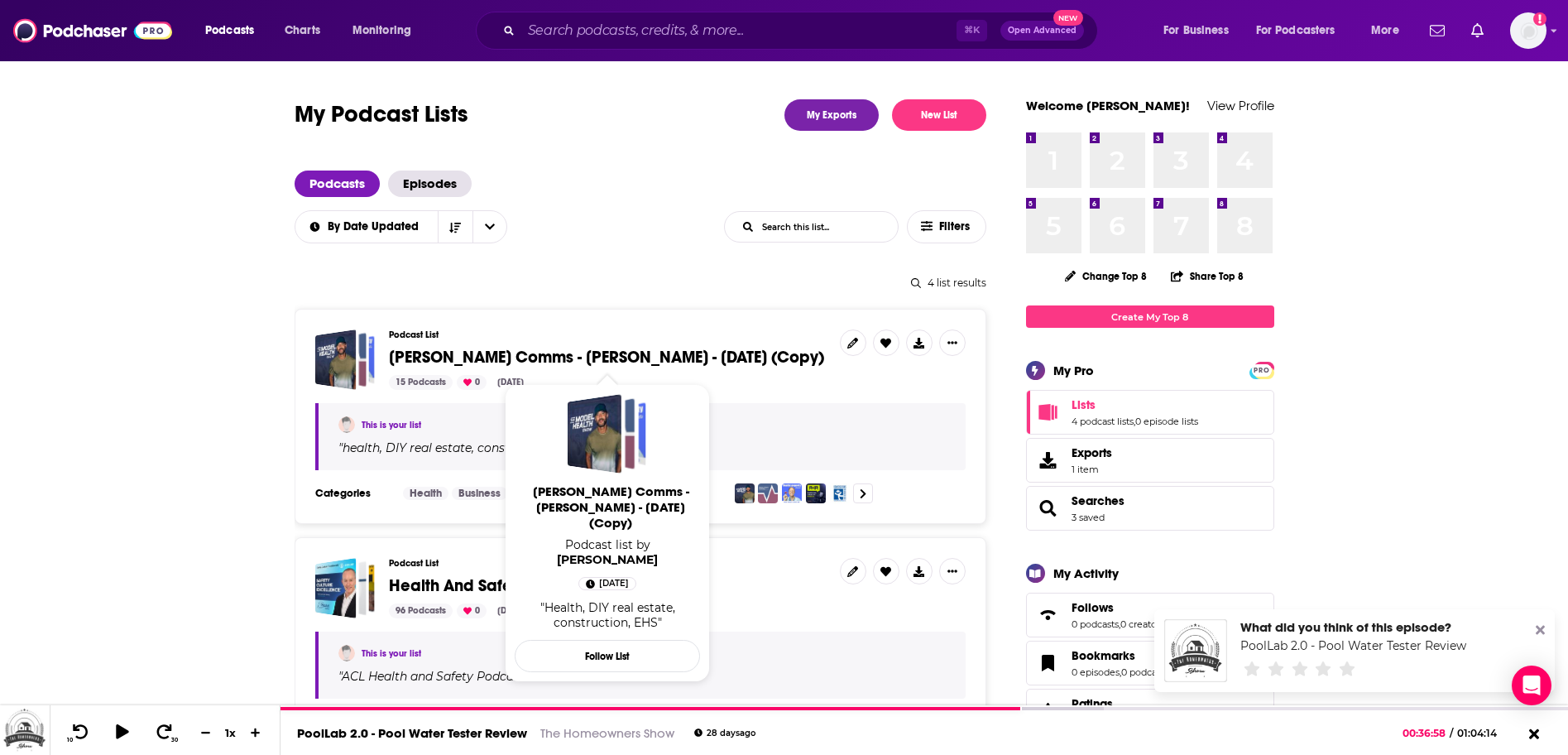
click at [606, 358] on span "[PERSON_NAME] Comms - [PERSON_NAME] - [DATE] (Copy)" at bounding box center [606, 357] width 436 height 21
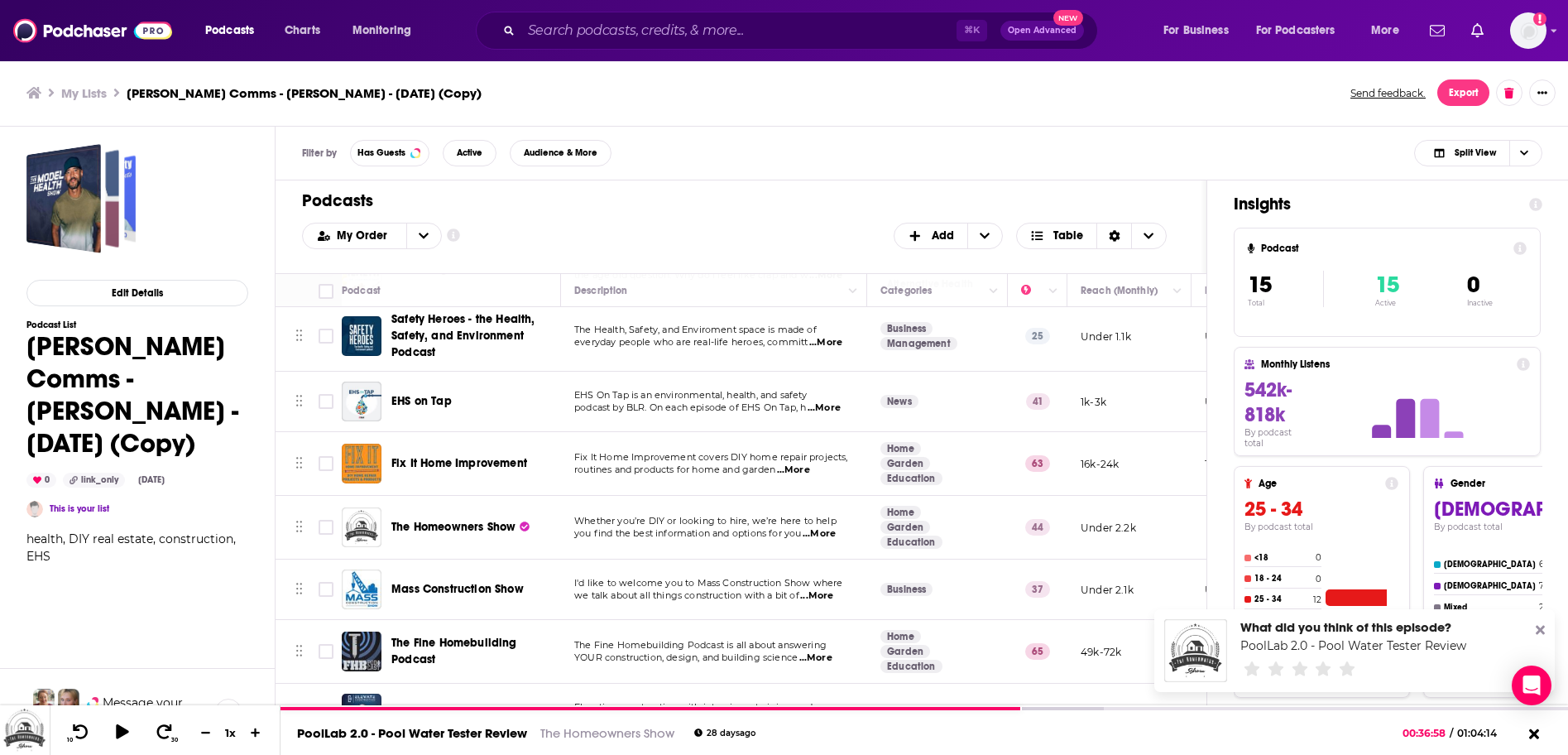
scroll to position [508, 0]
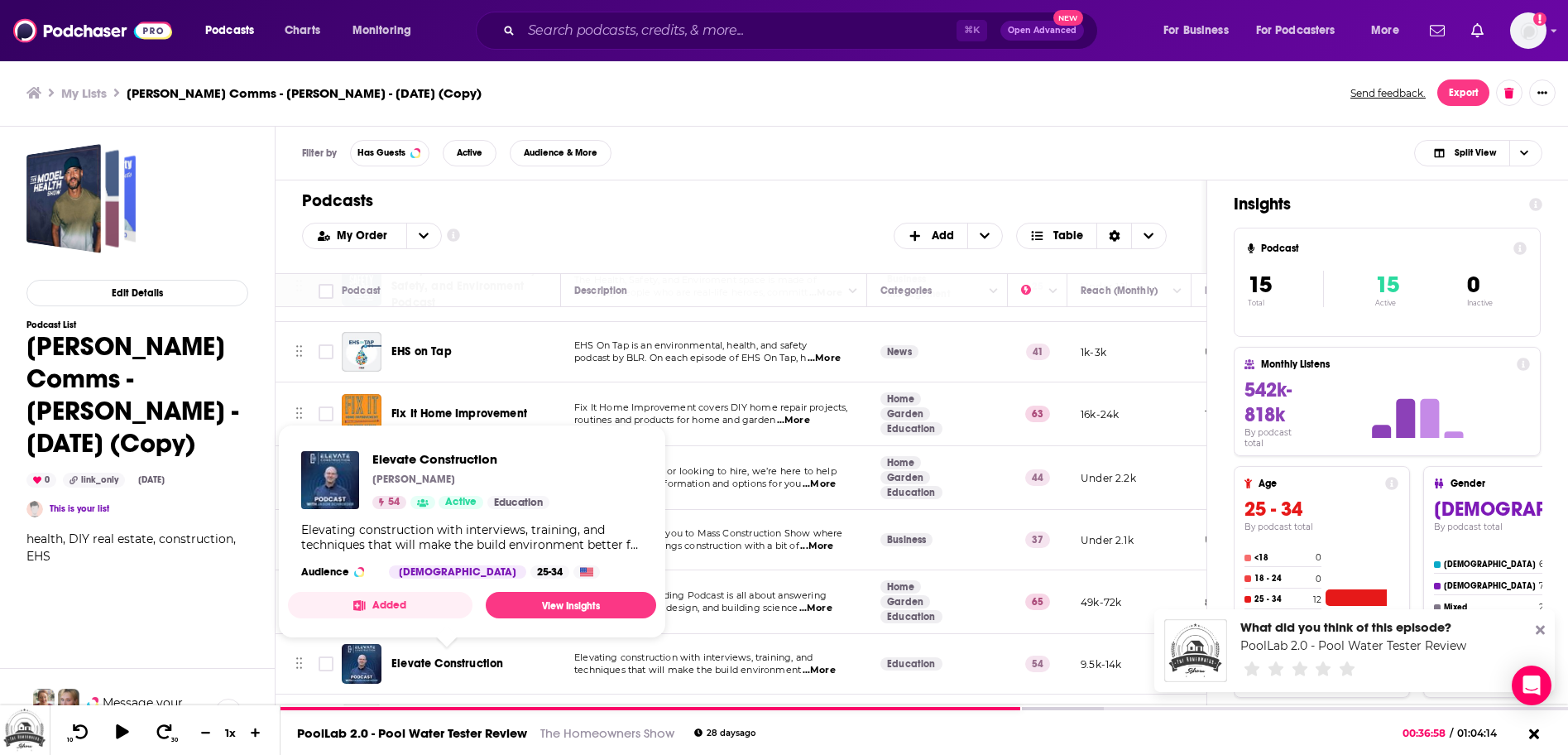
click at [460, 664] on span "Elevate Construction" at bounding box center [448, 664] width 112 height 14
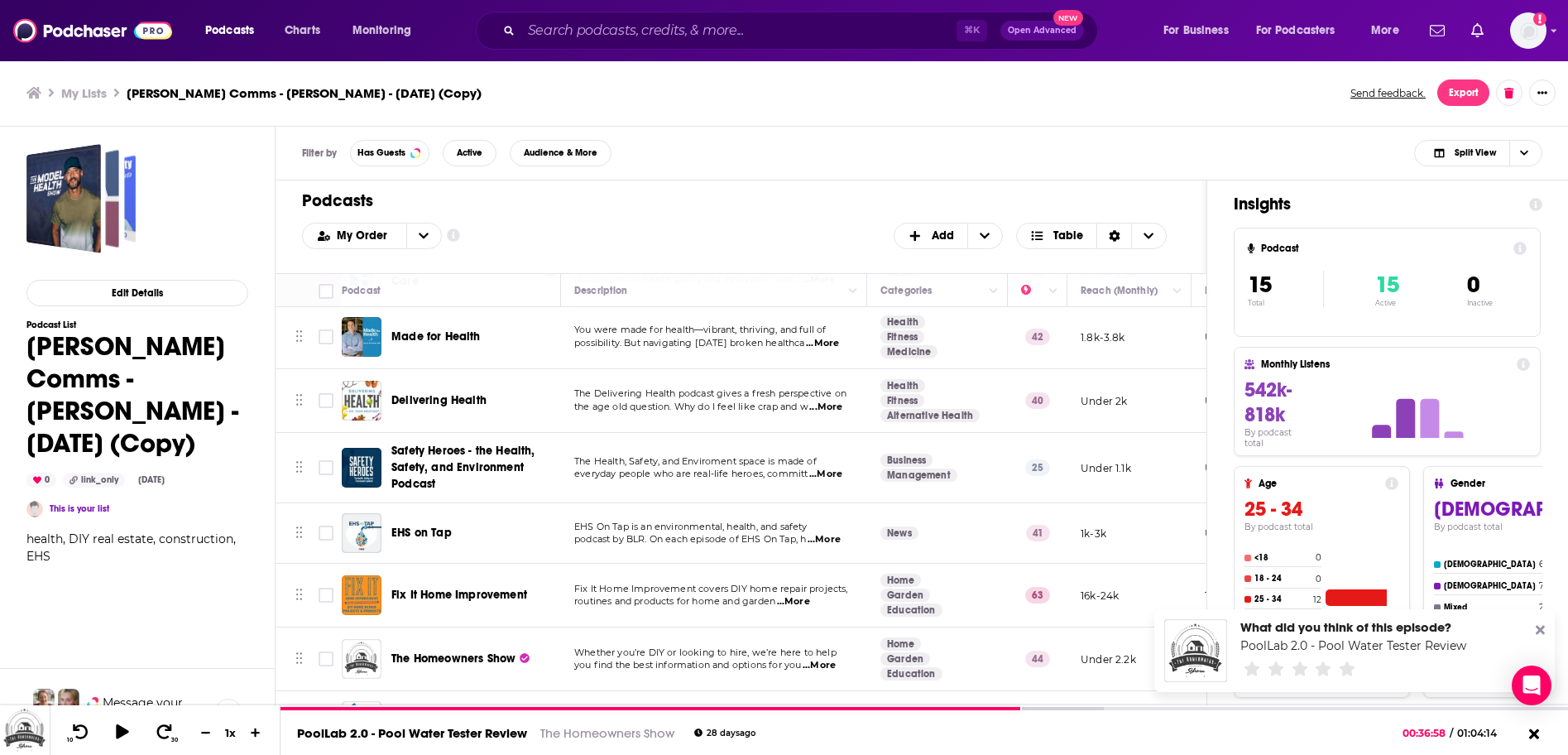
scroll to position [508, 0]
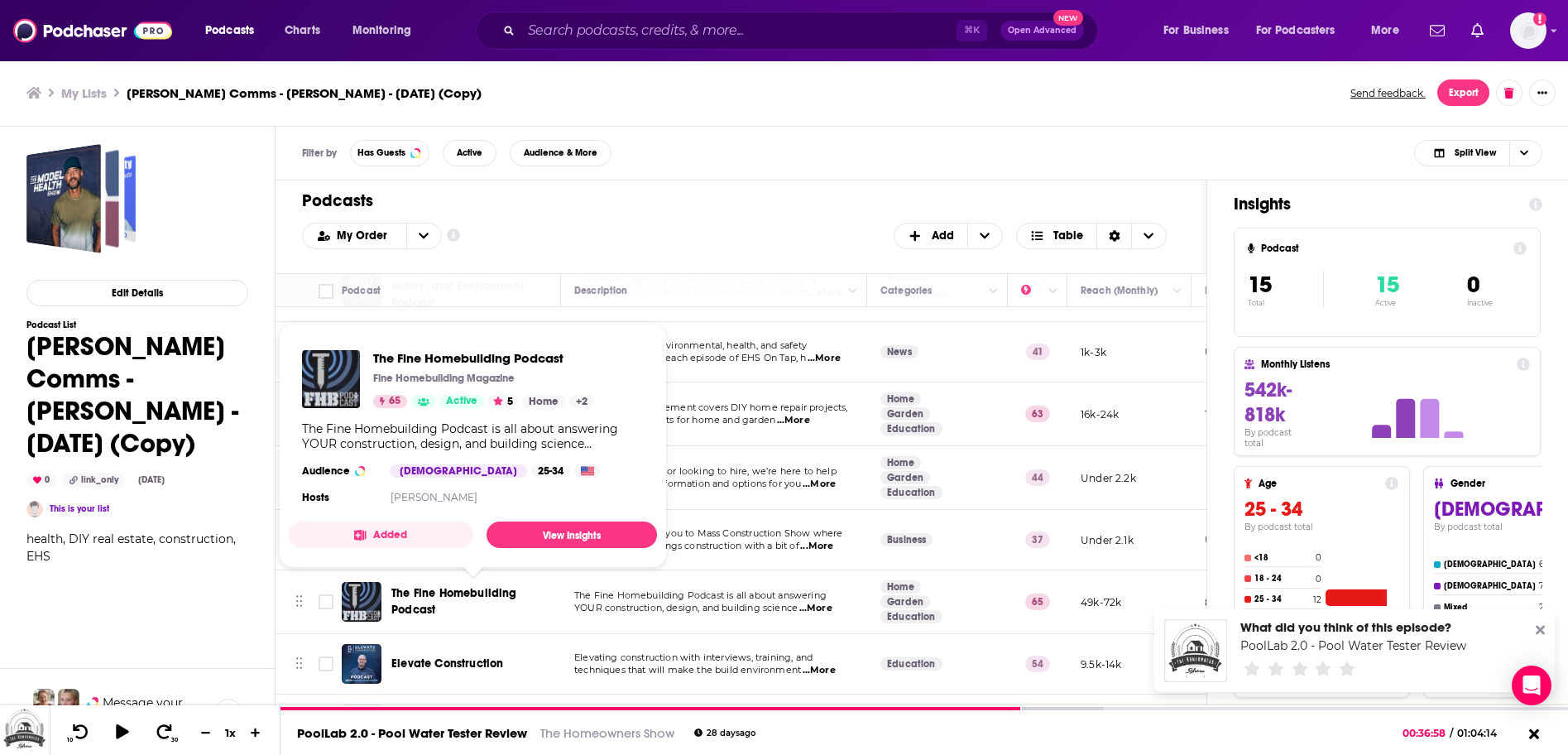
click at [467, 593] on span "The Fine Homebuilding Podcast" at bounding box center [455, 601] width 126 height 31
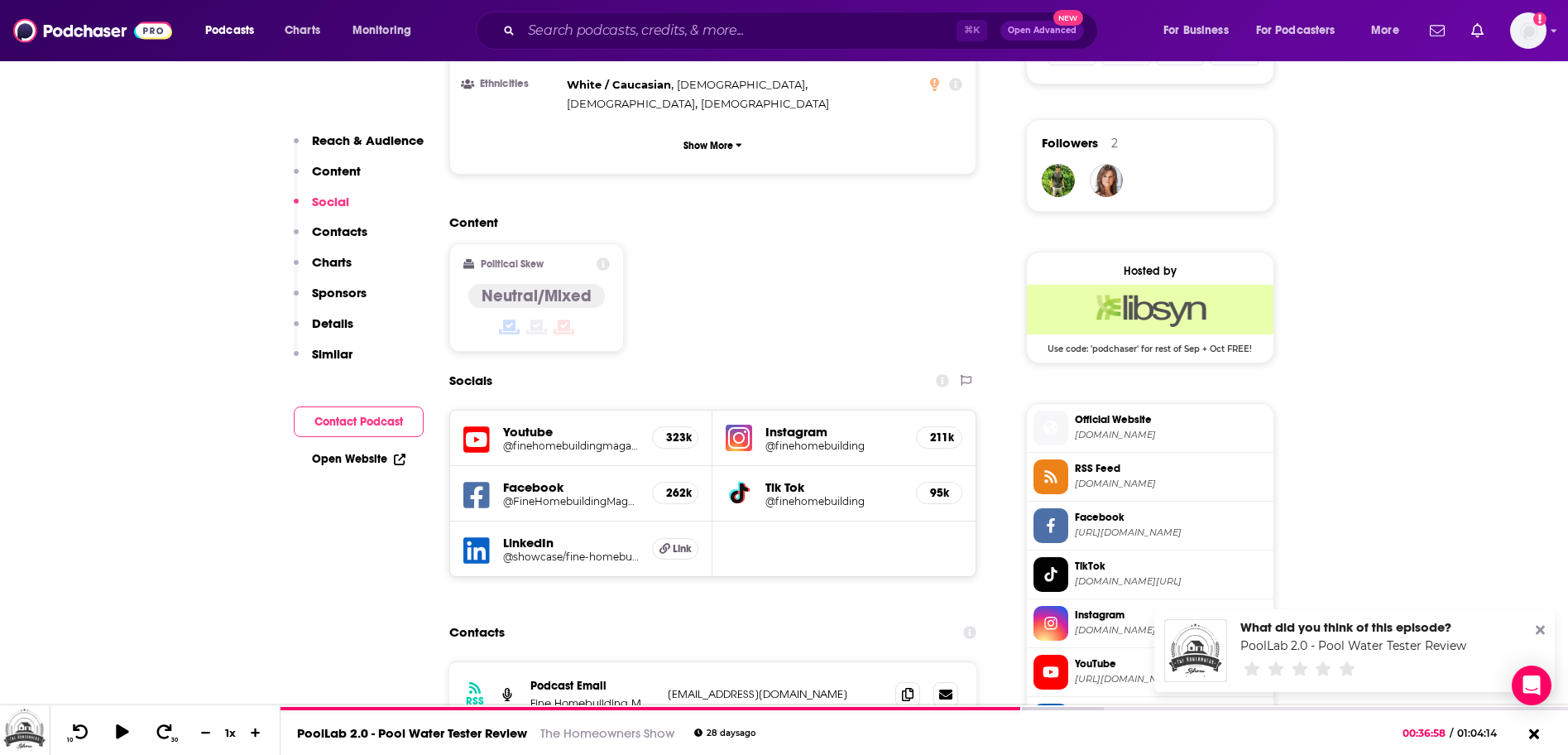
scroll to position [1235, 0]
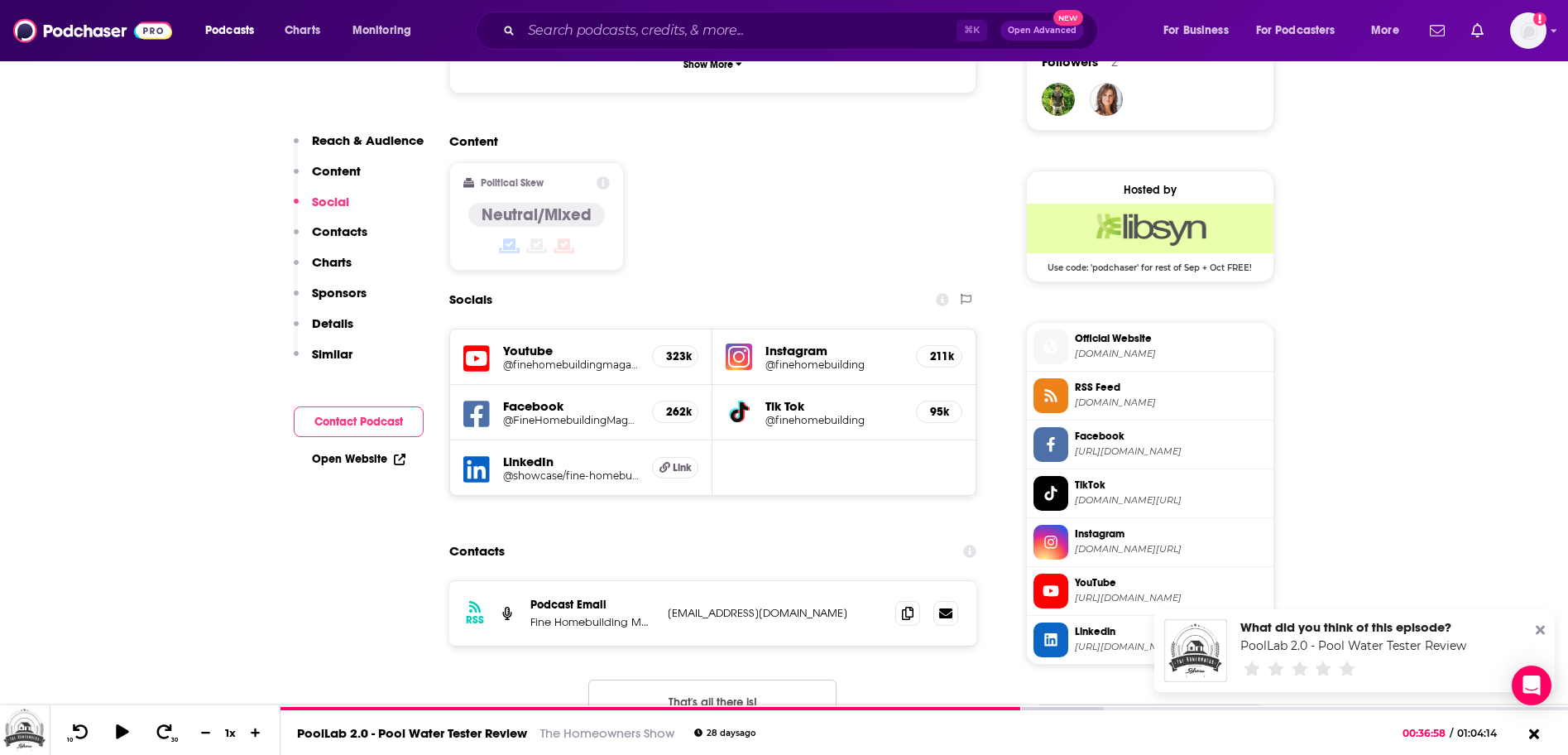
click at [1099, 592] on span "https://www.youtube.com/@finehomebuildingmagazine" at bounding box center [1170, 598] width 192 height 12
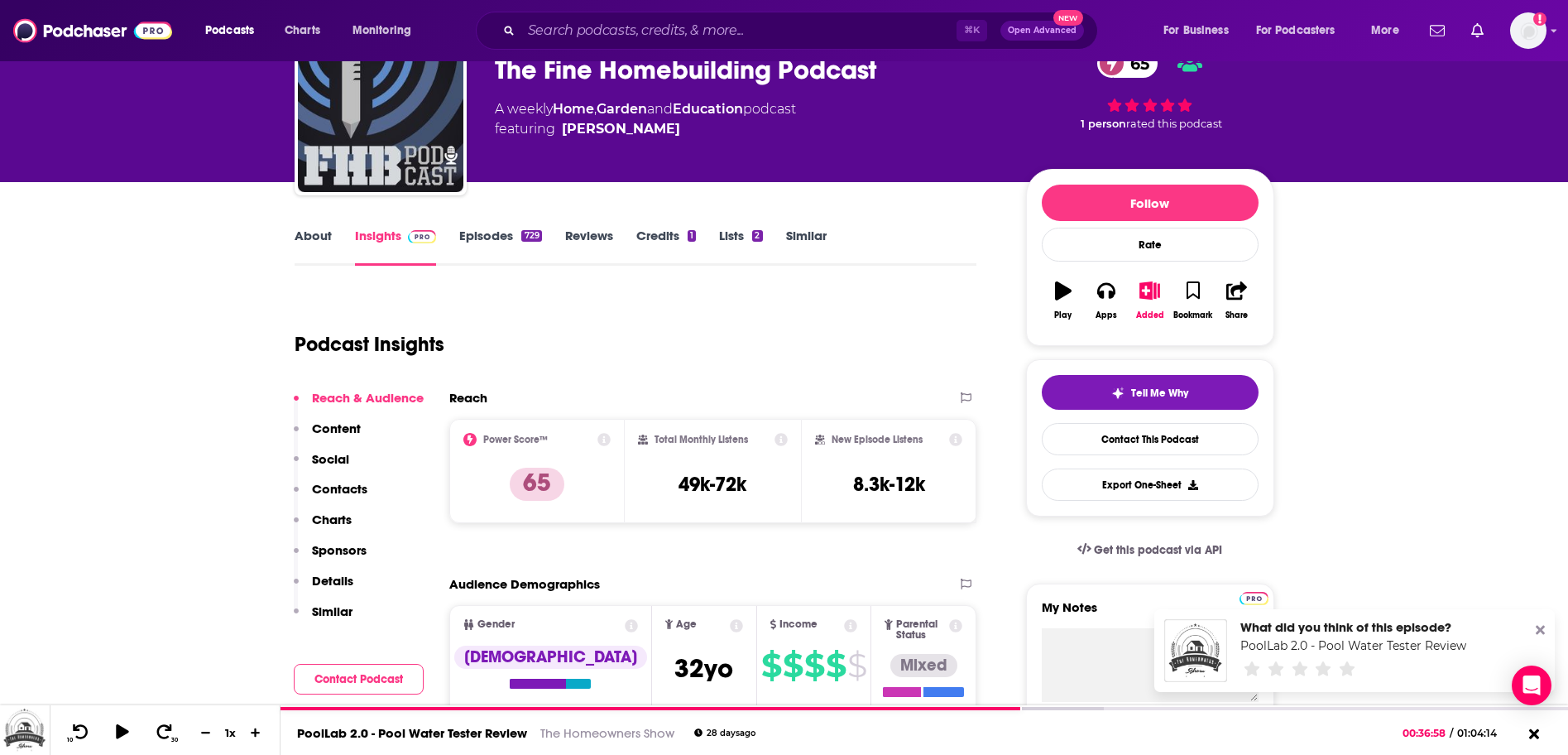
scroll to position [167, 0]
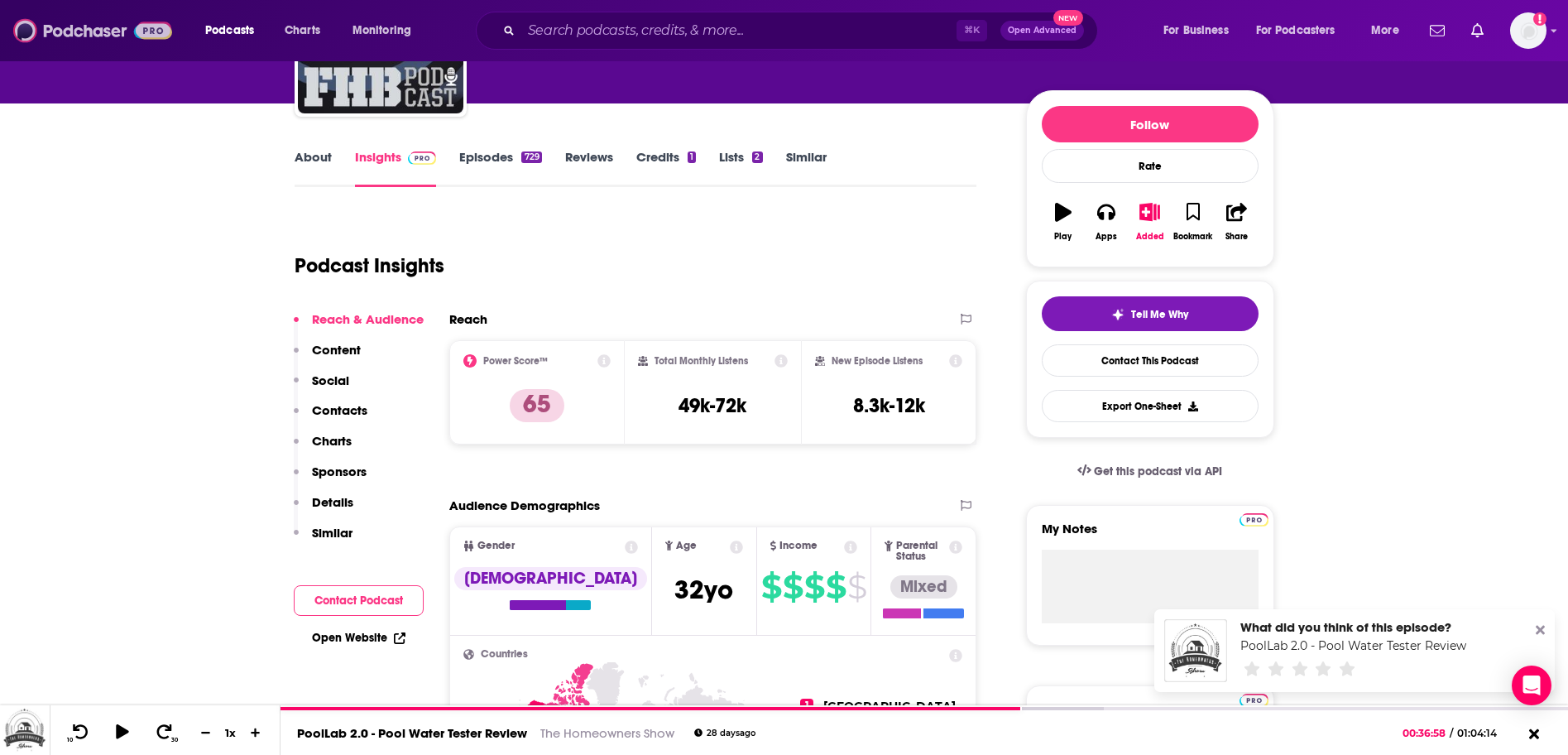
click at [94, 30] on img at bounding box center [92, 30] width 159 height 31
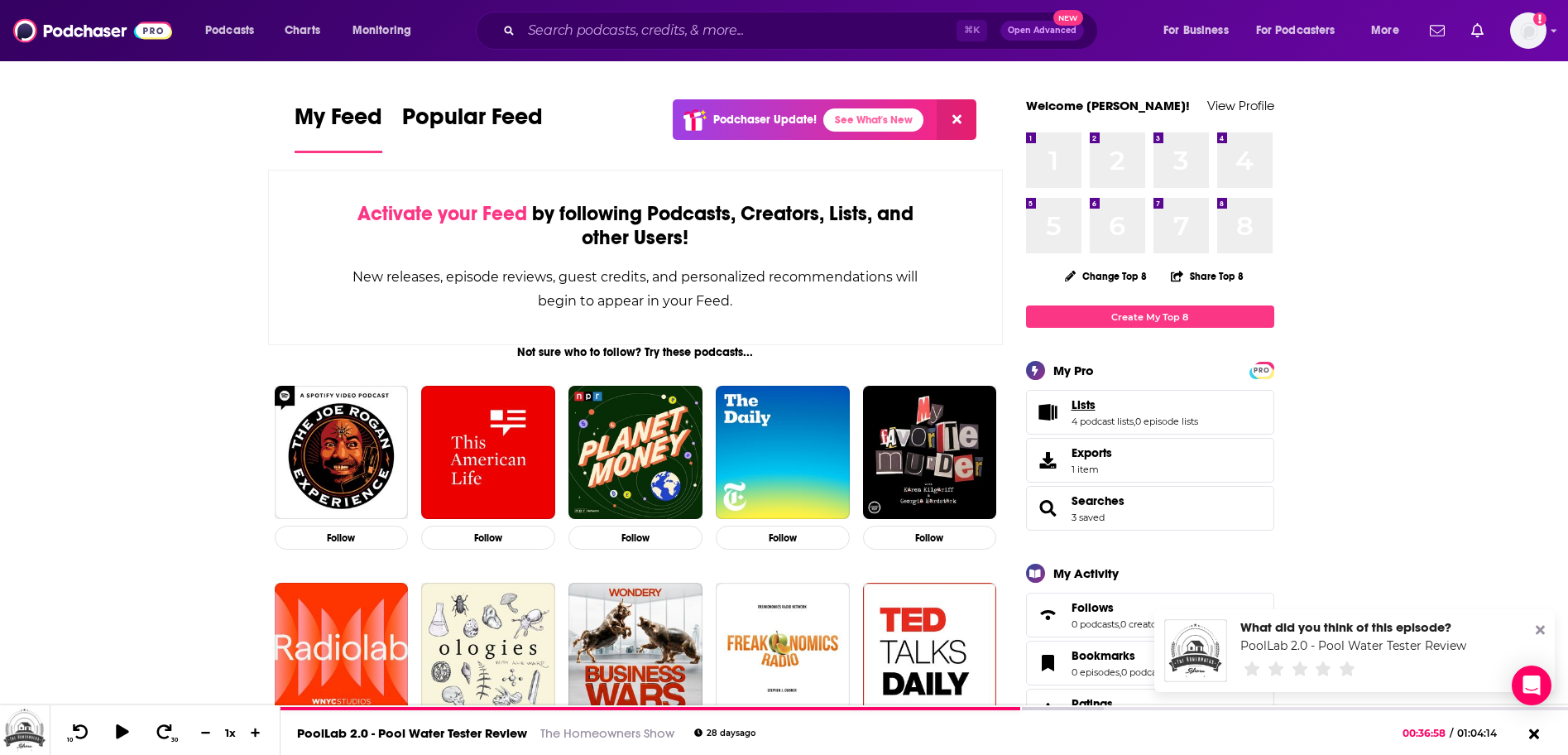
click at [1083, 406] on span "Lists" at bounding box center [1084, 405] width 24 height 15
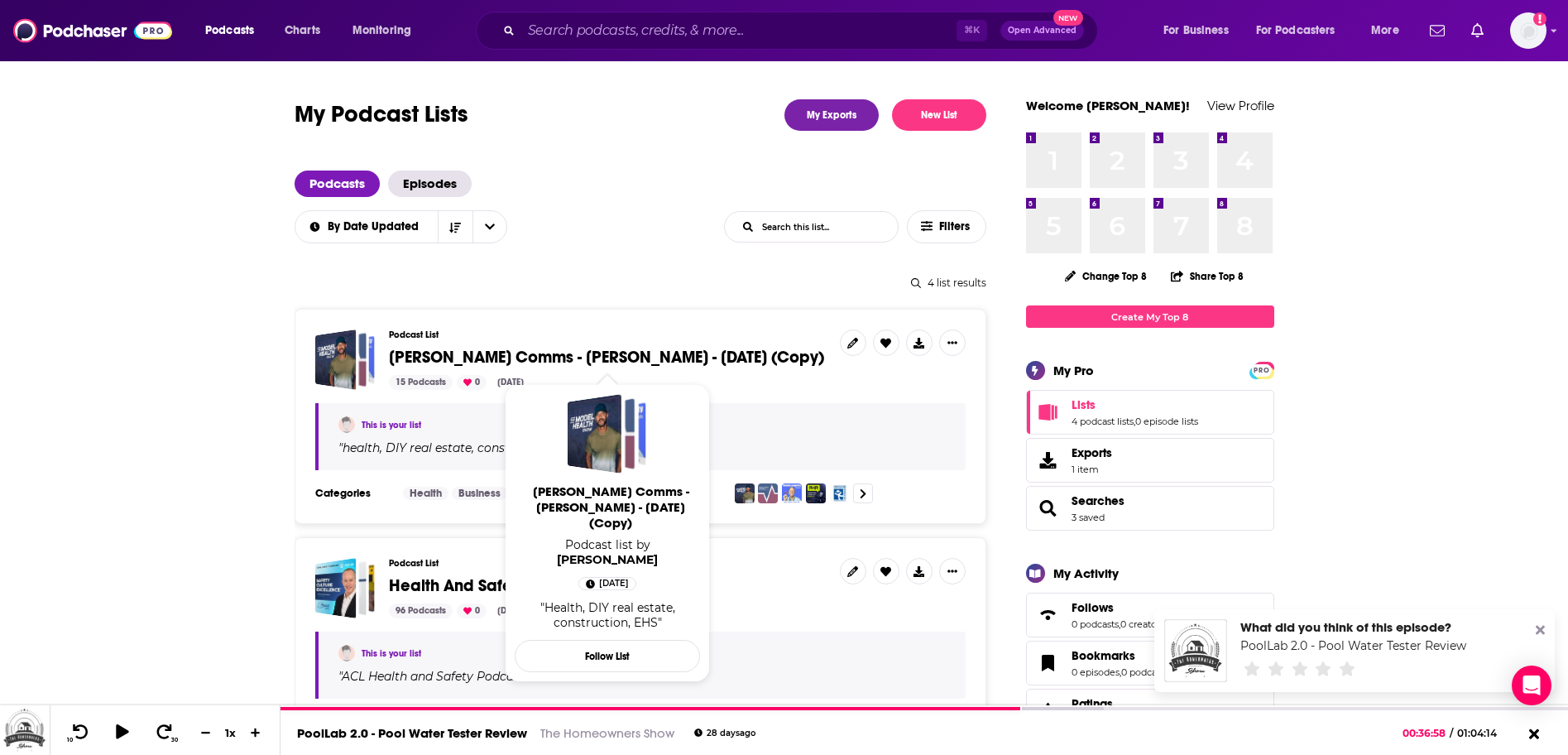
click at [495, 355] on span "[PERSON_NAME] Comms - [PERSON_NAME] - [DATE] (Copy)" at bounding box center [606, 357] width 436 height 21
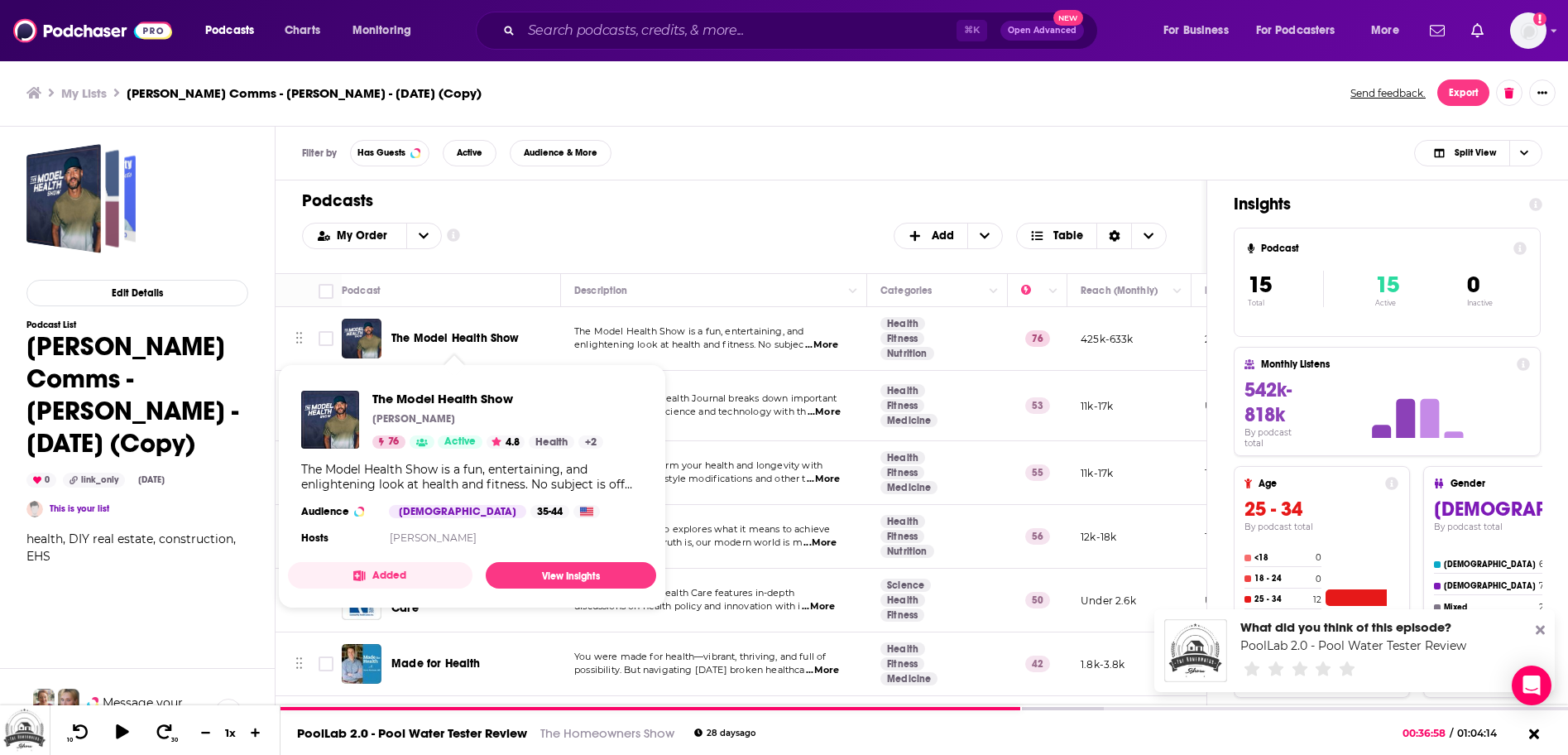
click at [472, 339] on span "The Model Health Show" at bounding box center [455, 338] width 129 height 14
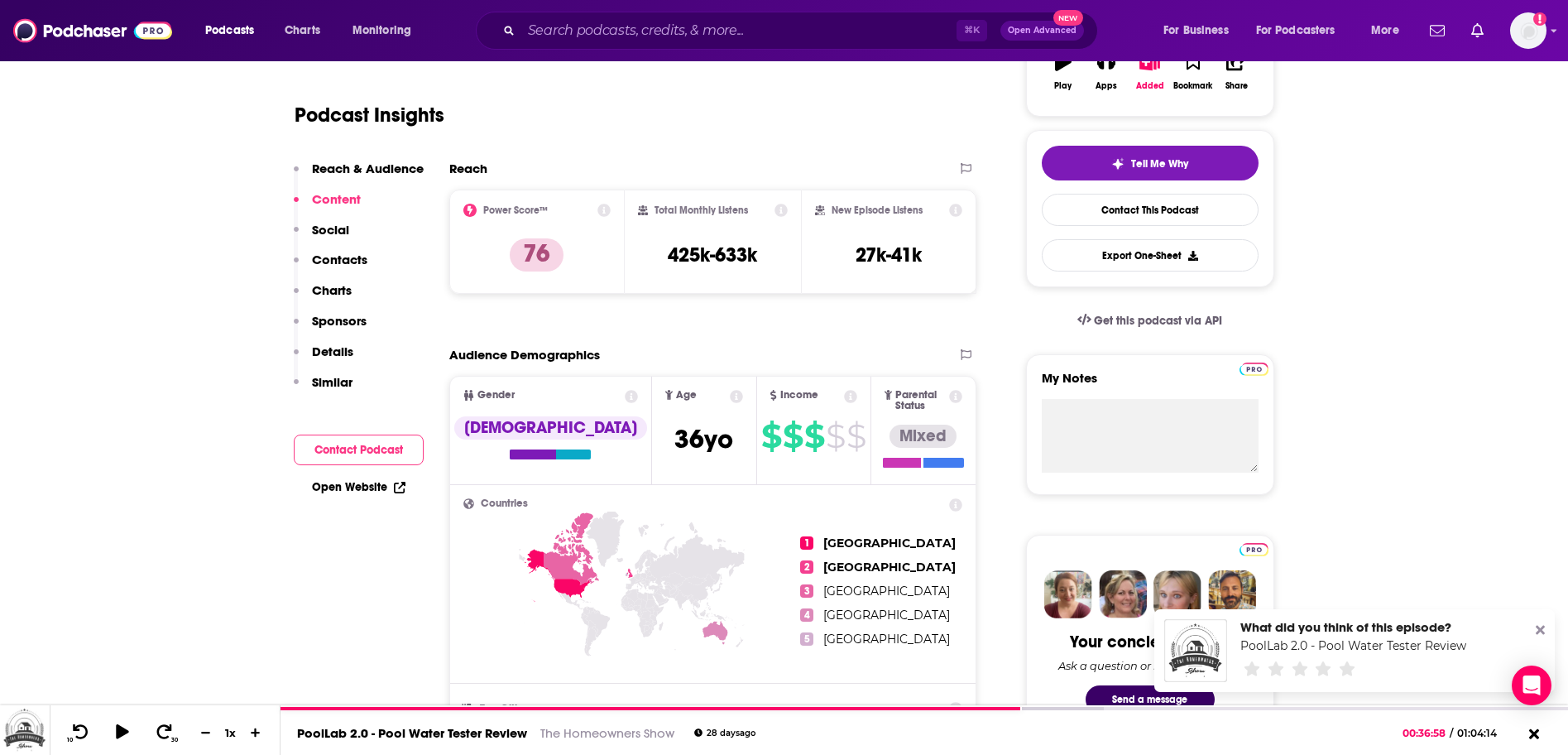
scroll to position [113, 0]
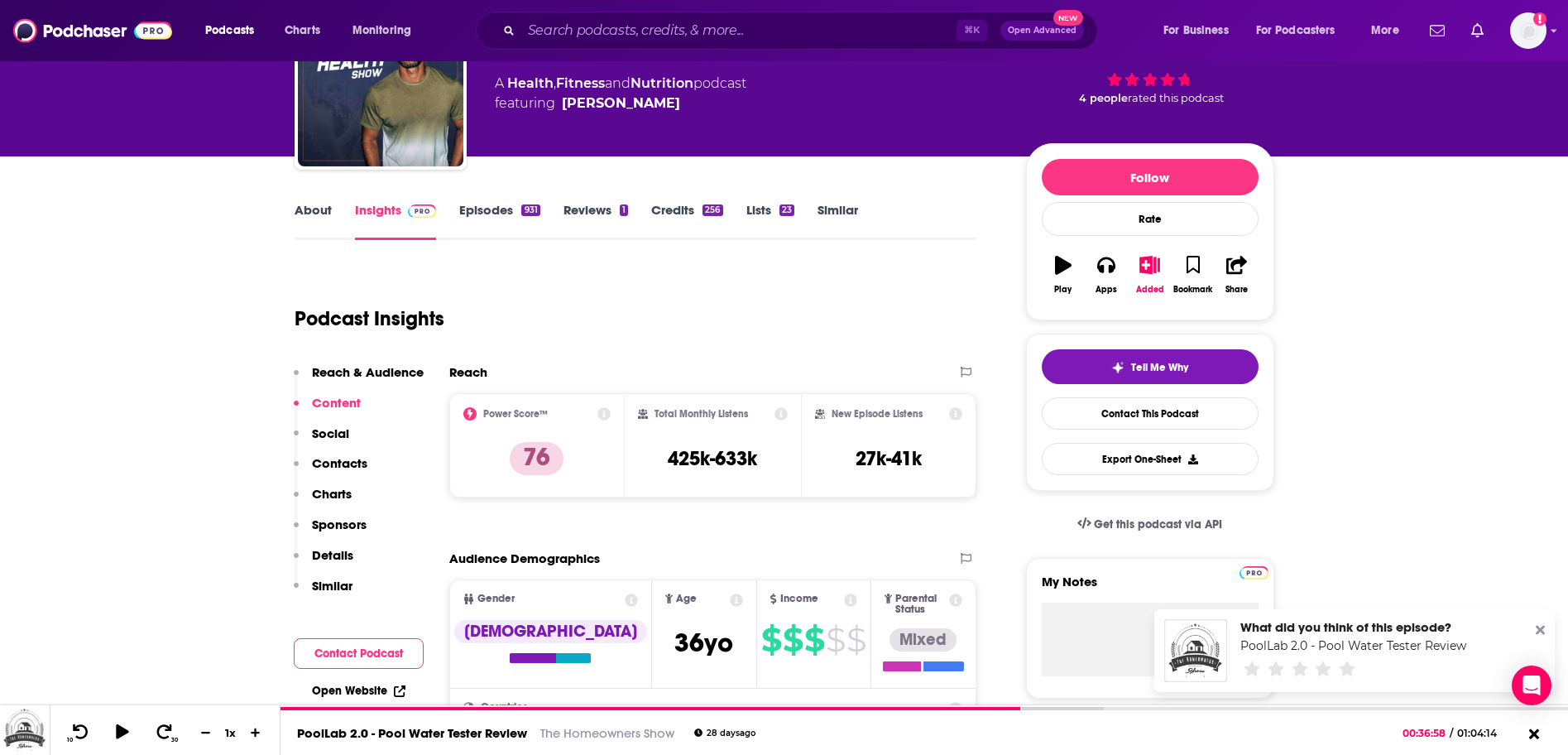
click at [478, 214] on link "Episodes 931" at bounding box center [499, 221] width 80 height 38
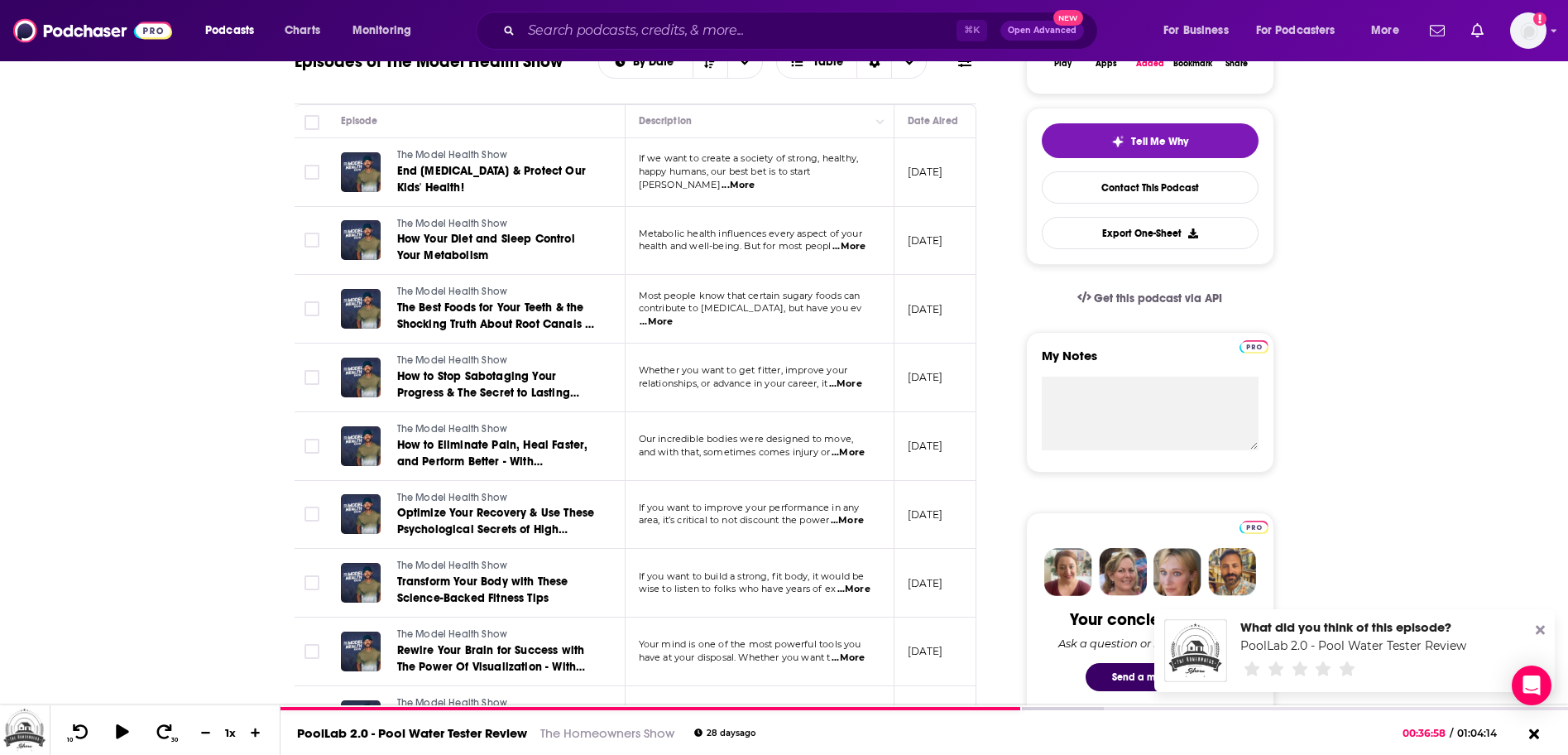
scroll to position [186, 0]
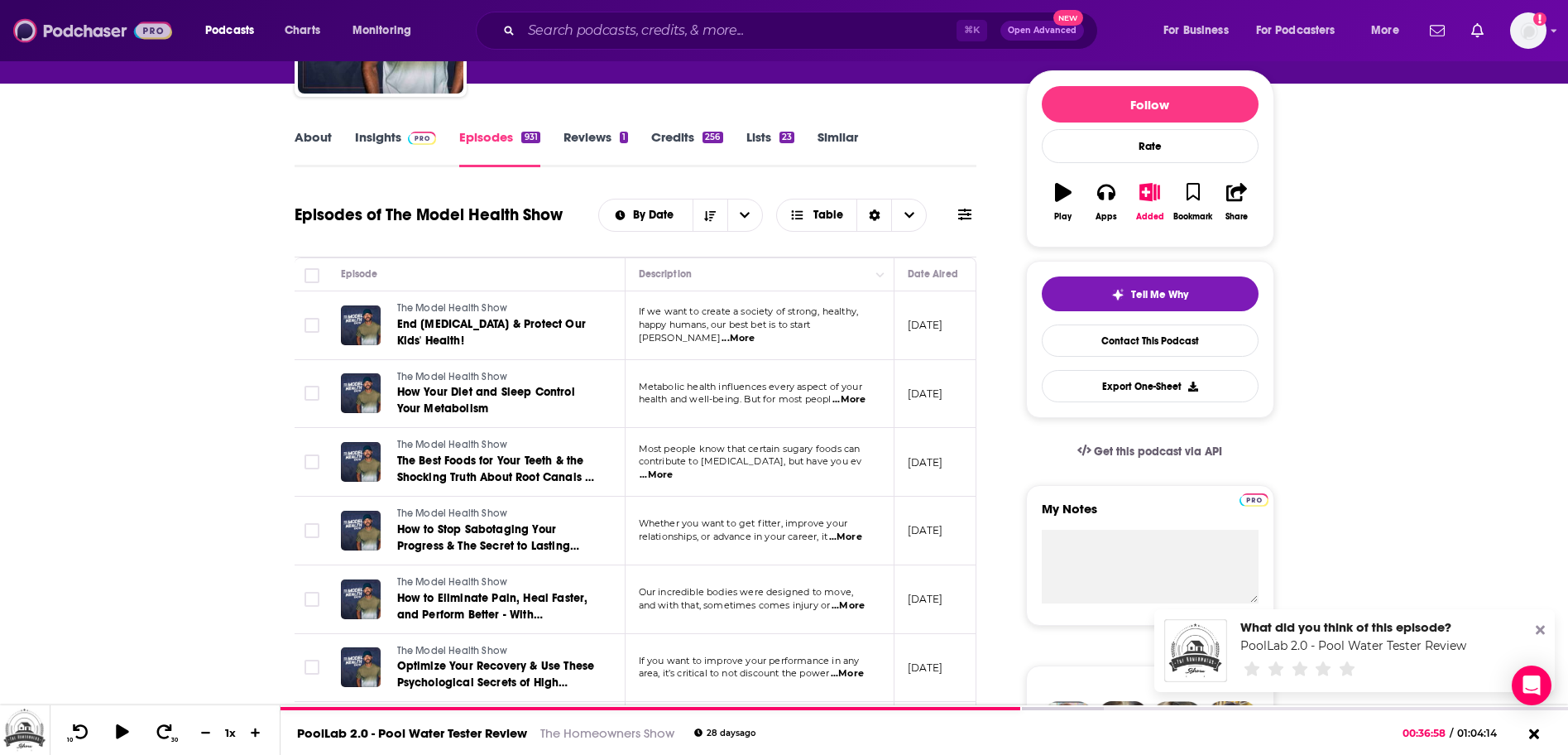
click at [92, 31] on img at bounding box center [92, 30] width 159 height 31
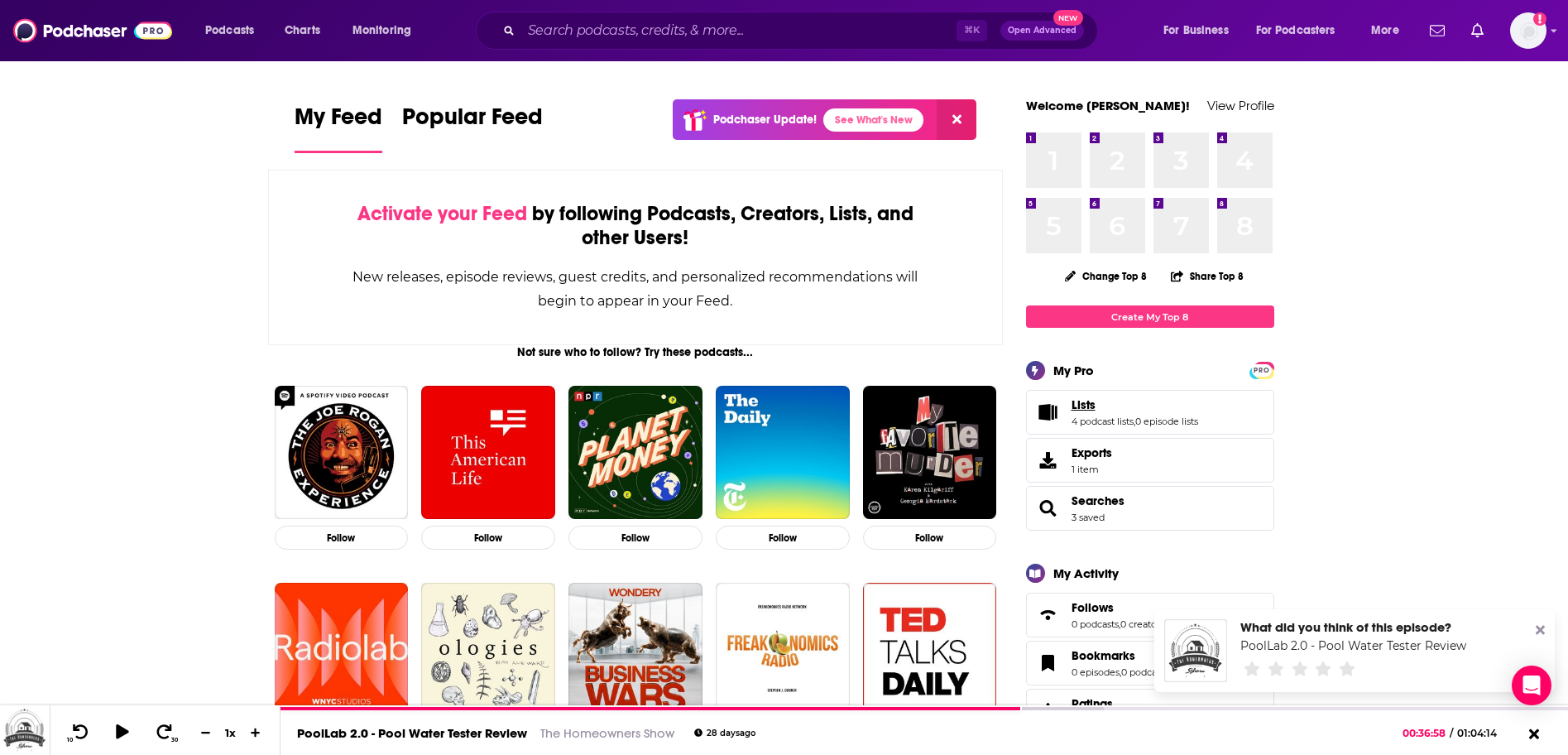
click at [1088, 403] on span "Lists" at bounding box center [1084, 405] width 24 height 15
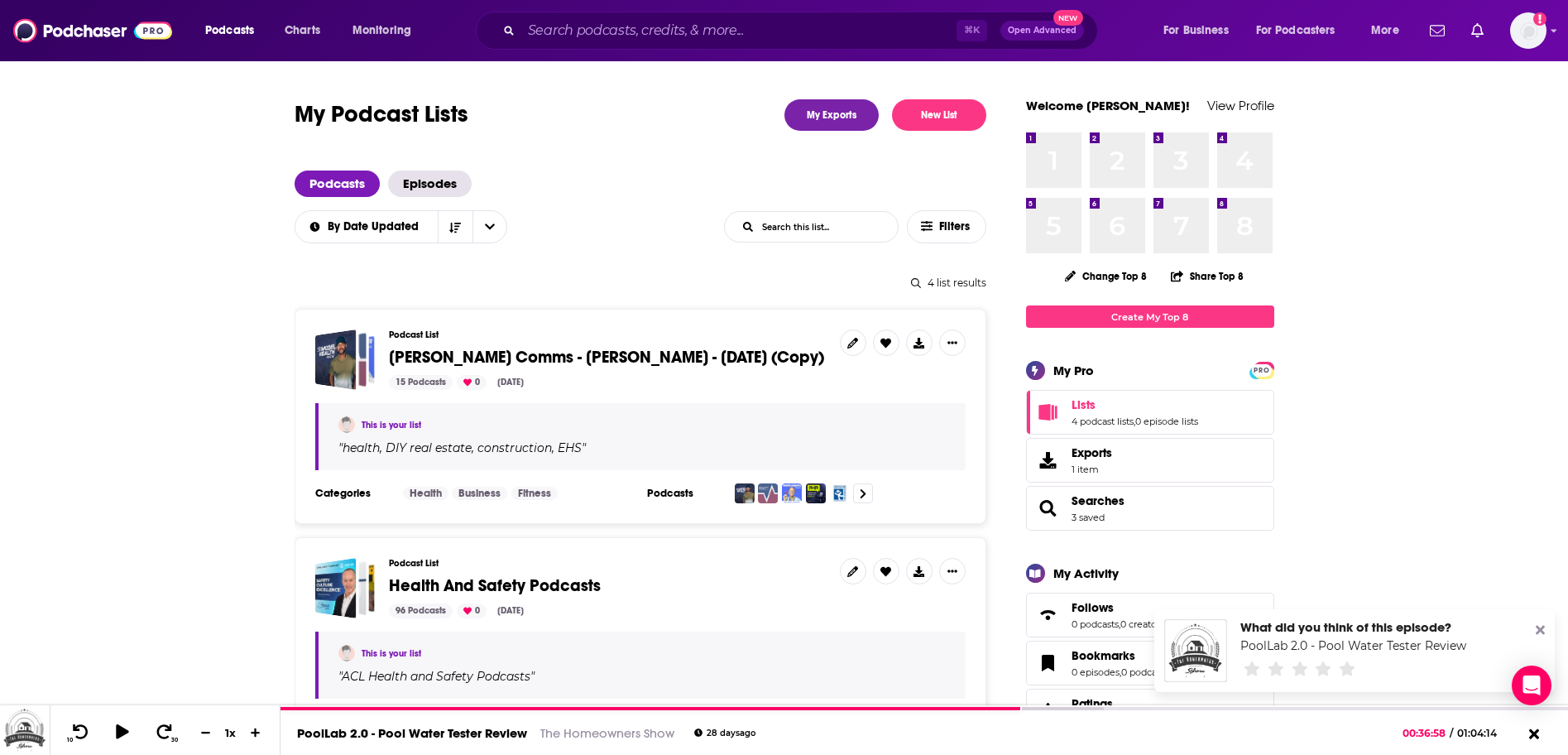
click at [564, 359] on span "[PERSON_NAME] Comms - [PERSON_NAME] - [DATE] (Copy)" at bounding box center [606, 357] width 436 height 21
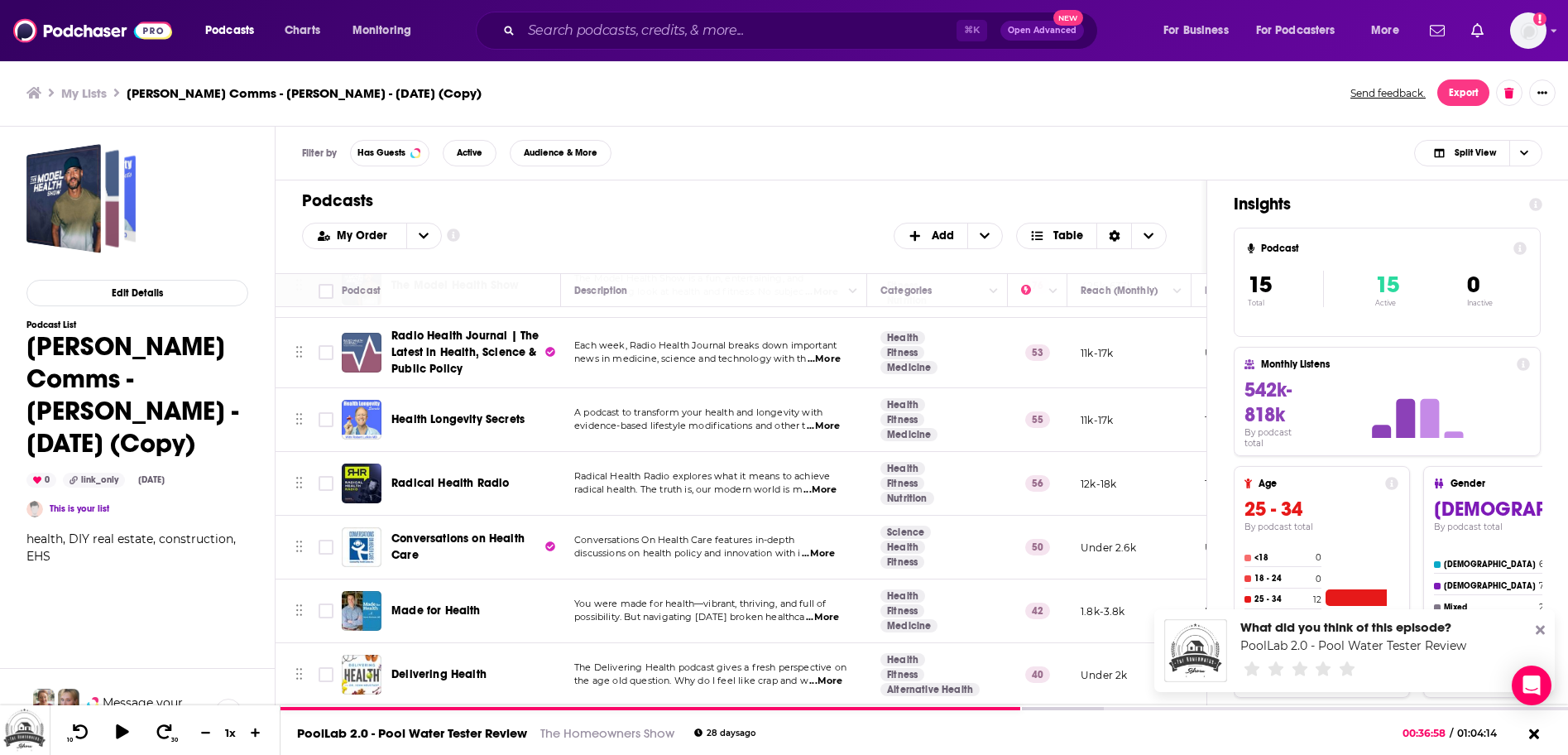
scroll to position [64, 0]
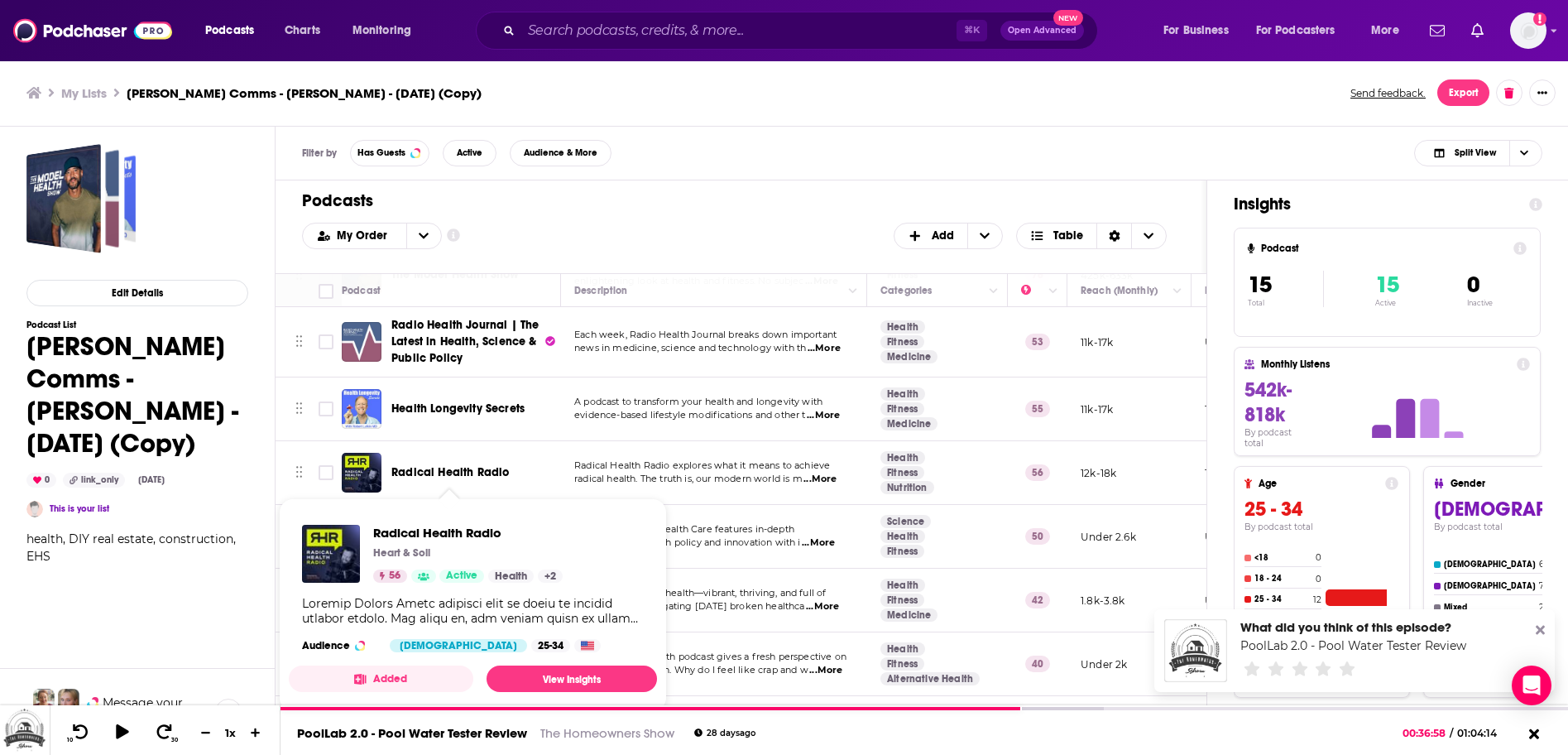
click at [470, 473] on span "Radical Health Radio" at bounding box center [450, 472] width 117 height 14
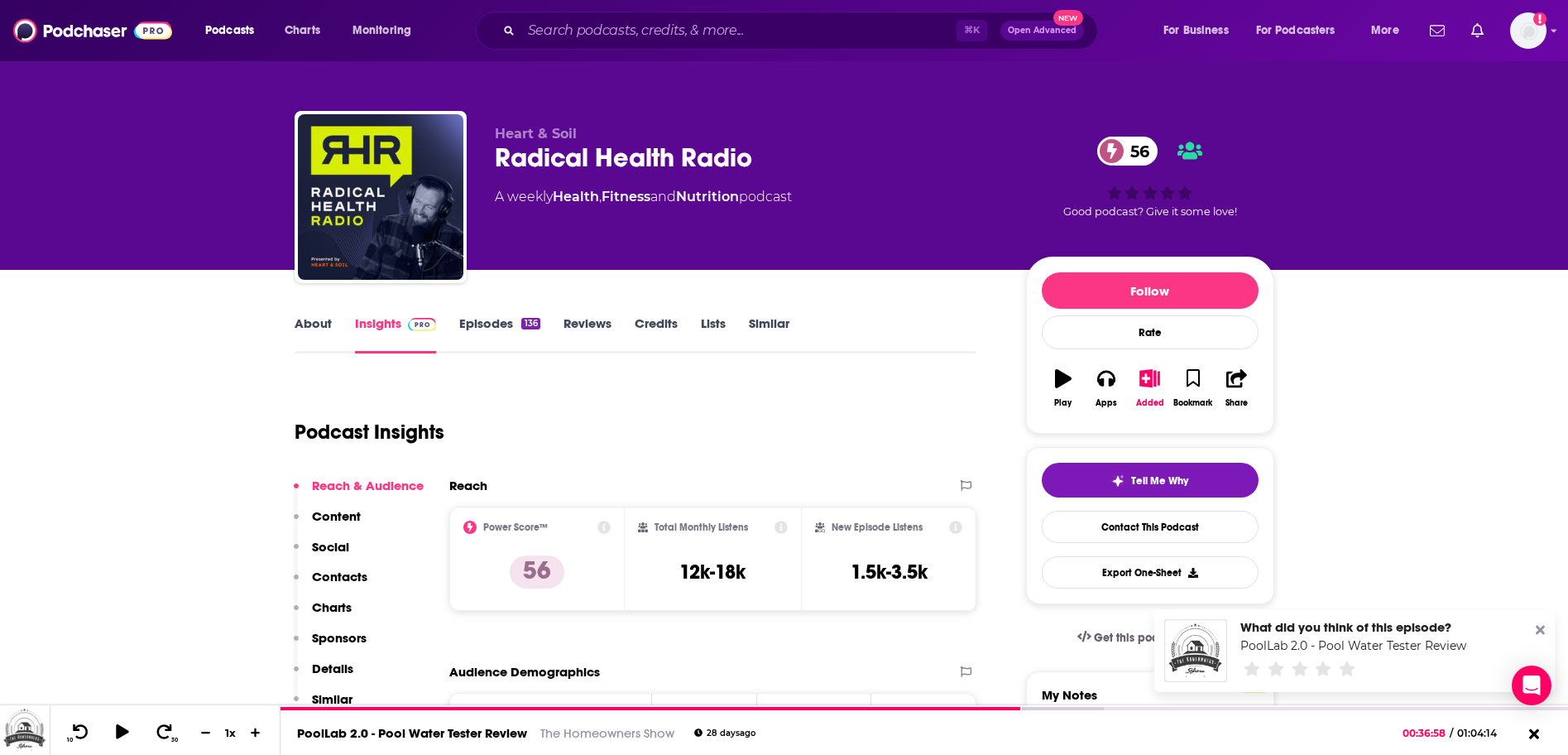
click at [488, 327] on link "Episodes 136" at bounding box center [499, 335] width 80 height 38
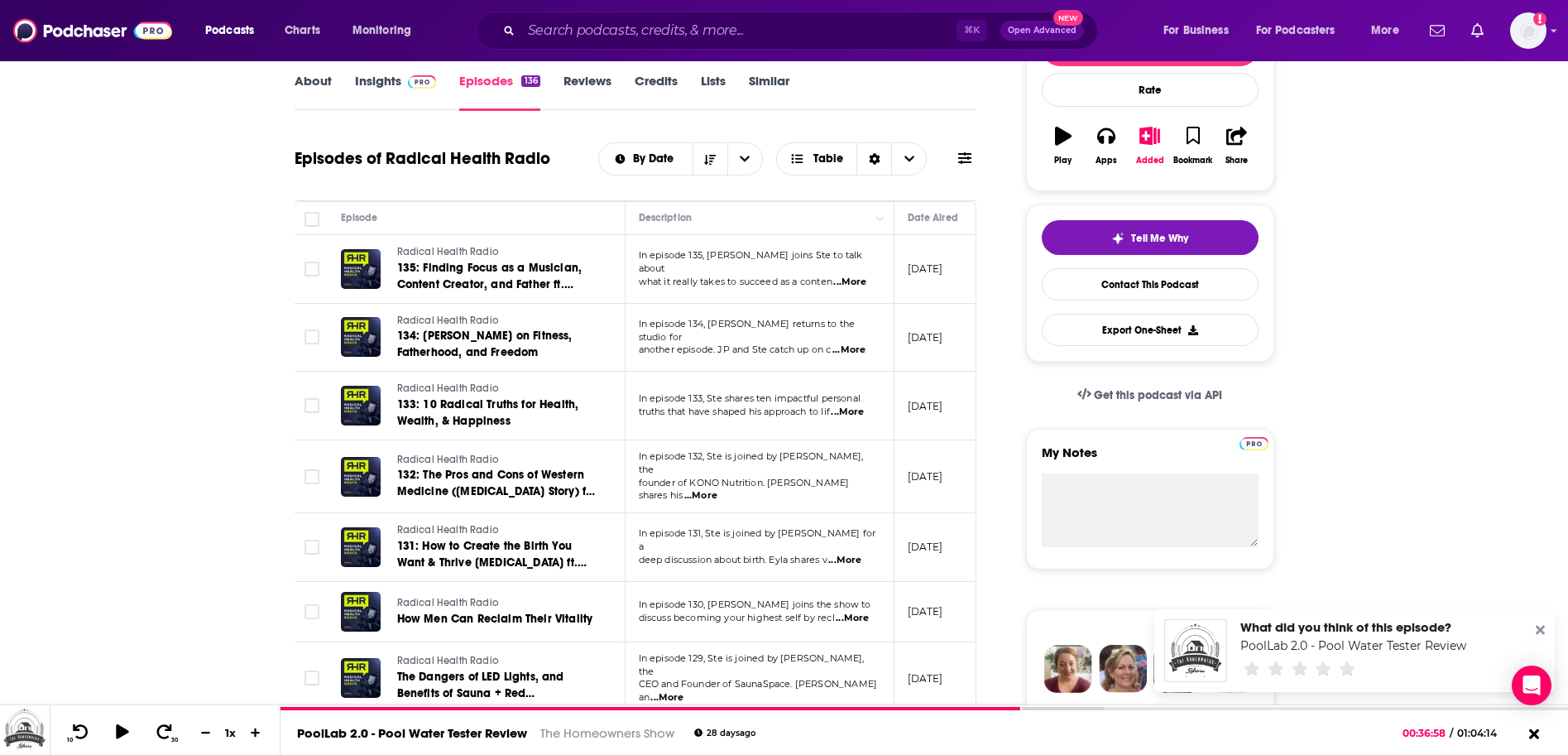
scroll to position [221, 0]
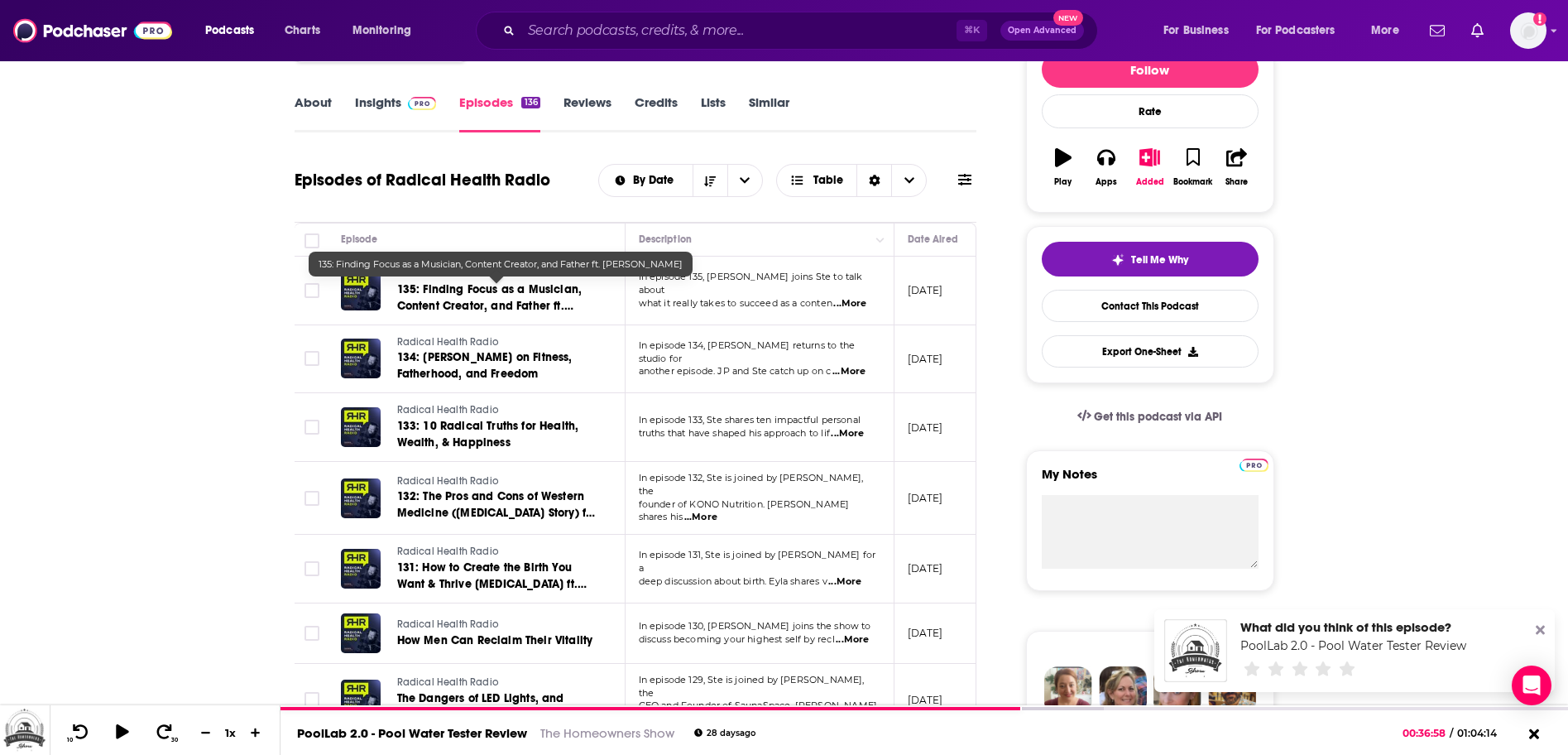
click at [514, 293] on span "135: Finding Focus as a Musician, Content Creator, and Father ft. [PERSON_NAME]" at bounding box center [490, 305] width 185 height 47
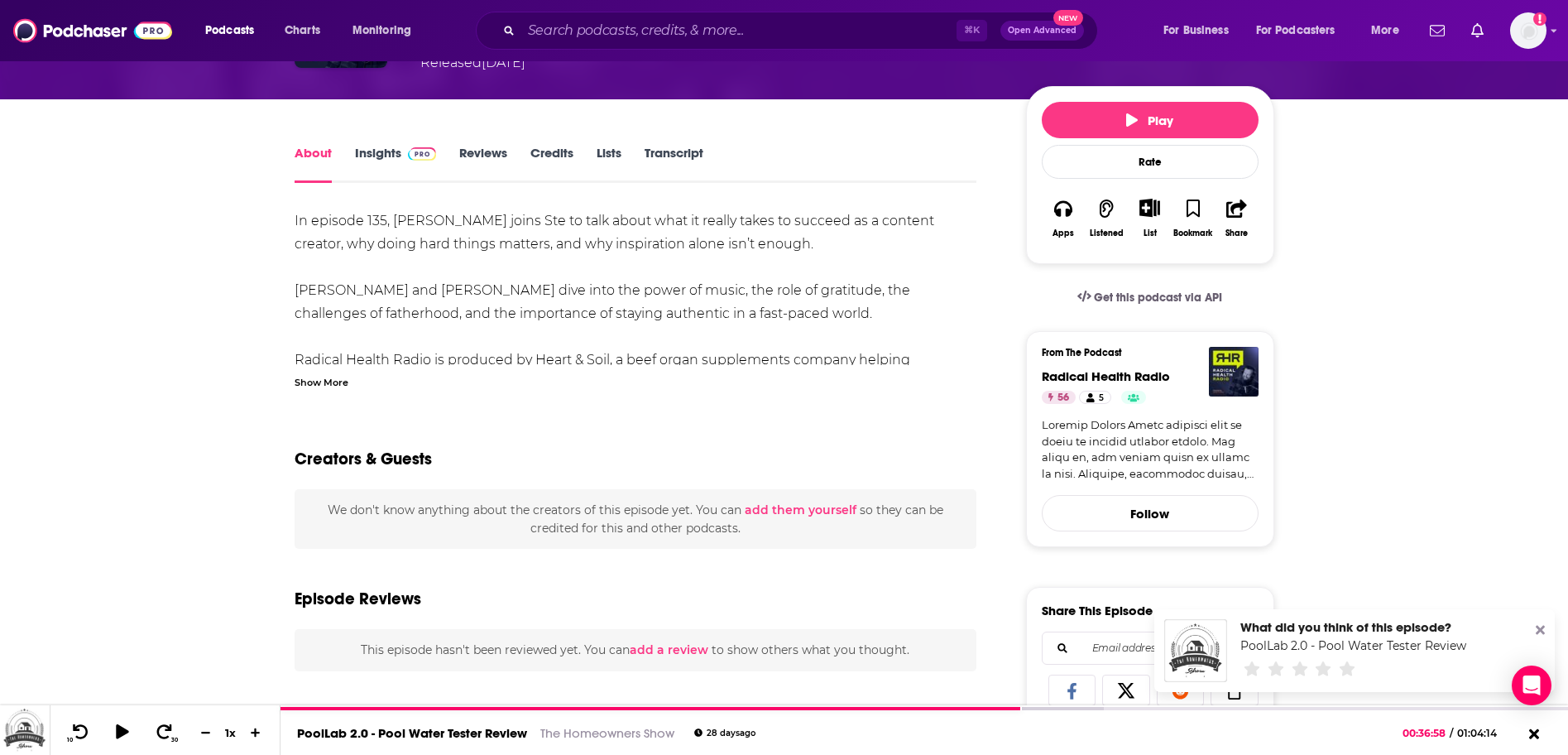
scroll to position [78, 0]
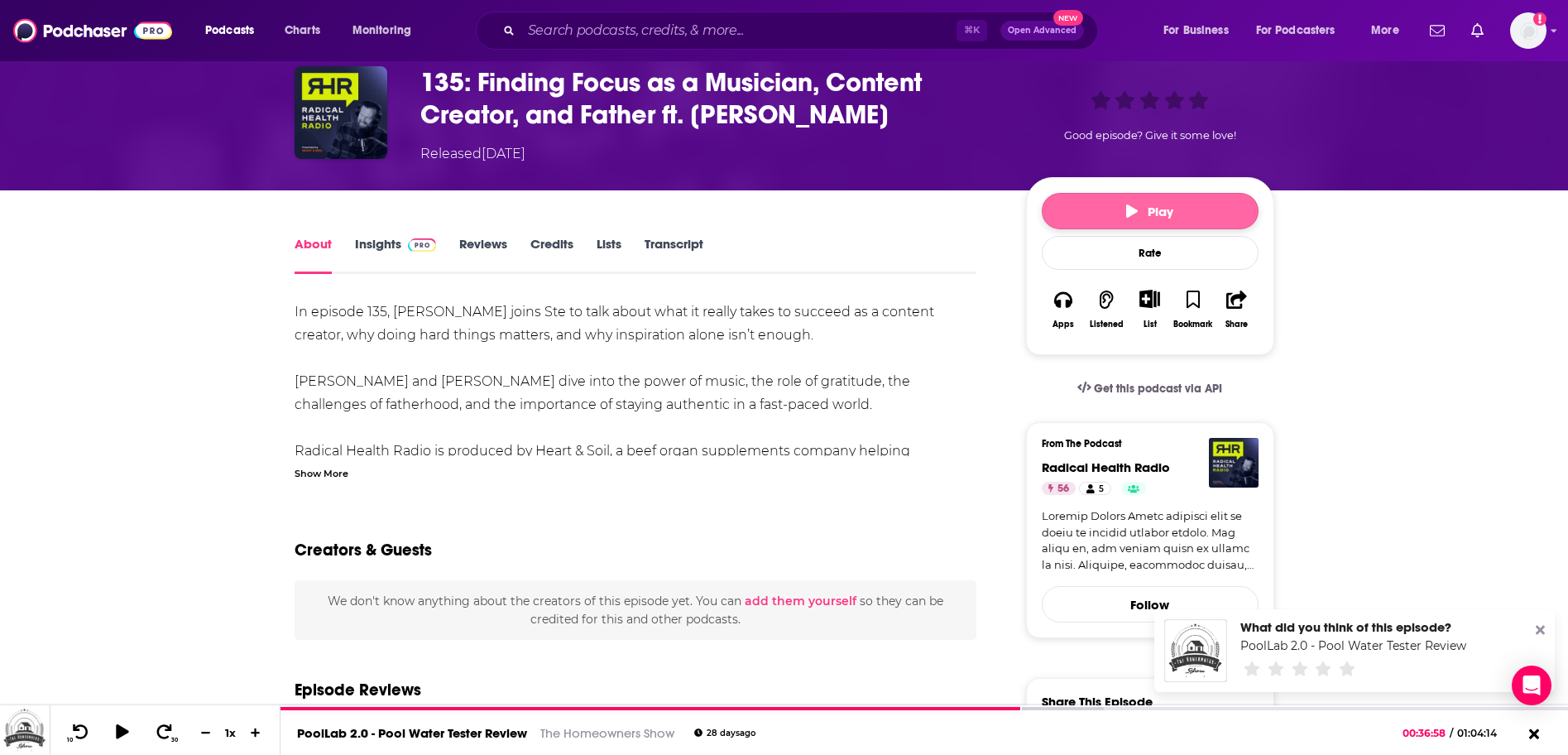
click at [1129, 215] on icon "button" at bounding box center [1132, 211] width 11 height 13
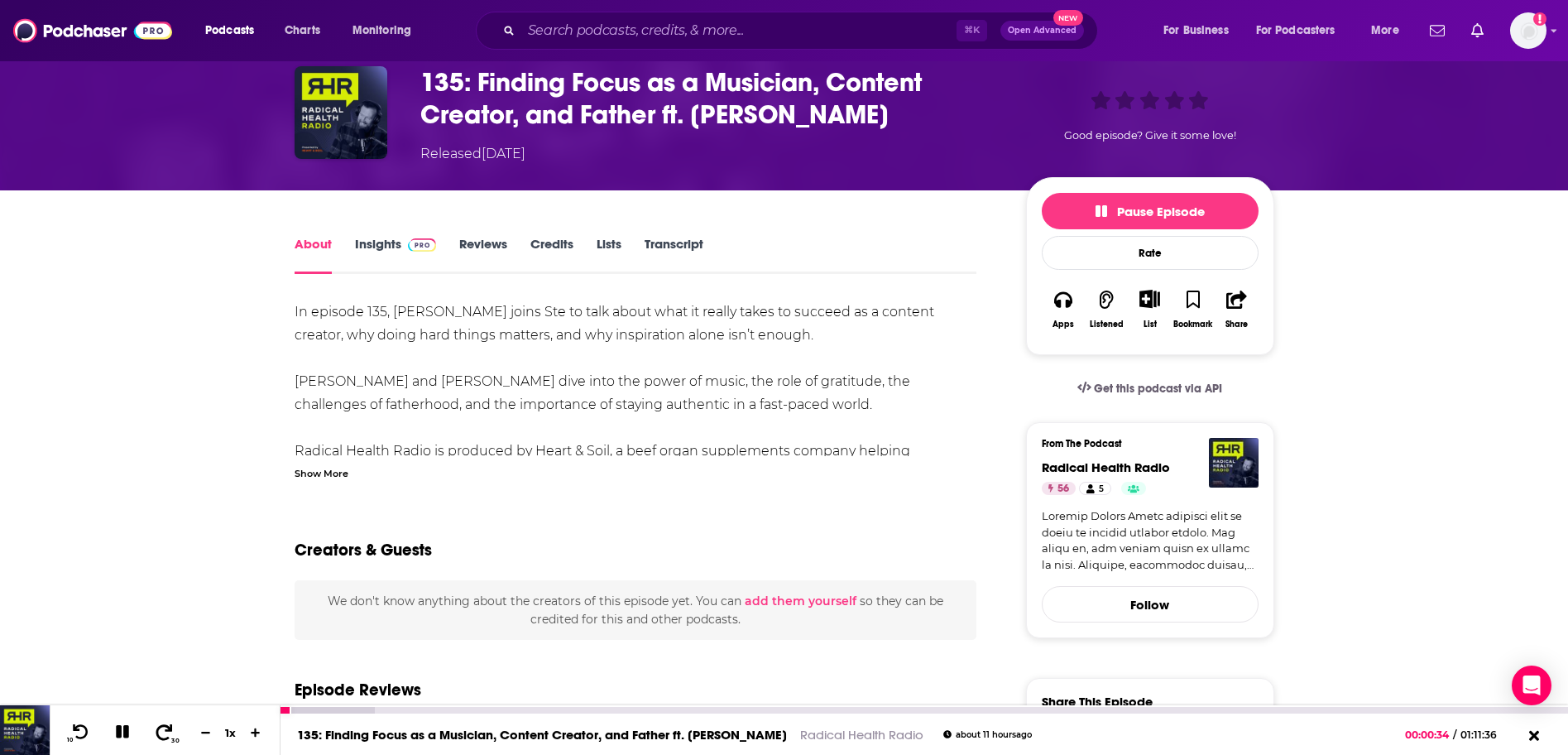
click at [171, 730] on icon at bounding box center [164, 732] width 16 height 16
click at [163, 730] on icon at bounding box center [164, 732] width 21 height 16
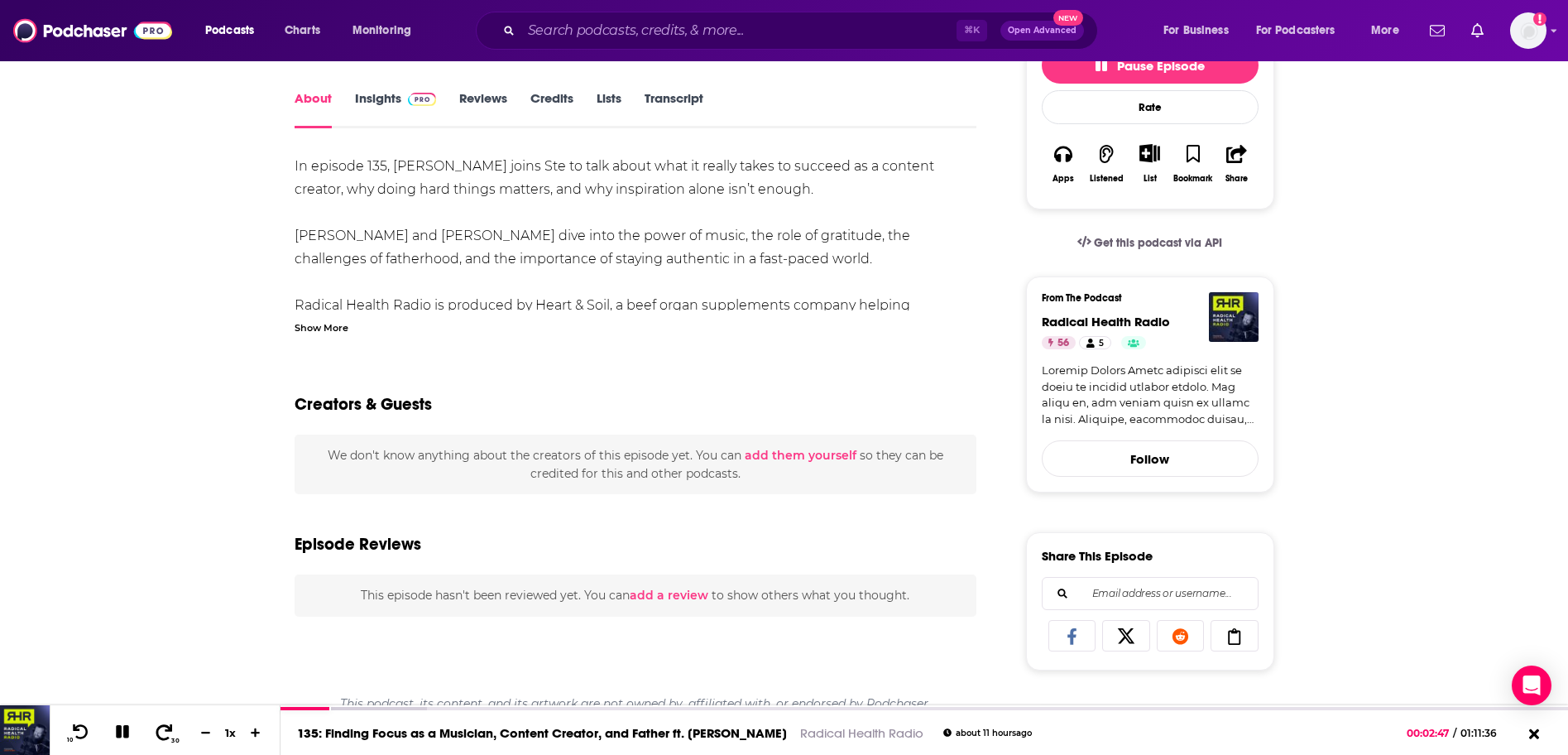
scroll to position [134, 0]
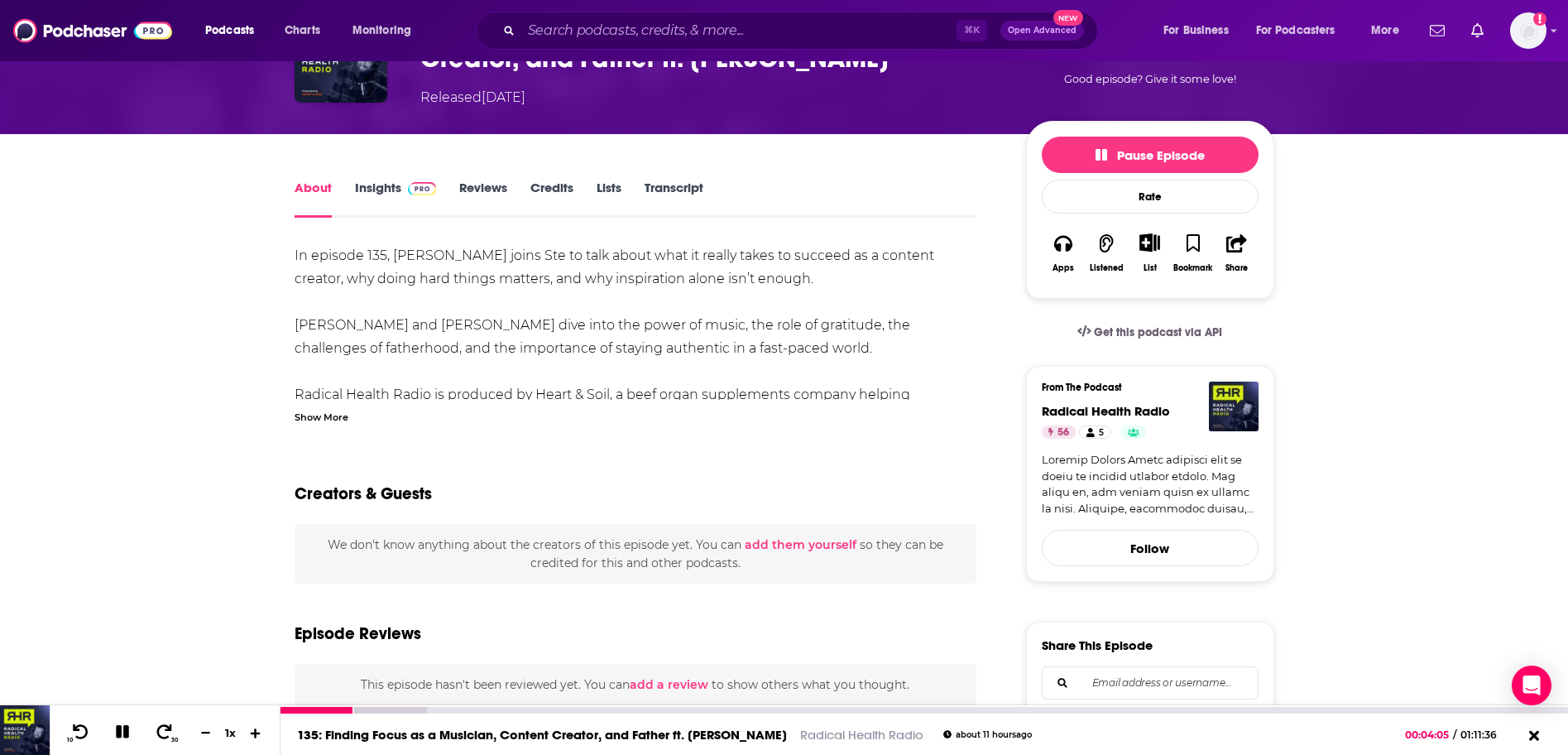
click at [255, 732] on icon at bounding box center [256, 733] width 10 height 10
click at [166, 733] on icon at bounding box center [164, 732] width 21 height 16
click at [129, 729] on icon at bounding box center [122, 732] width 19 height 15
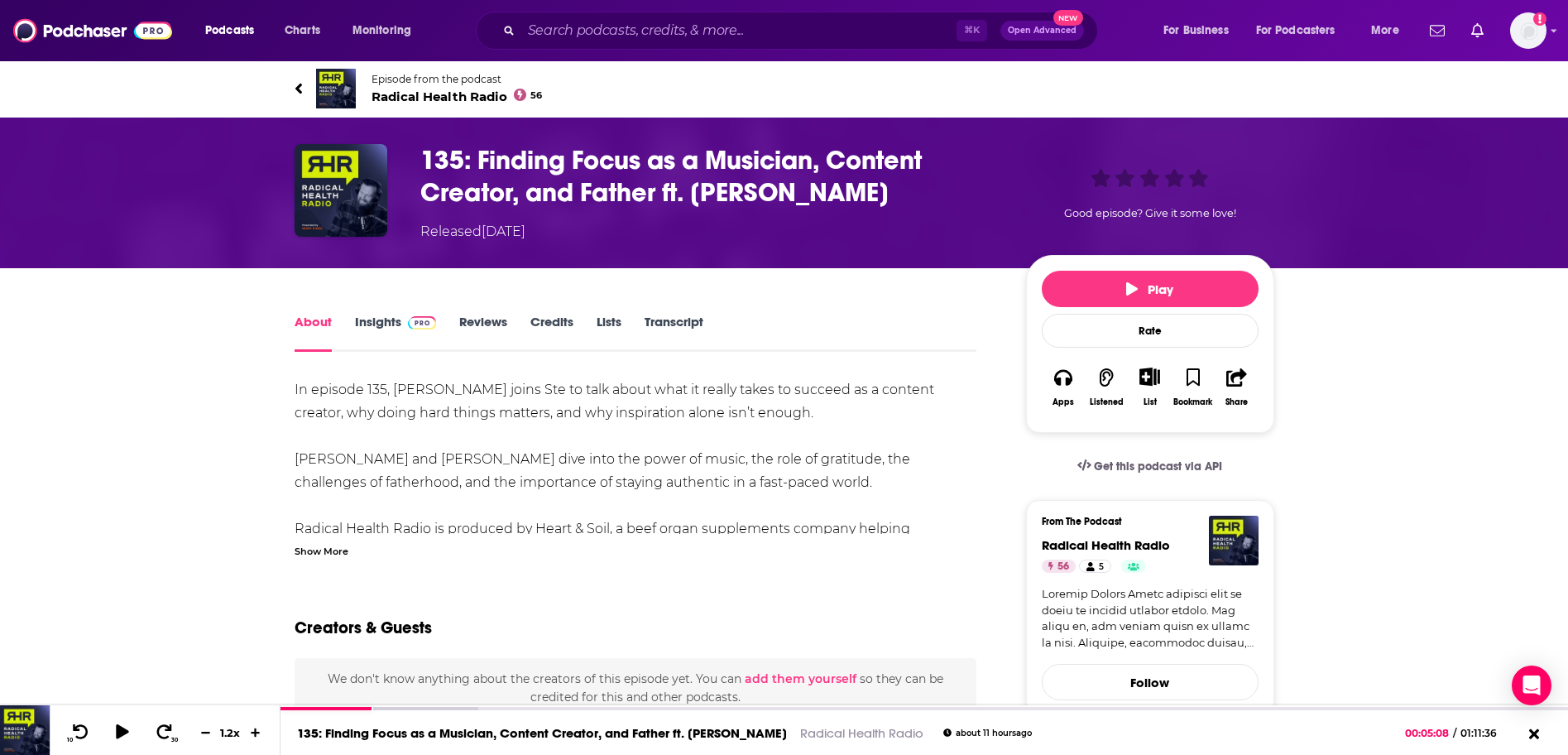
click at [296, 91] on icon at bounding box center [299, 88] width 9 height 16
click at [153, 34] on img at bounding box center [92, 30] width 159 height 31
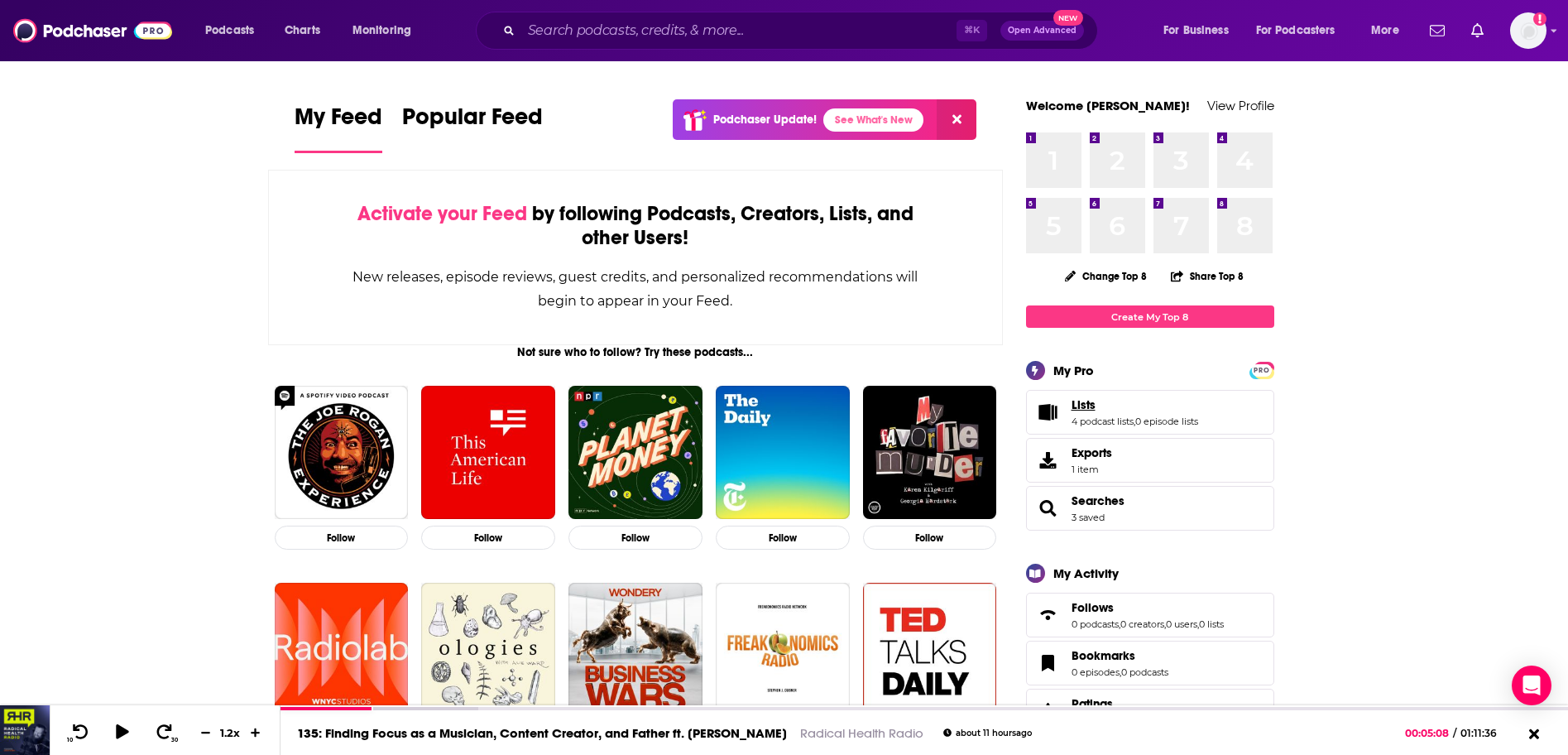
click at [1076, 408] on span "Lists" at bounding box center [1084, 405] width 24 height 15
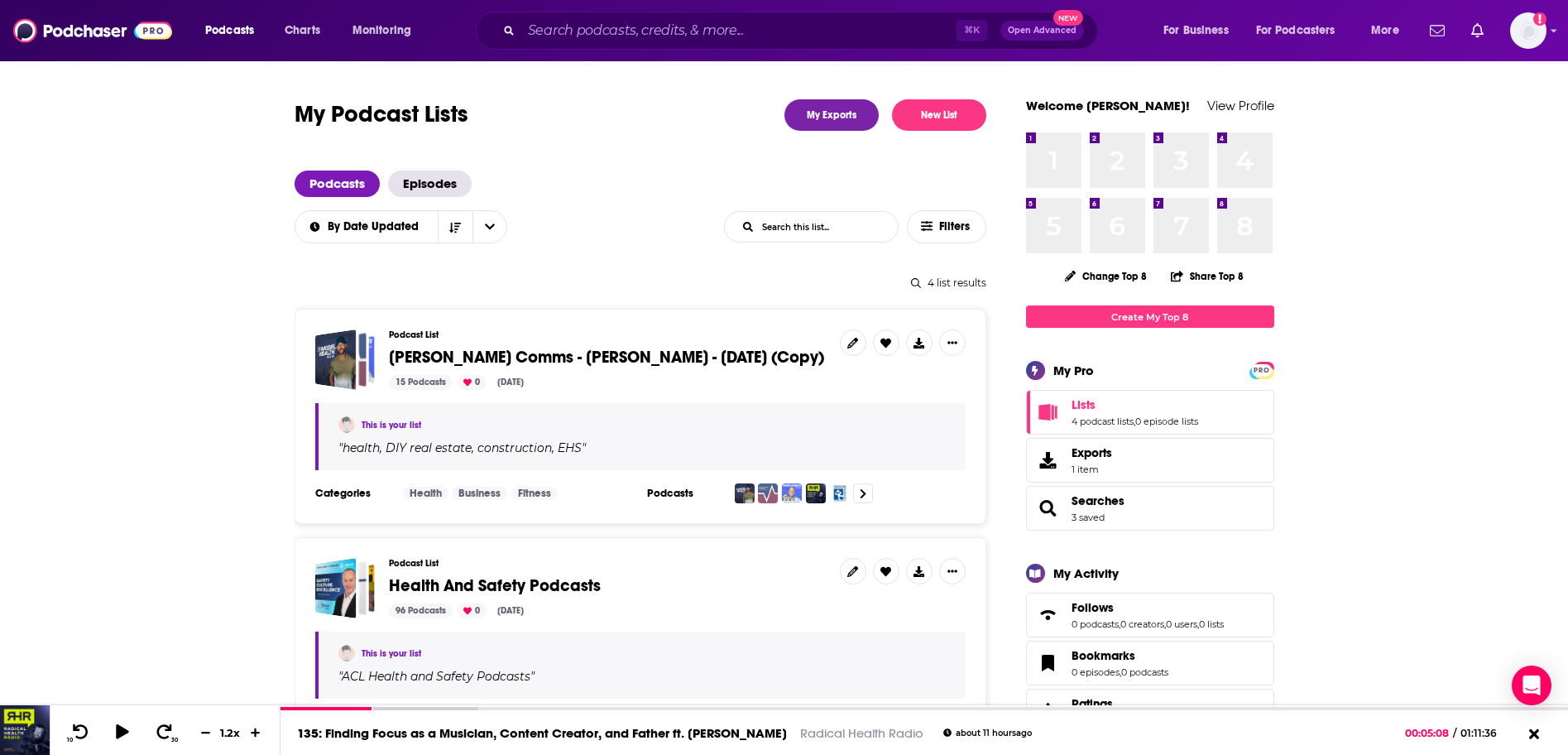
click at [633, 356] on span "[PERSON_NAME] Comms - [PERSON_NAME] - [DATE] (Copy)" at bounding box center [606, 357] width 436 height 21
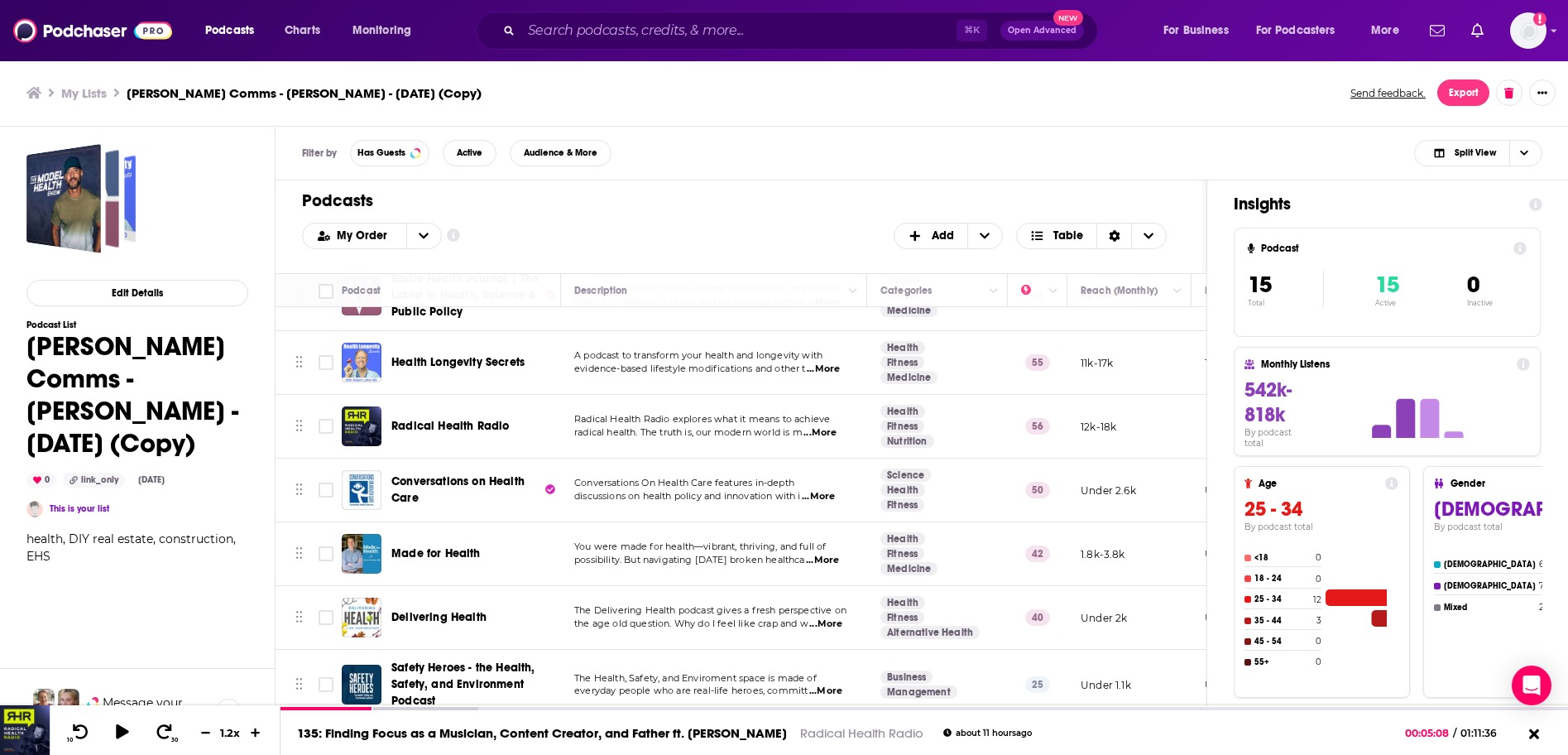
scroll to position [188, 0]
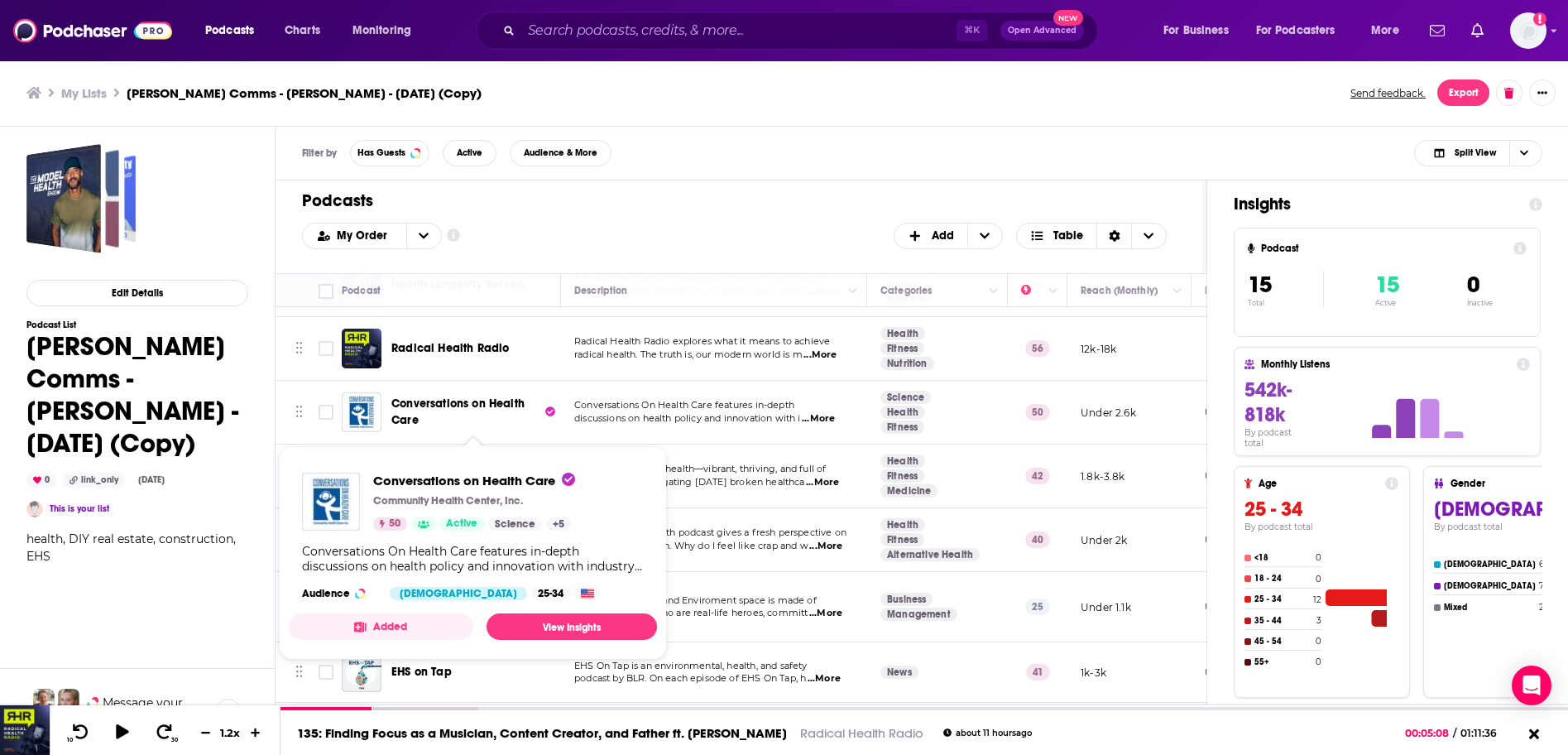
click at [476, 404] on span "Conversations on Health Care" at bounding box center [458, 412] width 133 height 31
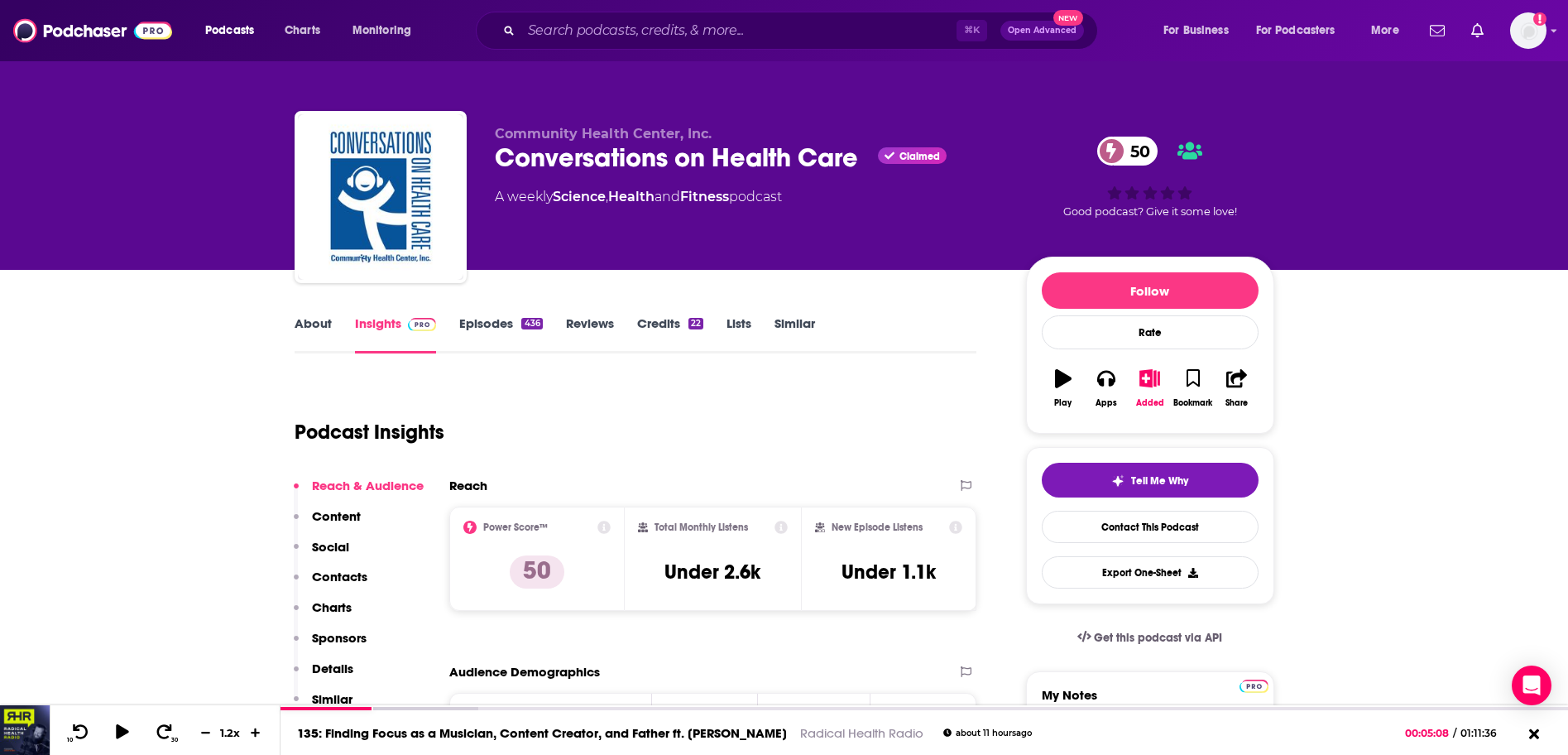
click at [497, 328] on link "Episodes 436" at bounding box center [501, 335] width 83 height 38
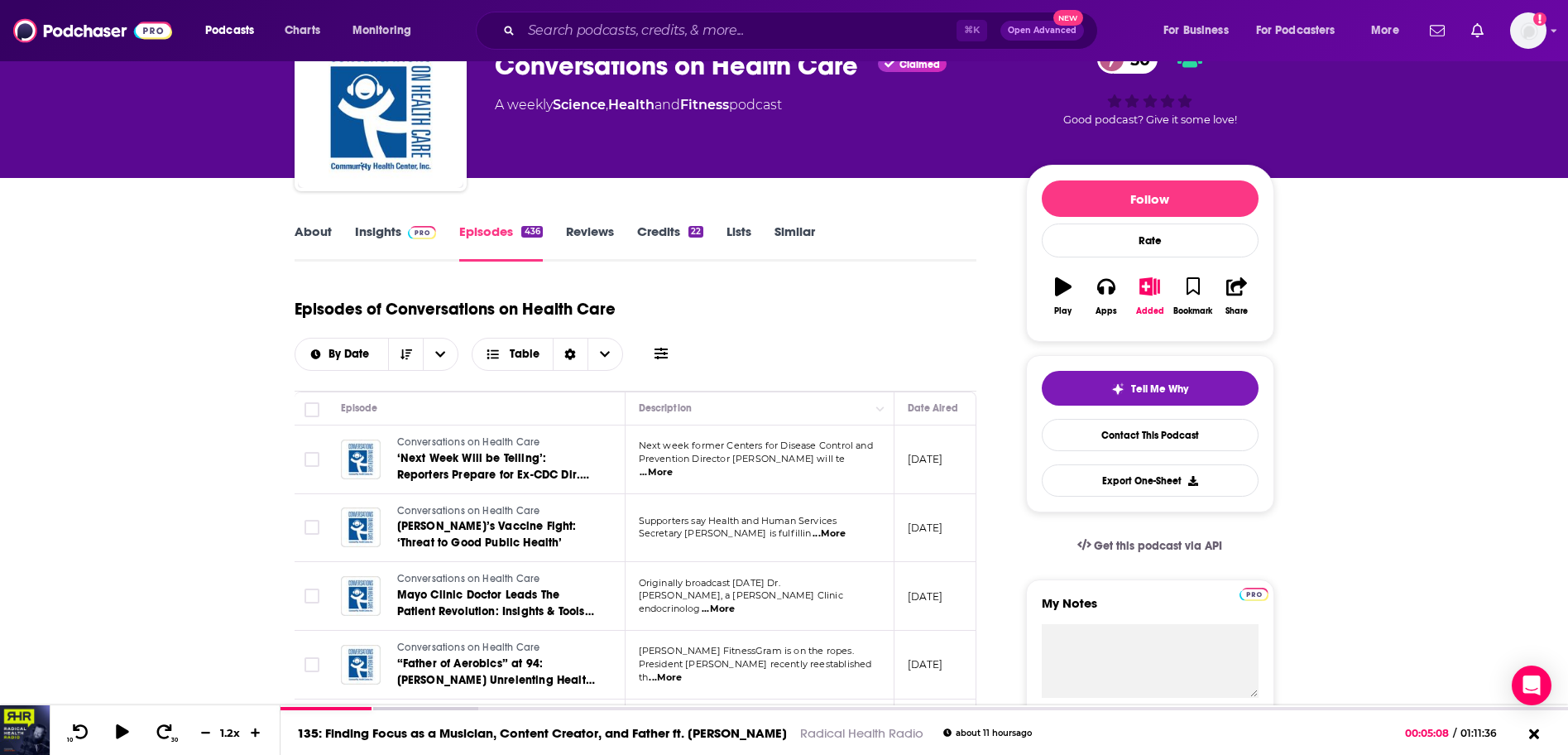
scroll to position [23, 0]
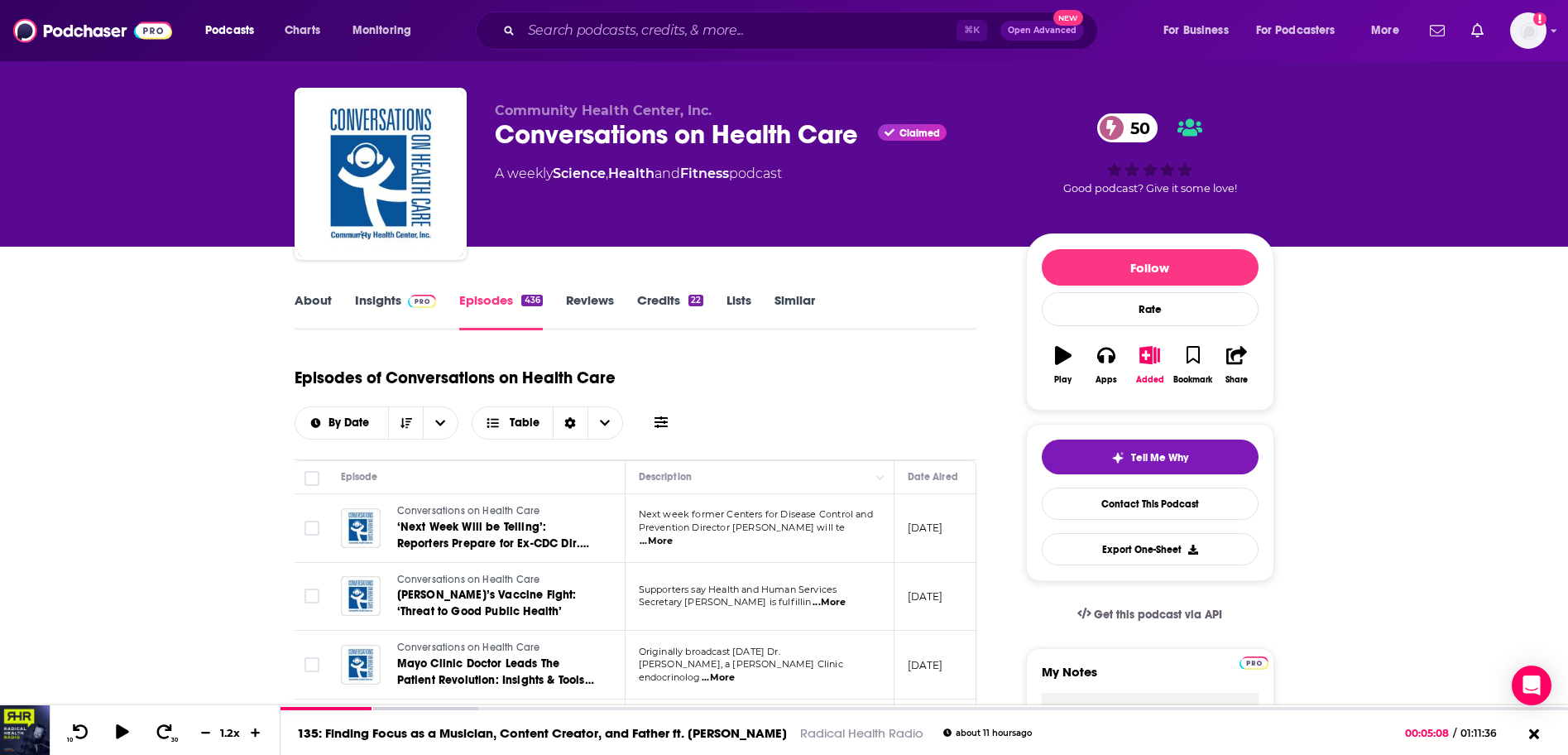
click at [305, 301] on link "About" at bounding box center [313, 311] width 37 height 38
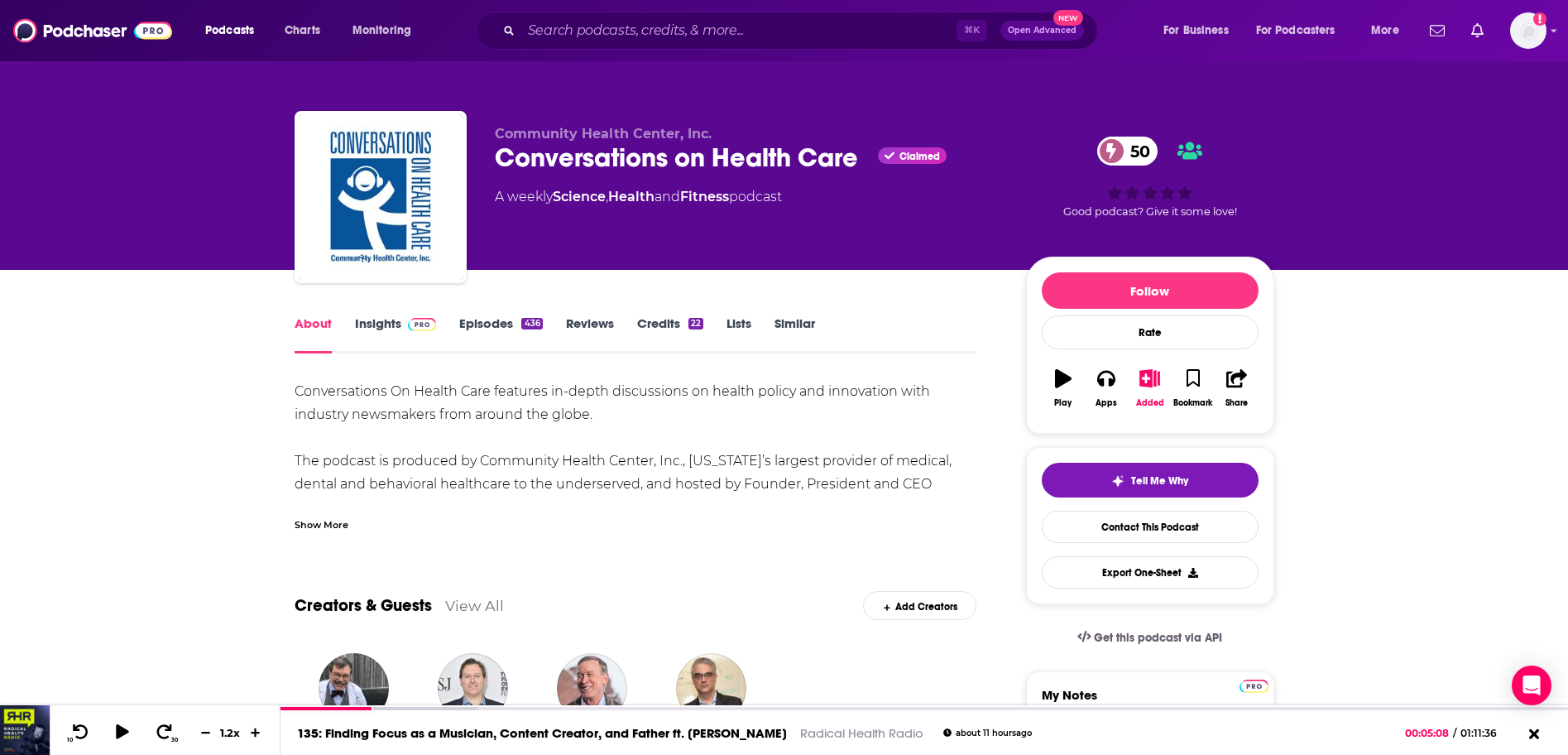
click at [336, 522] on div "Show More" at bounding box center [322, 524] width 53 height 16
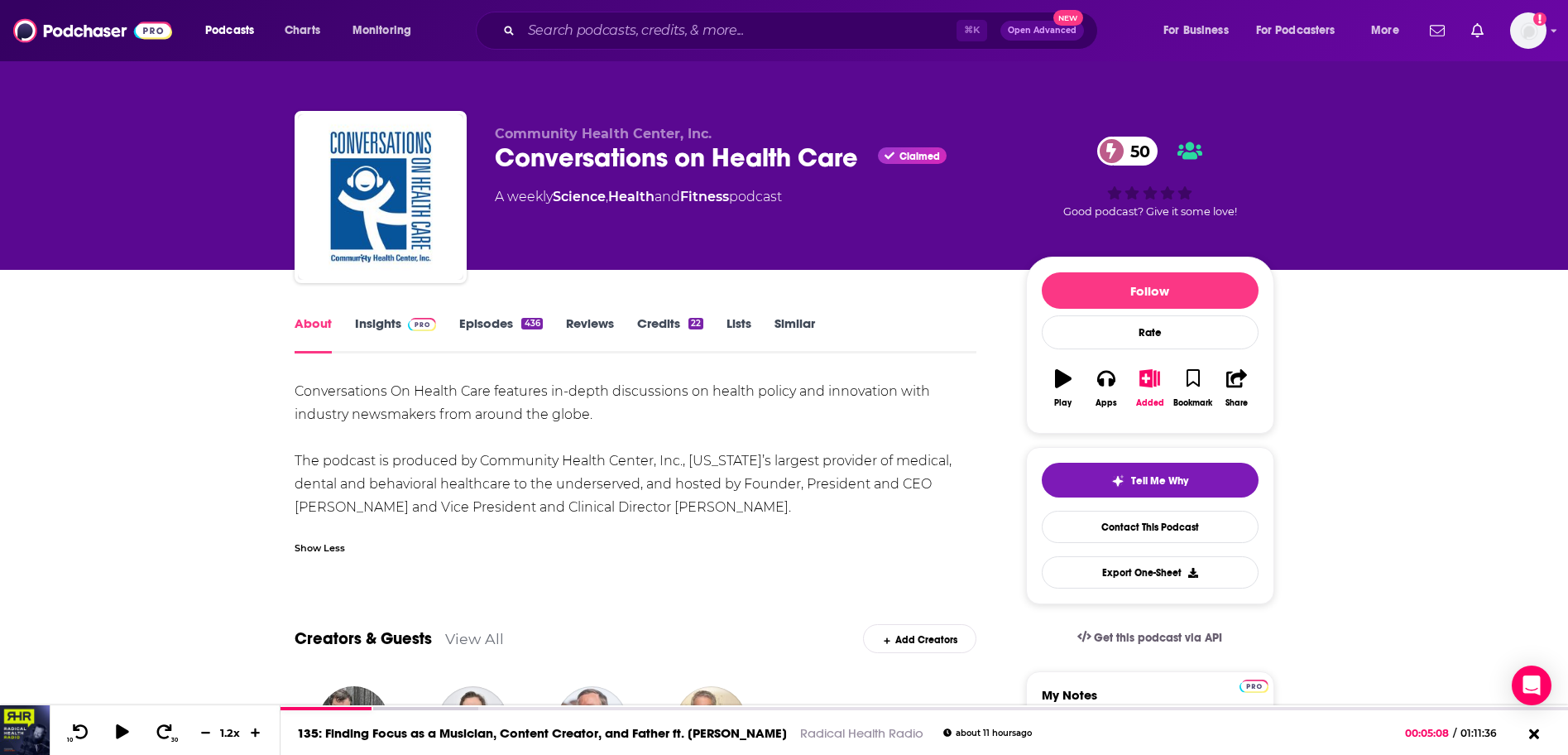
click at [496, 327] on link "Episodes 436" at bounding box center [501, 335] width 83 height 38
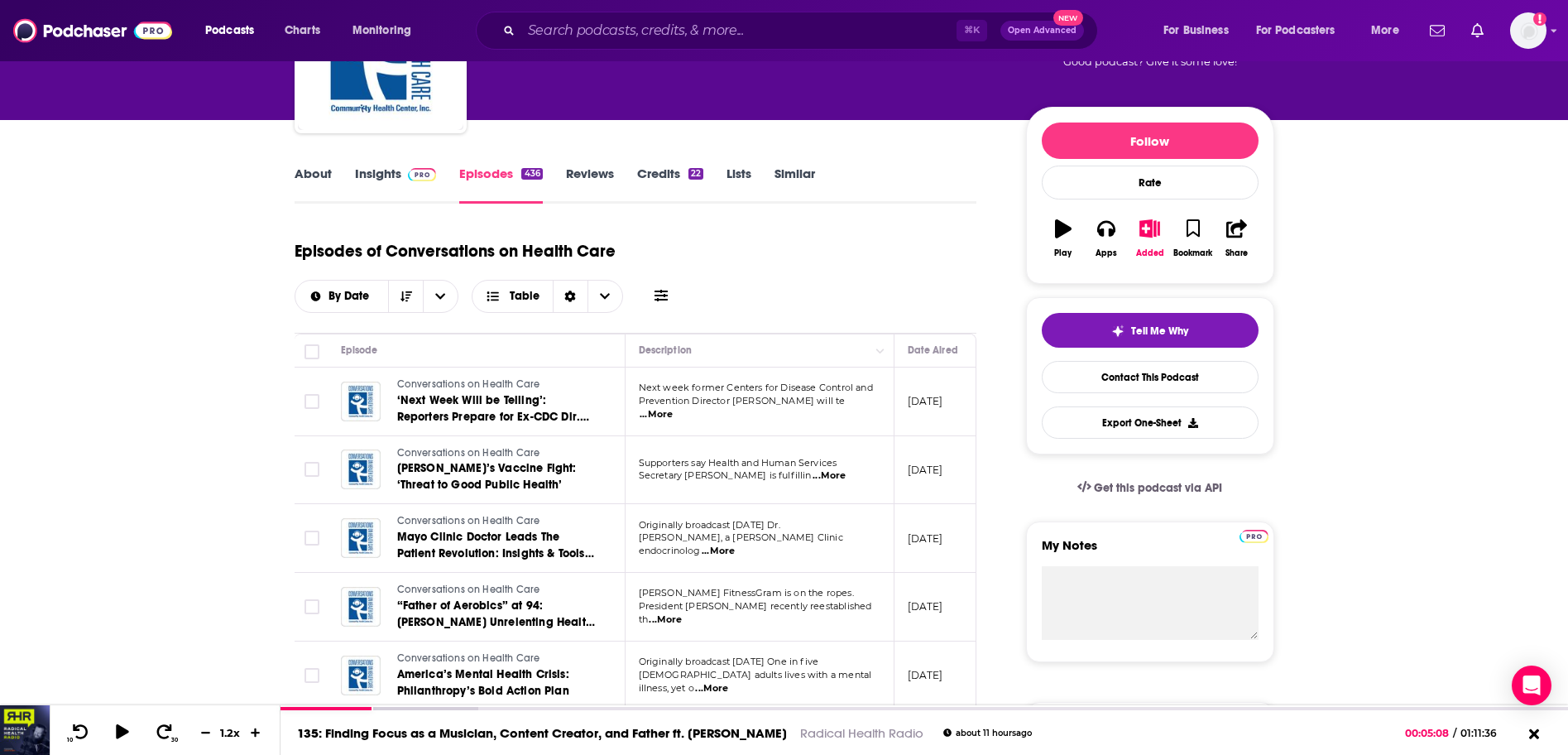
scroll to position [380, 0]
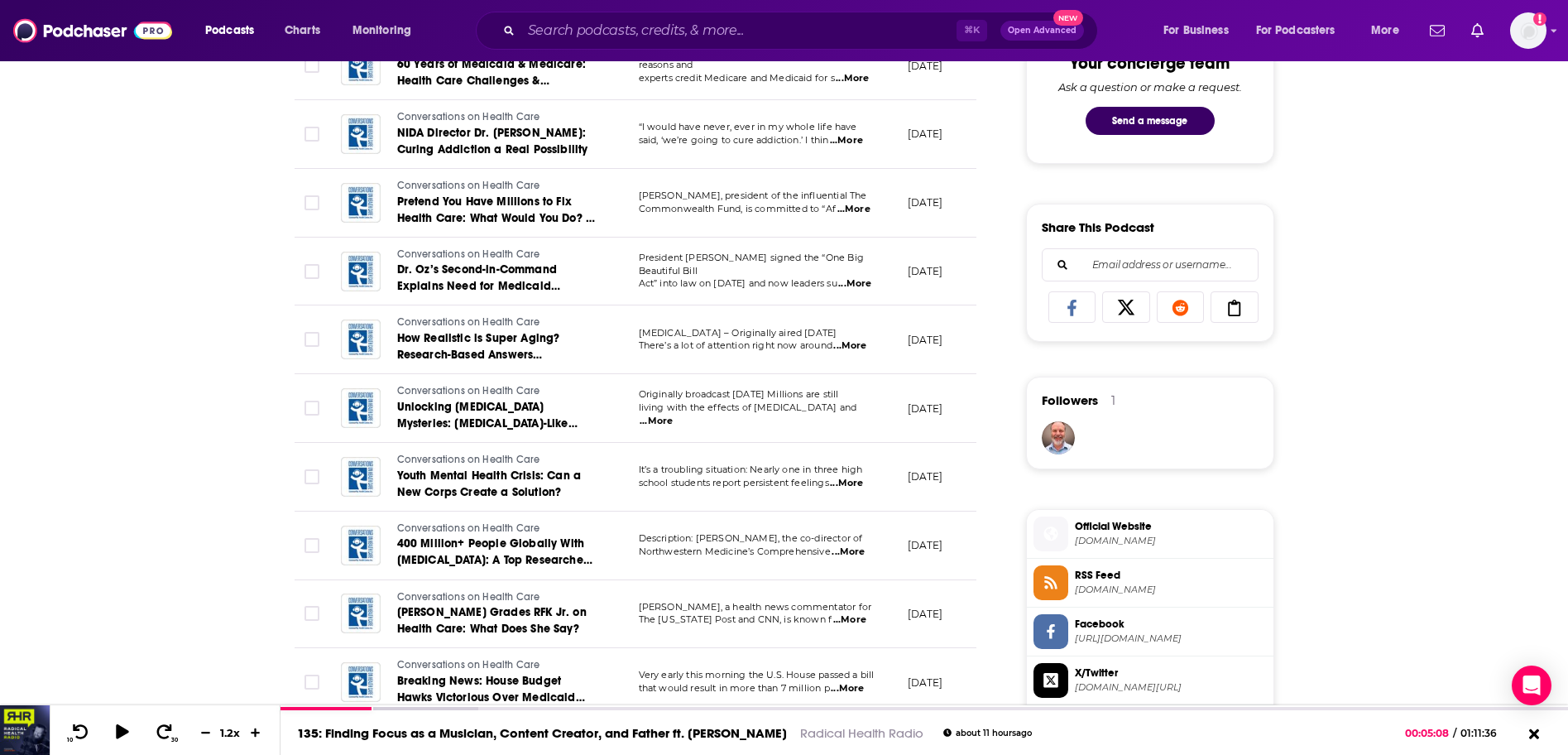
scroll to position [771, 0]
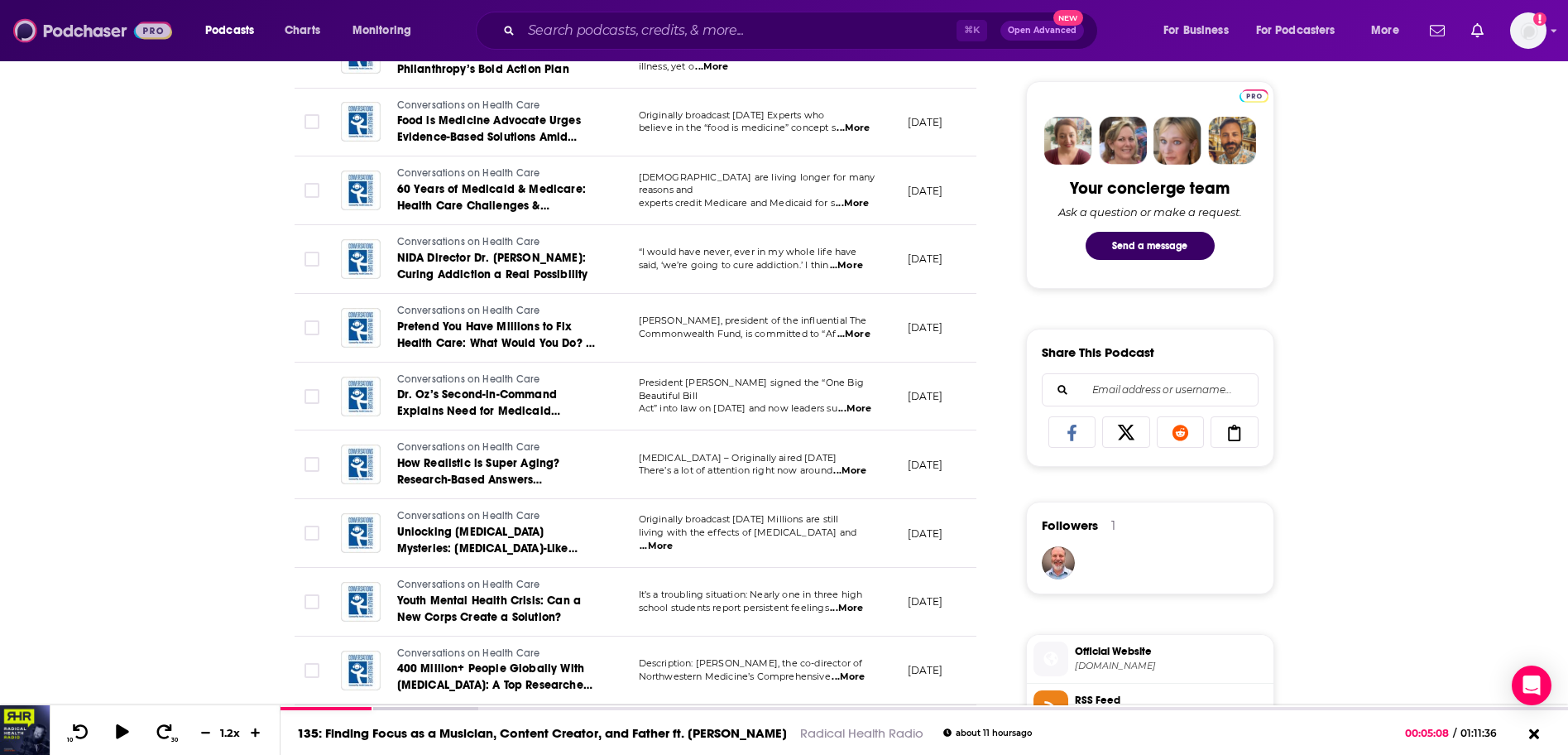
click at [72, 27] on img at bounding box center [92, 30] width 159 height 31
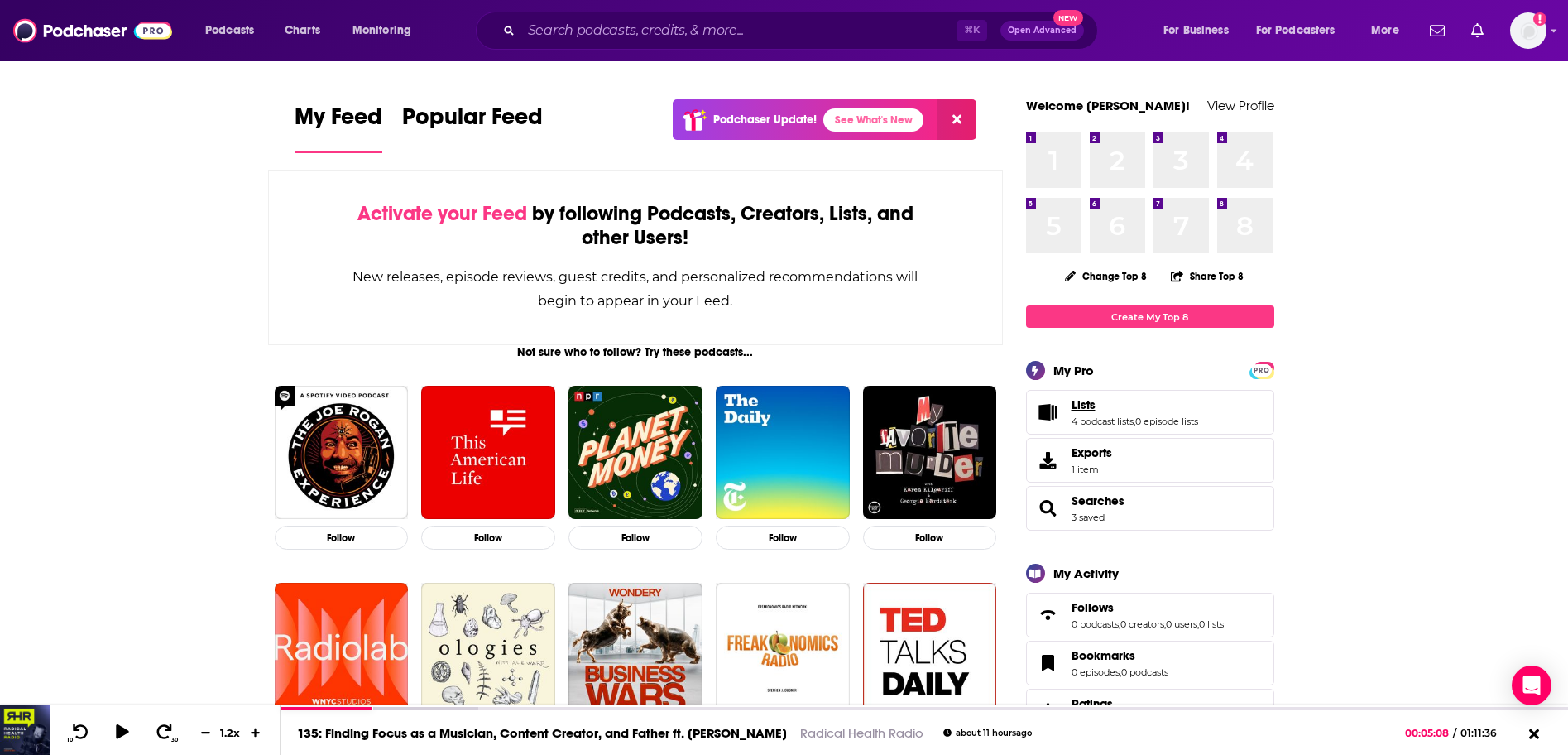
click at [1083, 405] on span "Lists" at bounding box center [1084, 405] width 24 height 15
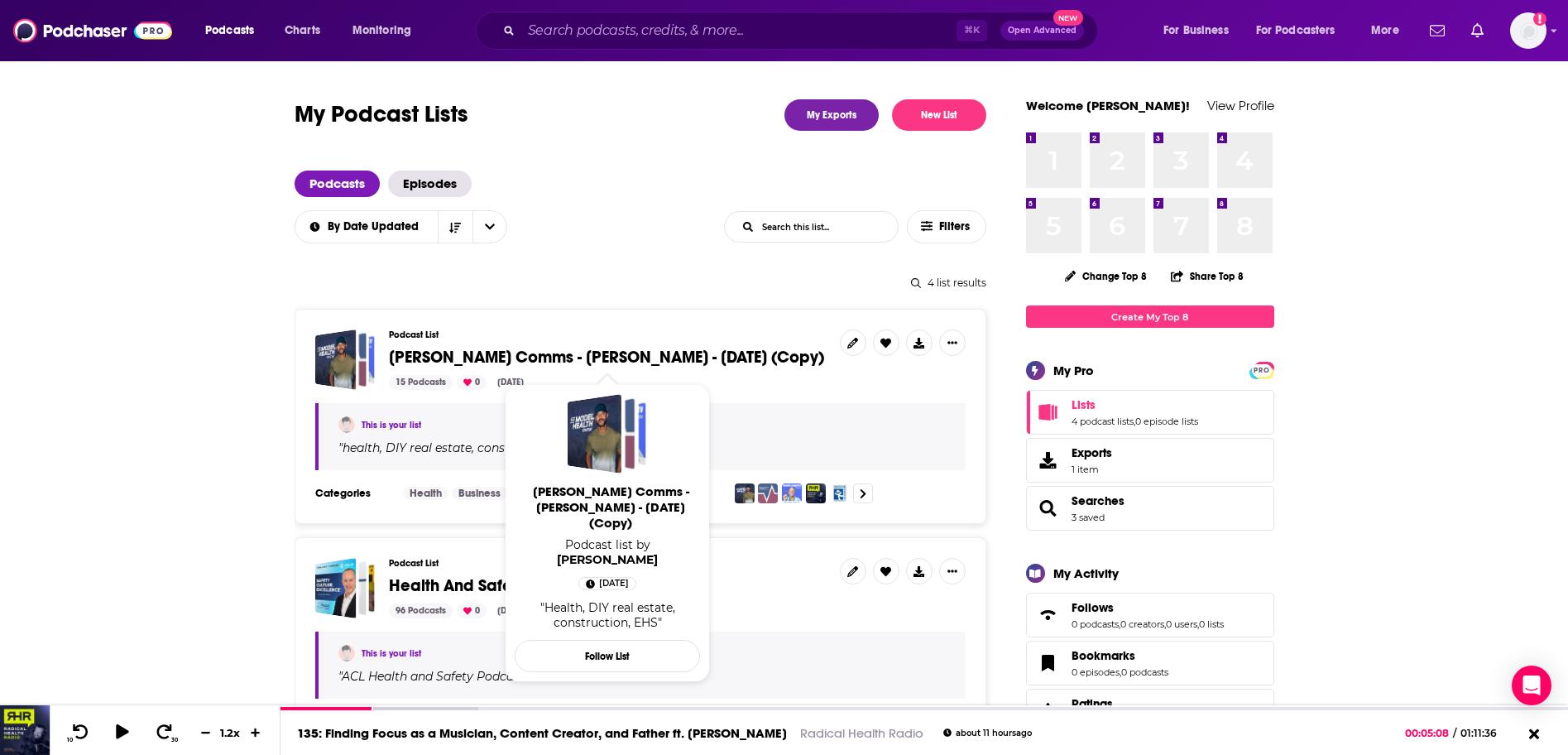
click at [623, 361] on span "[PERSON_NAME] Comms - [PERSON_NAME] - [DATE] (Copy)" at bounding box center [606, 357] width 436 height 21
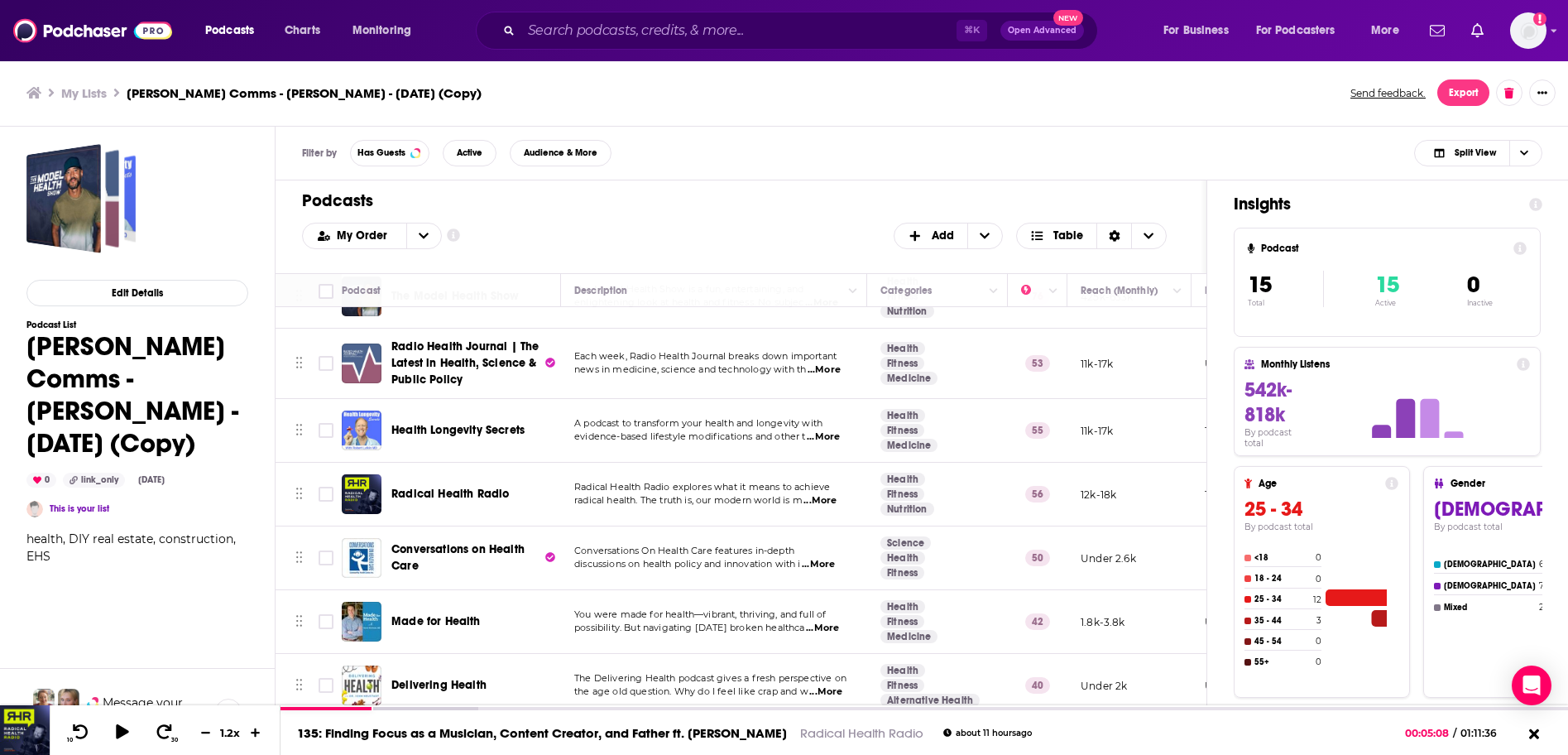
scroll to position [237, 0]
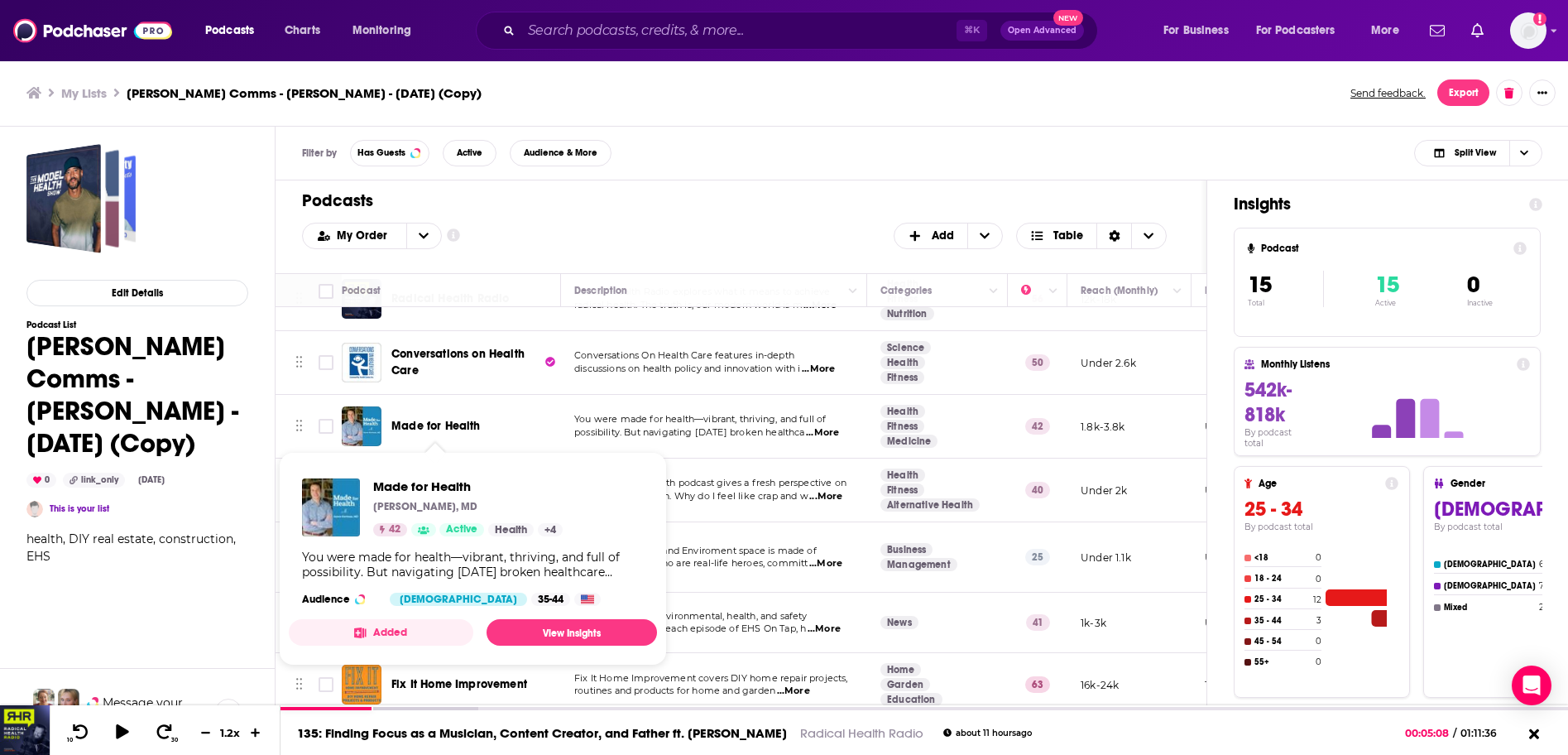
click at [467, 424] on span "Made for Health" at bounding box center [436, 426] width 90 height 14
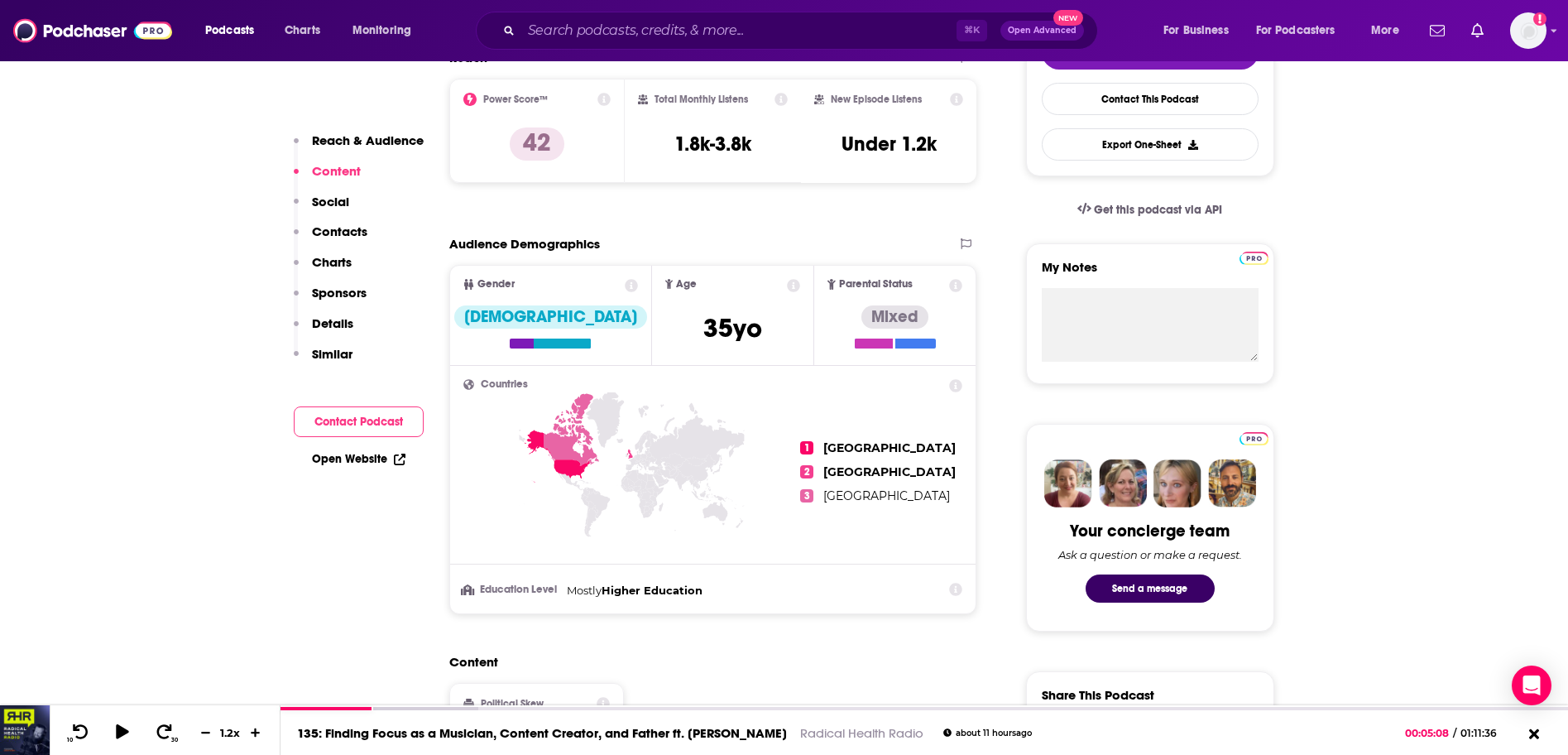
scroll to position [167, 0]
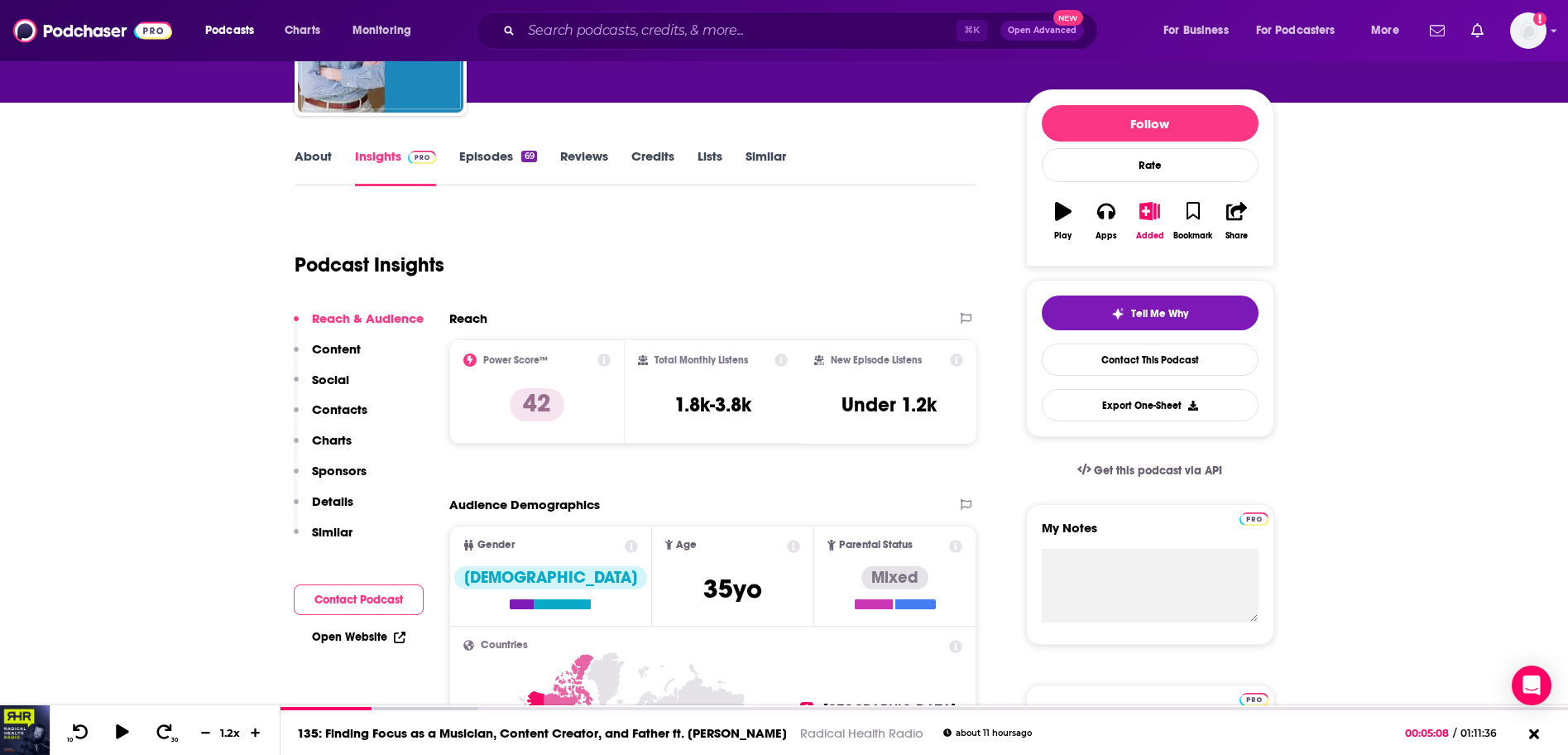
click at [480, 156] on link "Episodes 69" at bounding box center [498, 167] width 77 height 38
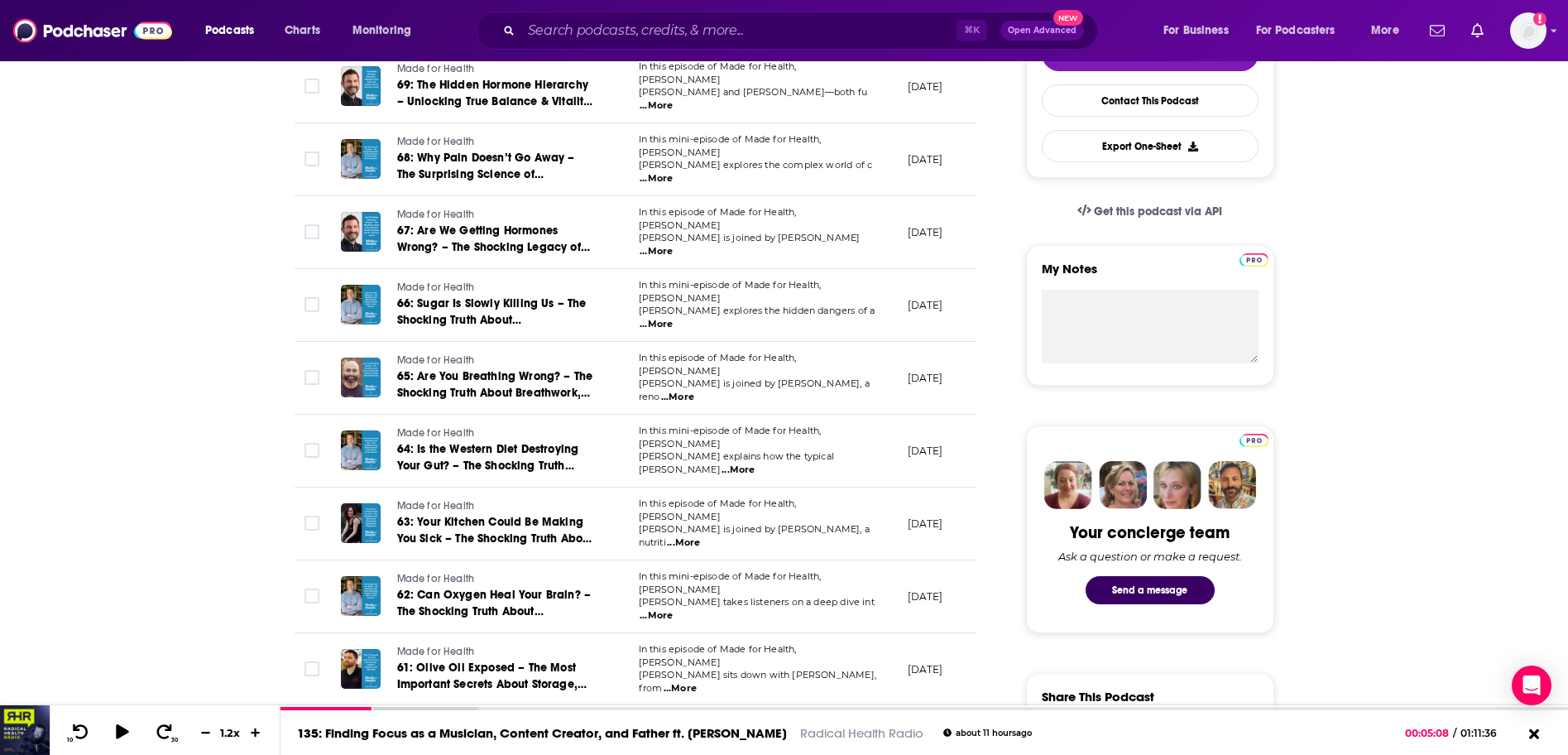
scroll to position [448, 0]
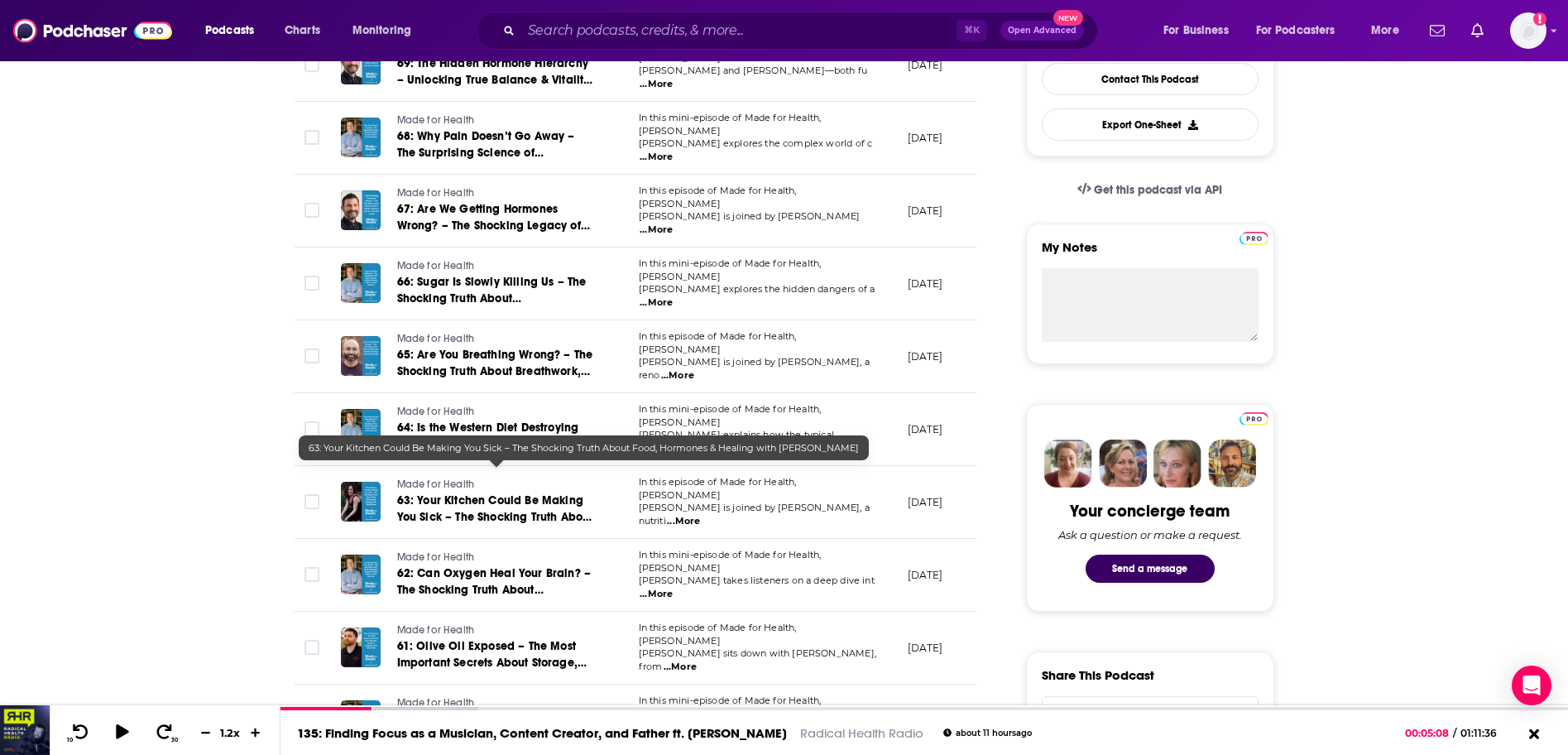
click at [561, 494] on span "63: Your Kitchen Could Be Making You Sick – The Shocking Truth About Food, Horm…" at bounding box center [495, 525] width 196 height 64
